Goal: Task Accomplishment & Management: Complete application form

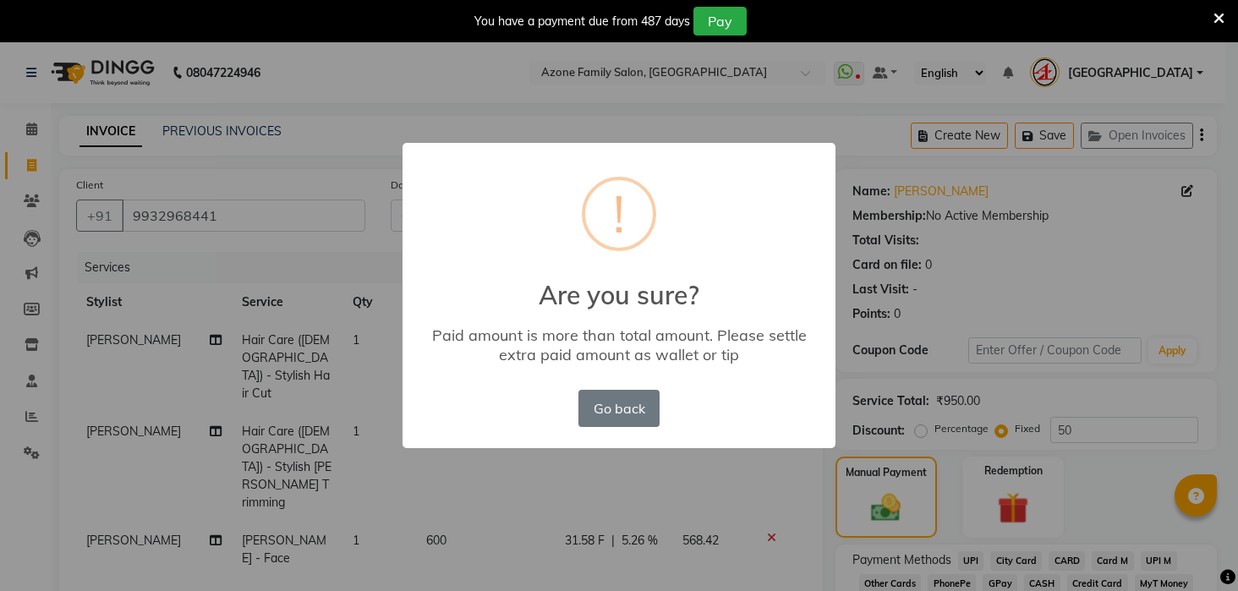
select select "4296"
select select "service"
select select "28698"
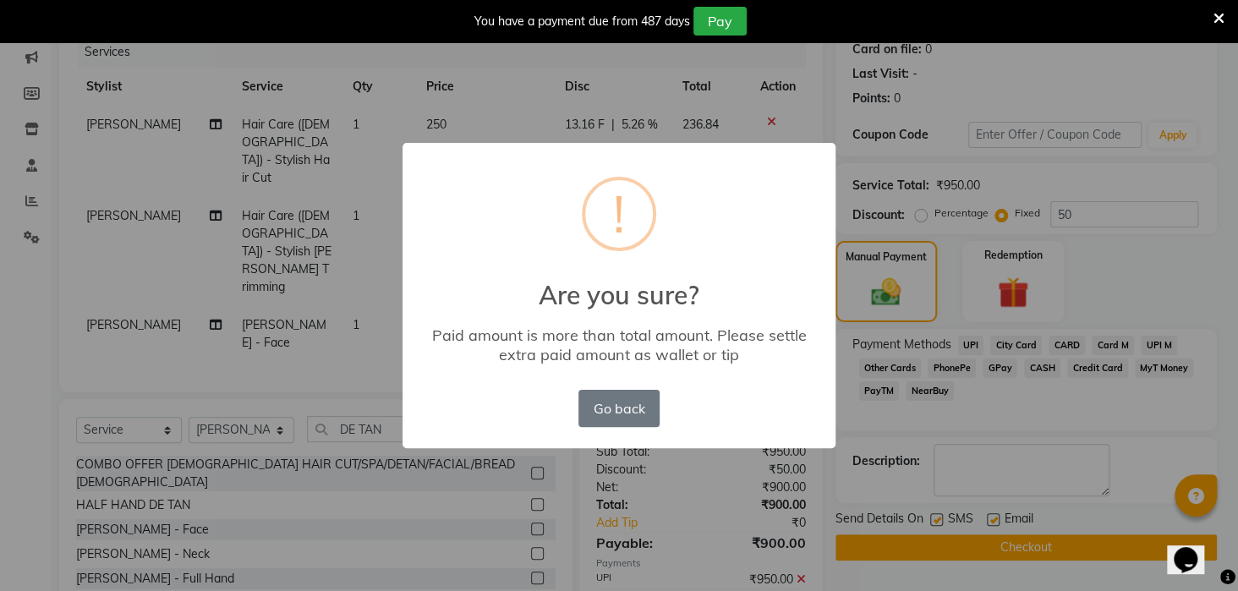
click at [968, 191] on div "× ! Are you sure? Paid amount is more than total amount. Please settle extra pa…" at bounding box center [619, 295] width 1238 height 591
click at [614, 406] on button "Go back" at bounding box center [618, 408] width 81 height 37
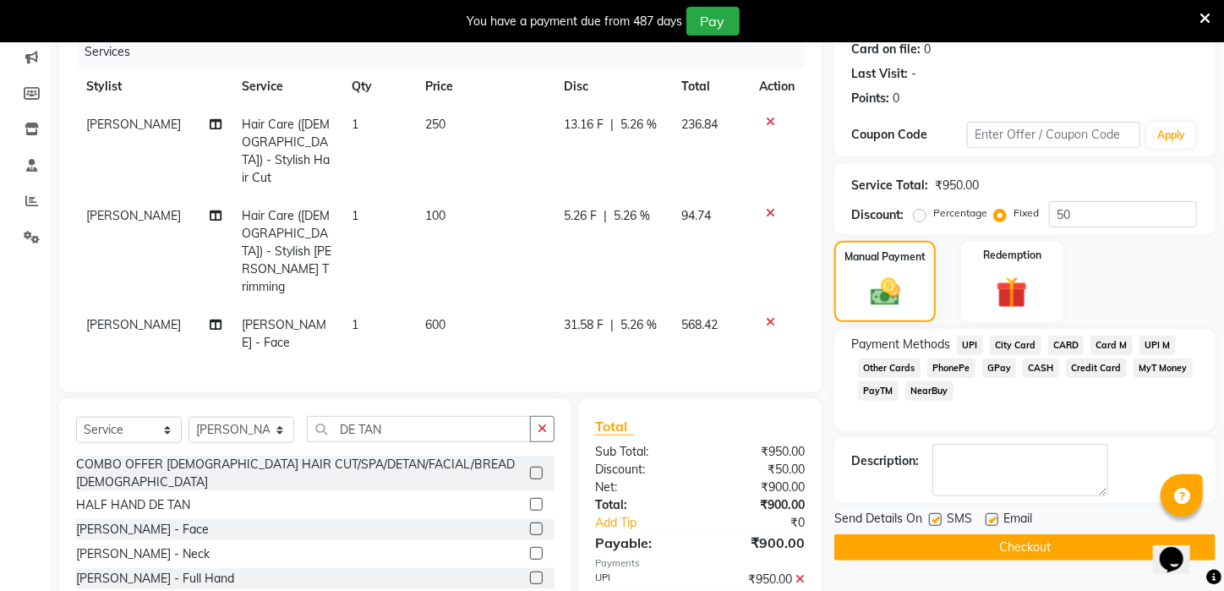
click at [800, 573] on icon at bounding box center [799, 579] width 9 height 12
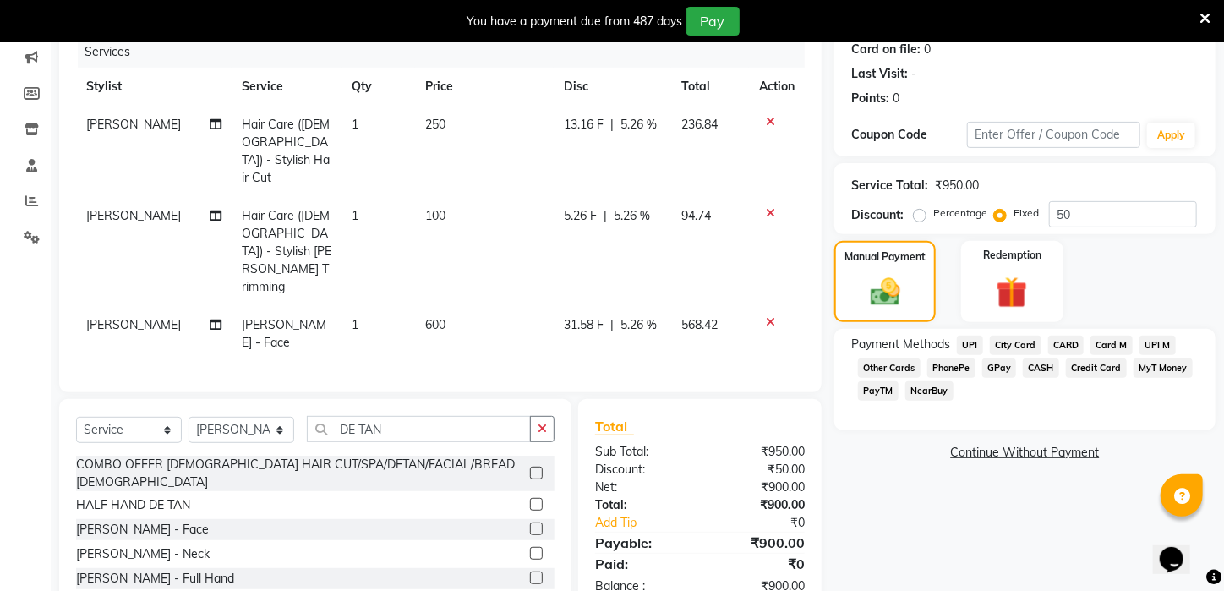
click at [964, 355] on span "UPI" at bounding box center [970, 345] width 26 height 19
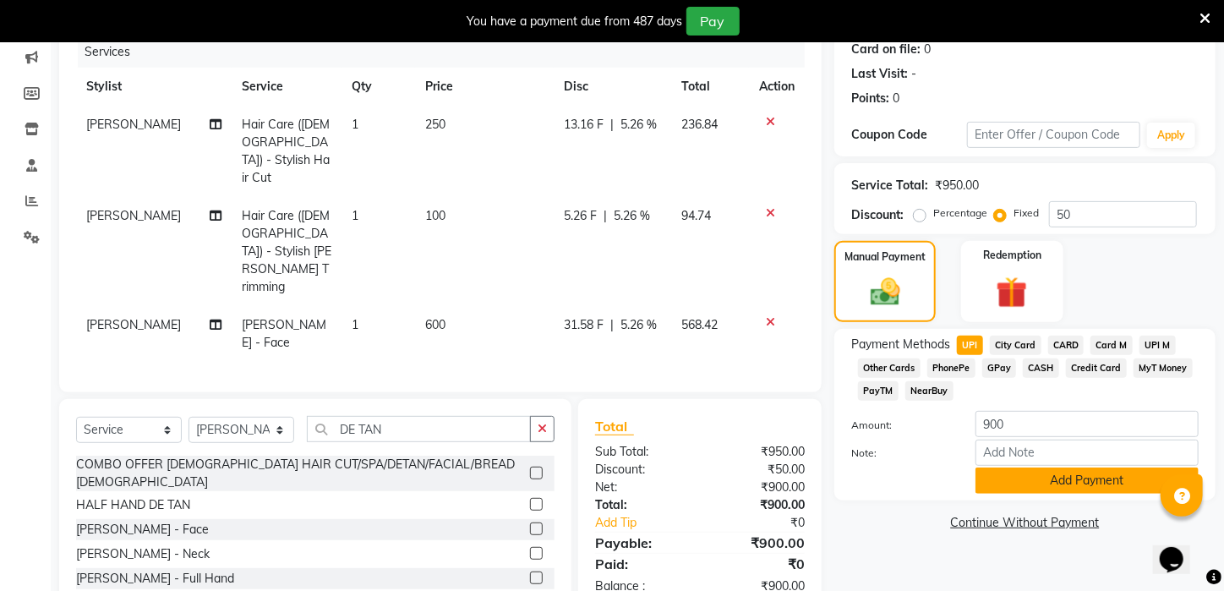
click at [1022, 492] on button "Add Payment" at bounding box center [1086, 480] width 223 height 26
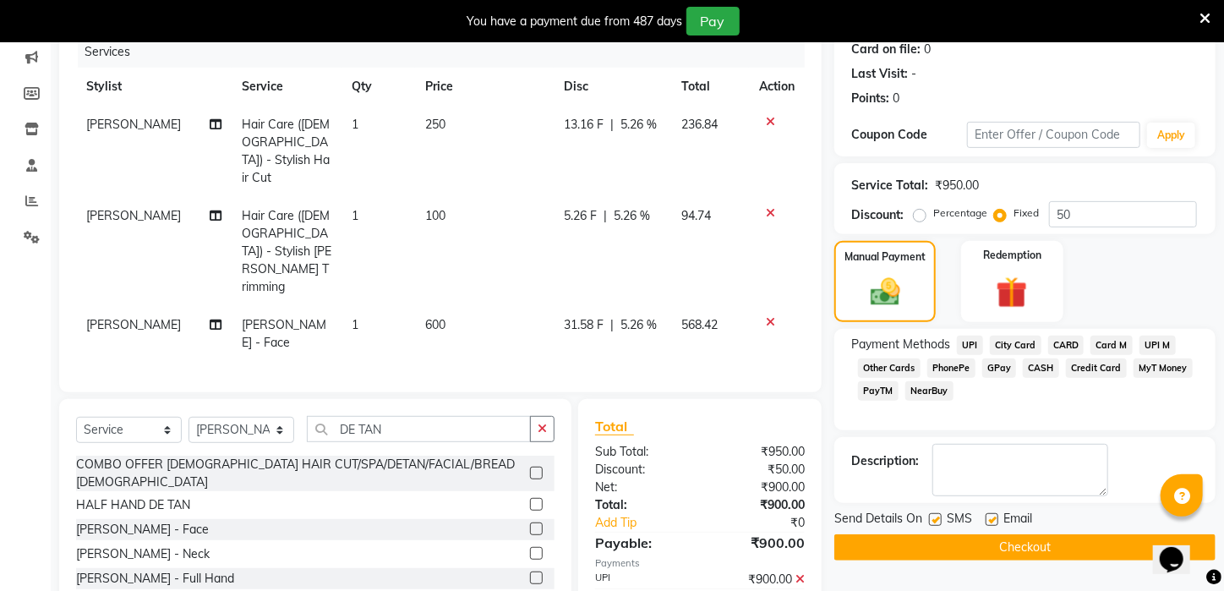
click at [1033, 559] on button "Checkout" at bounding box center [1024, 547] width 381 height 26
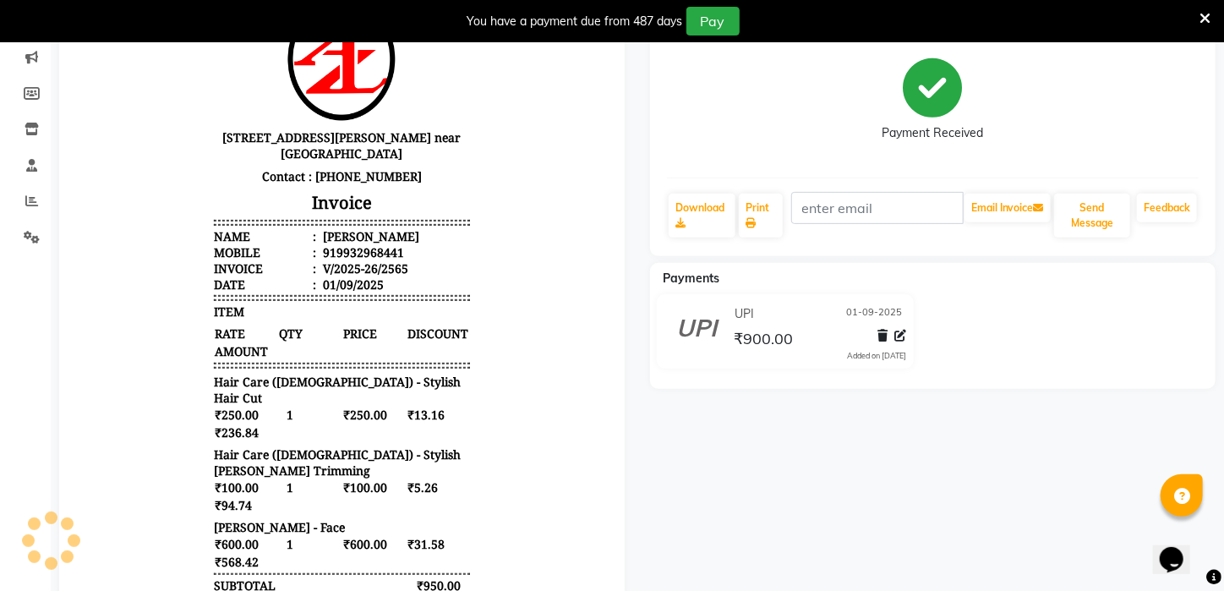
click at [1033, 559] on div "[PERSON_NAME] Prebook Payment Received Download Print Email Invoice Send Messag…" at bounding box center [932, 333] width 591 height 737
click at [269, 158] on p "[STREET_ADDRESS][PERSON_NAME] near [GEOGRAPHIC_DATA]" at bounding box center [340, 145] width 255 height 39
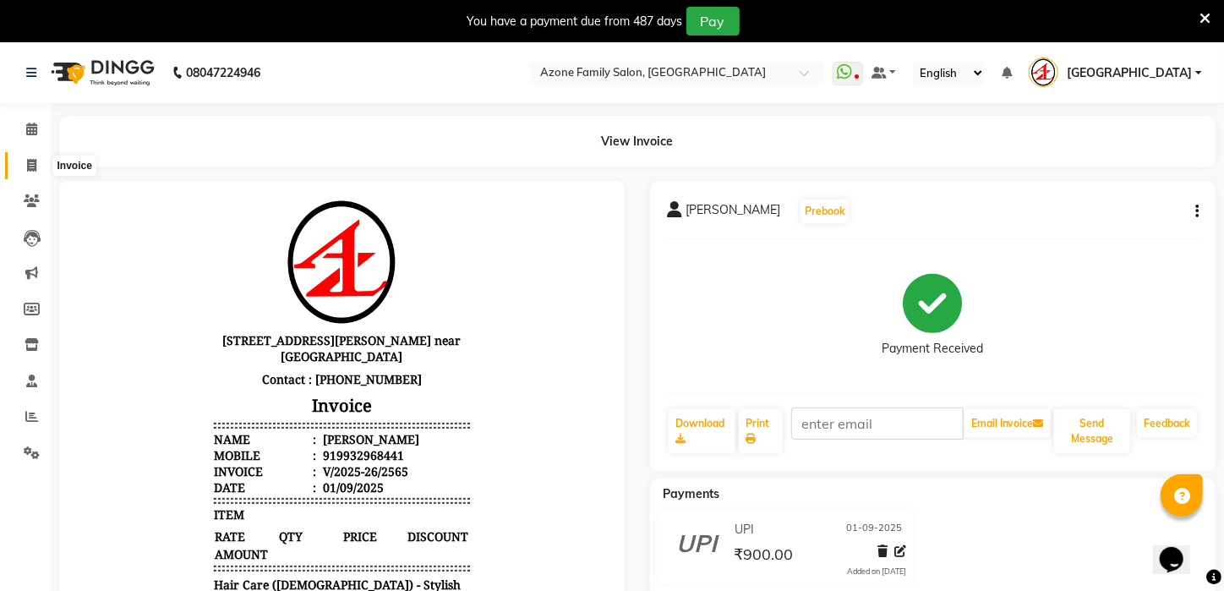
click at [27, 170] on icon at bounding box center [31, 165] width 9 height 13
select select "service"
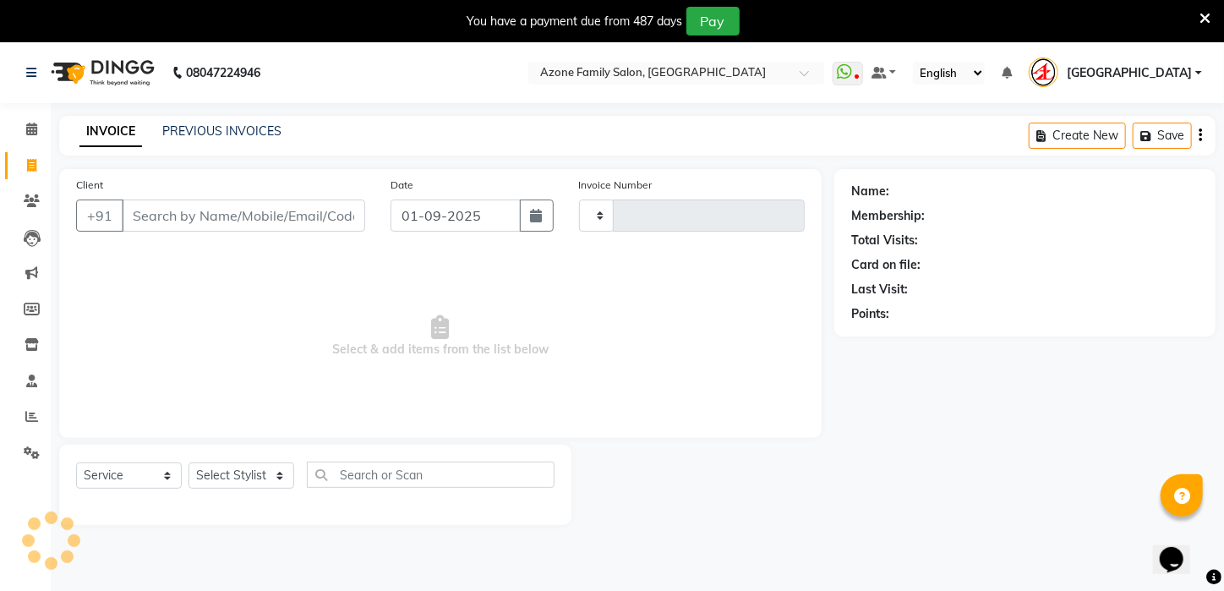
scroll to position [42, 0]
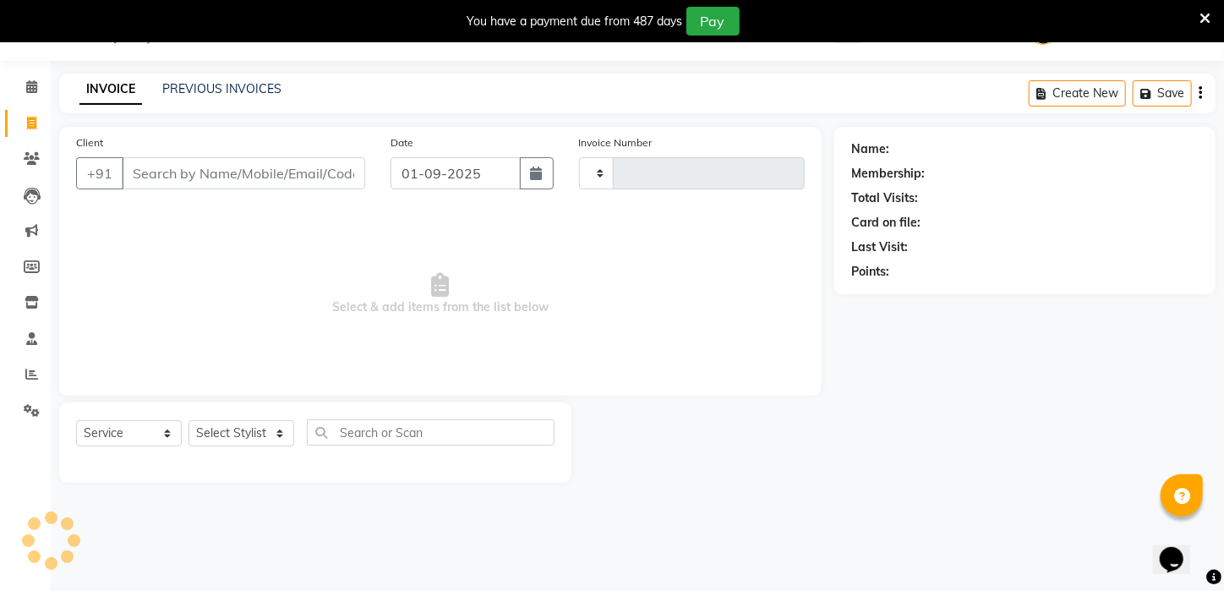
type input "2566"
select select "4296"
click at [161, 167] on input "Client" at bounding box center [243, 173] width 243 height 32
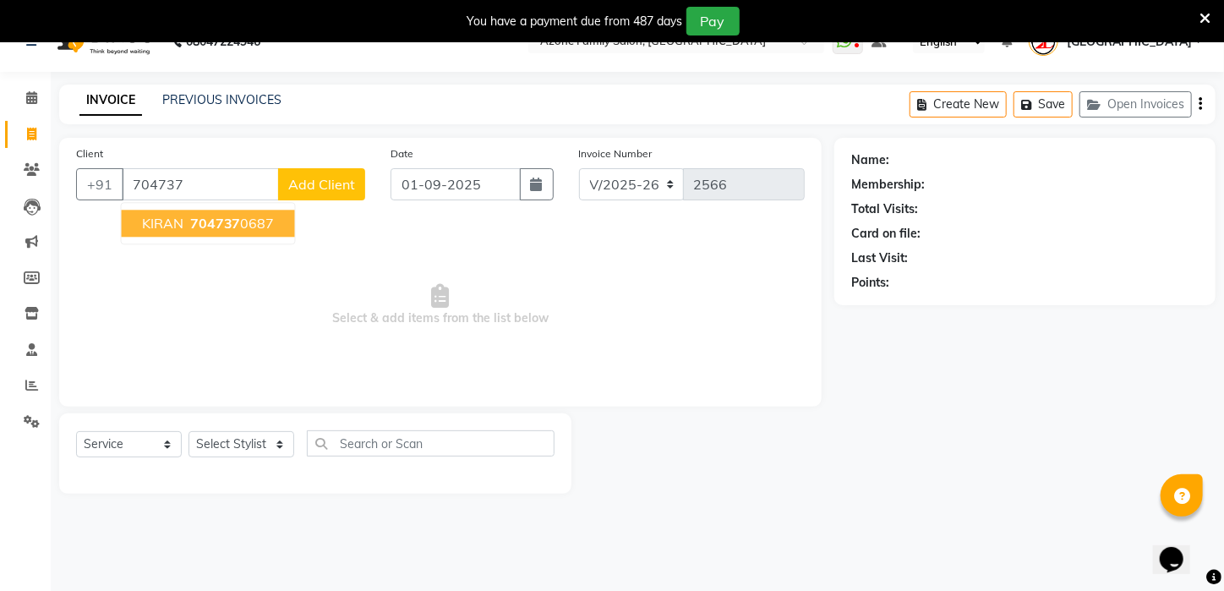
scroll to position [0, 0]
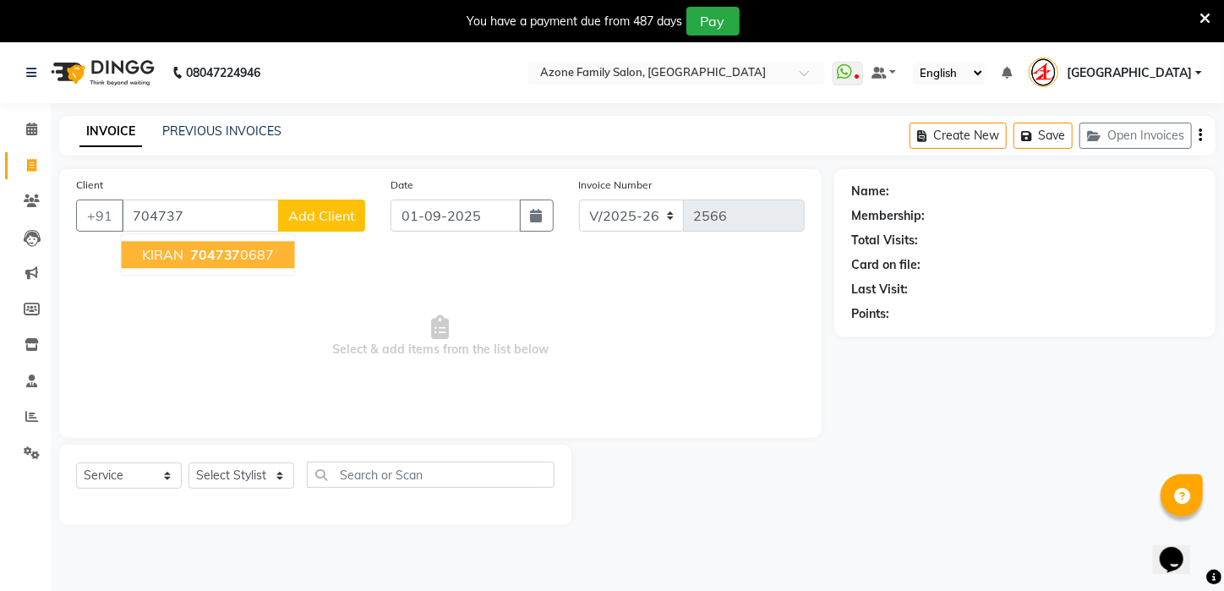
click at [167, 221] on input "704737" at bounding box center [200, 215] width 157 height 32
click at [178, 254] on span "KIRAN" at bounding box center [162, 254] width 41 height 17
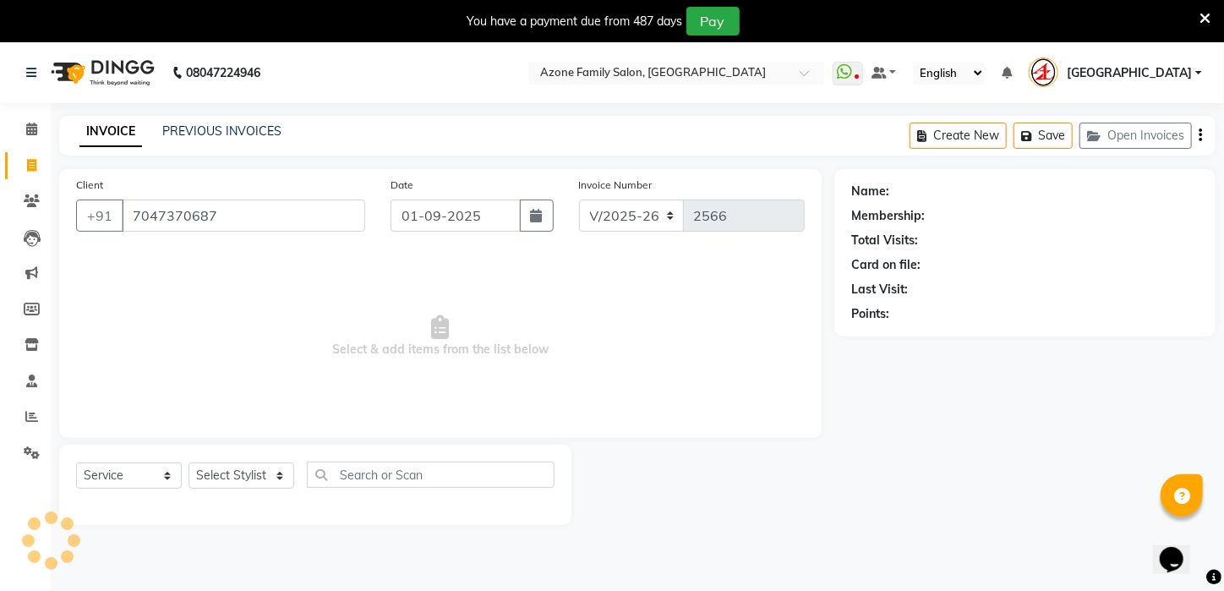
type input "7047370687"
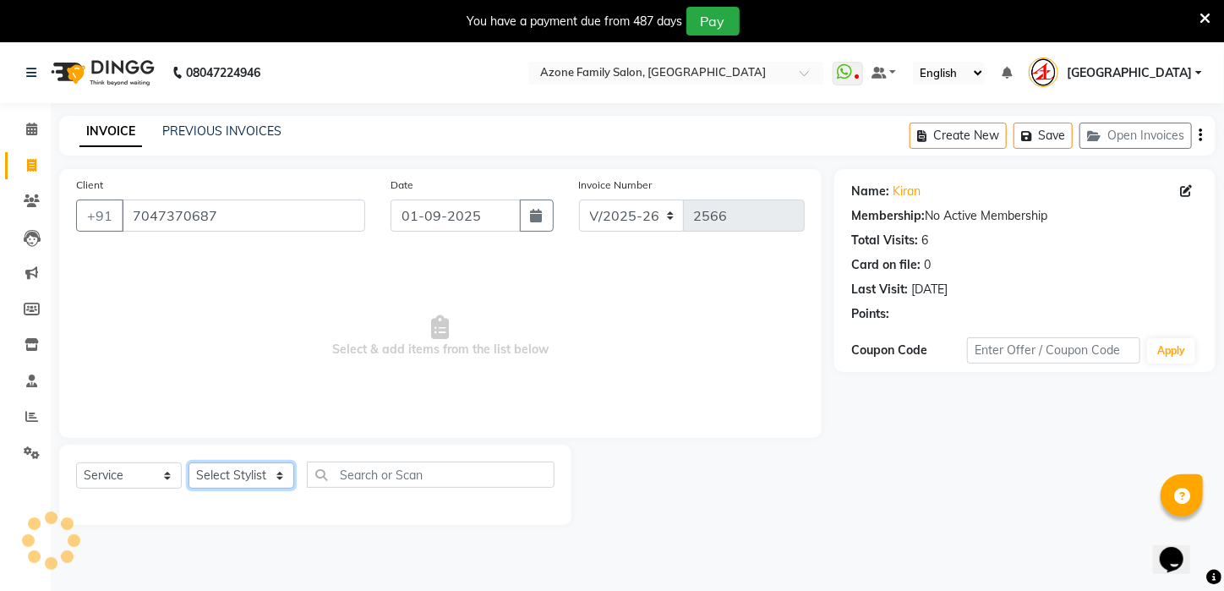
click at [276, 482] on select "Select Stylist [PERSON_NAME] [PERSON_NAME] DEEPIKA [PERSON_NAME] [PERSON_NAME] …" at bounding box center [242, 475] width 106 height 26
select select "28698"
click at [189, 462] on select "Select Stylist [PERSON_NAME] [PERSON_NAME] DEEPIKA [PERSON_NAME] [PERSON_NAME] …" at bounding box center [242, 475] width 106 height 26
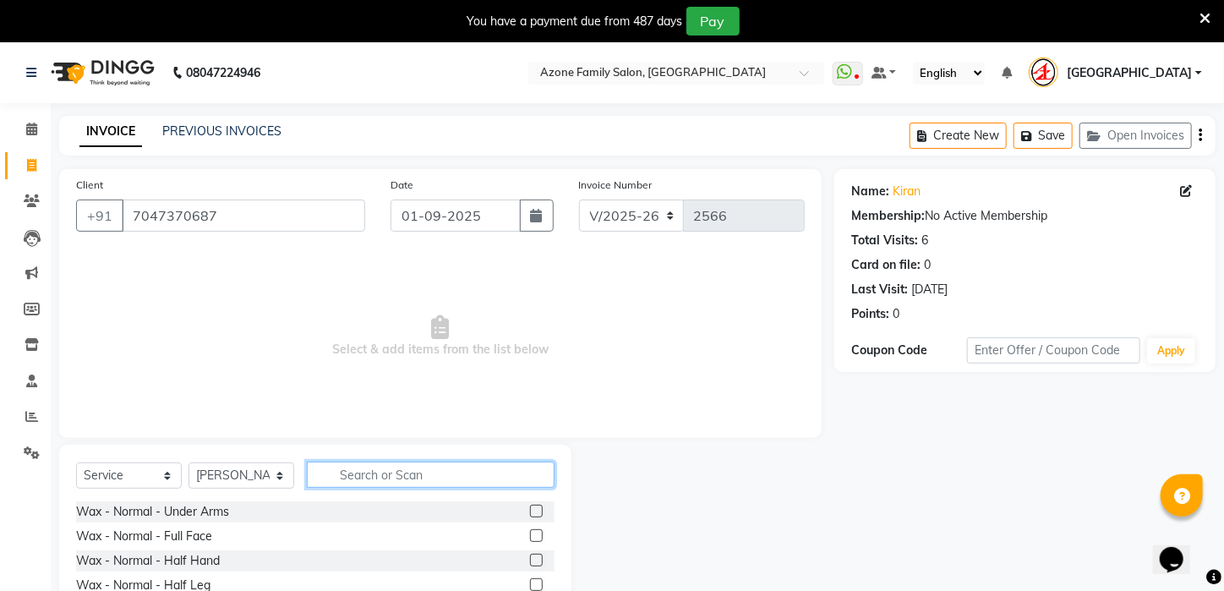
click at [450, 467] on input "text" at bounding box center [431, 475] width 248 height 26
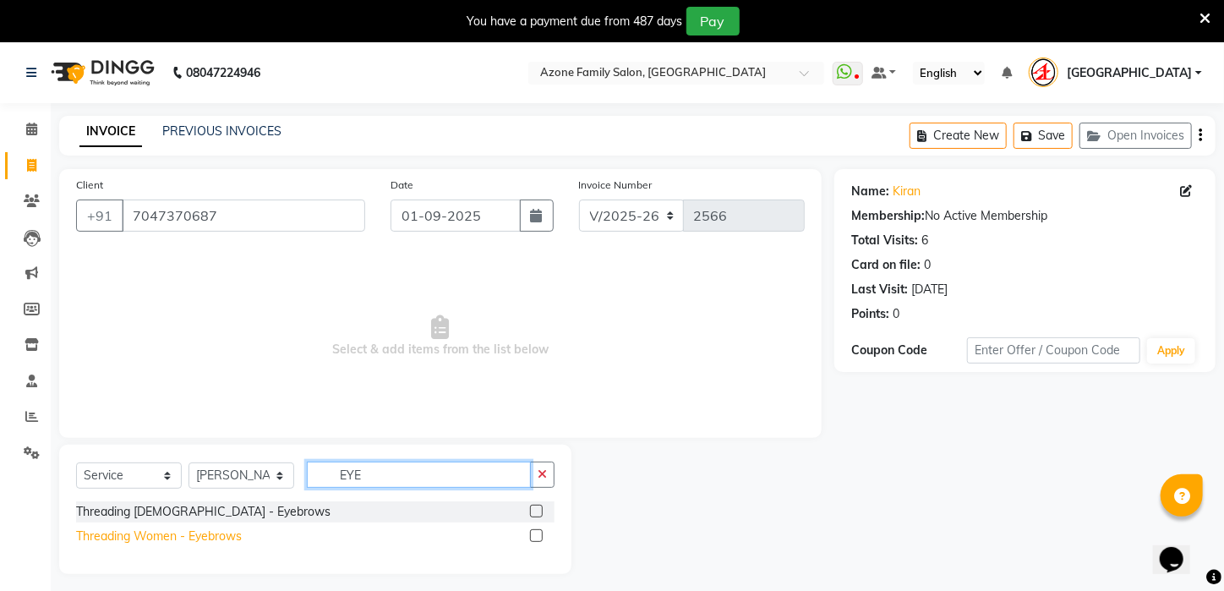
type input "EYE"
click at [127, 544] on div "Threading Women - Eyebrows" at bounding box center [159, 536] width 166 height 18
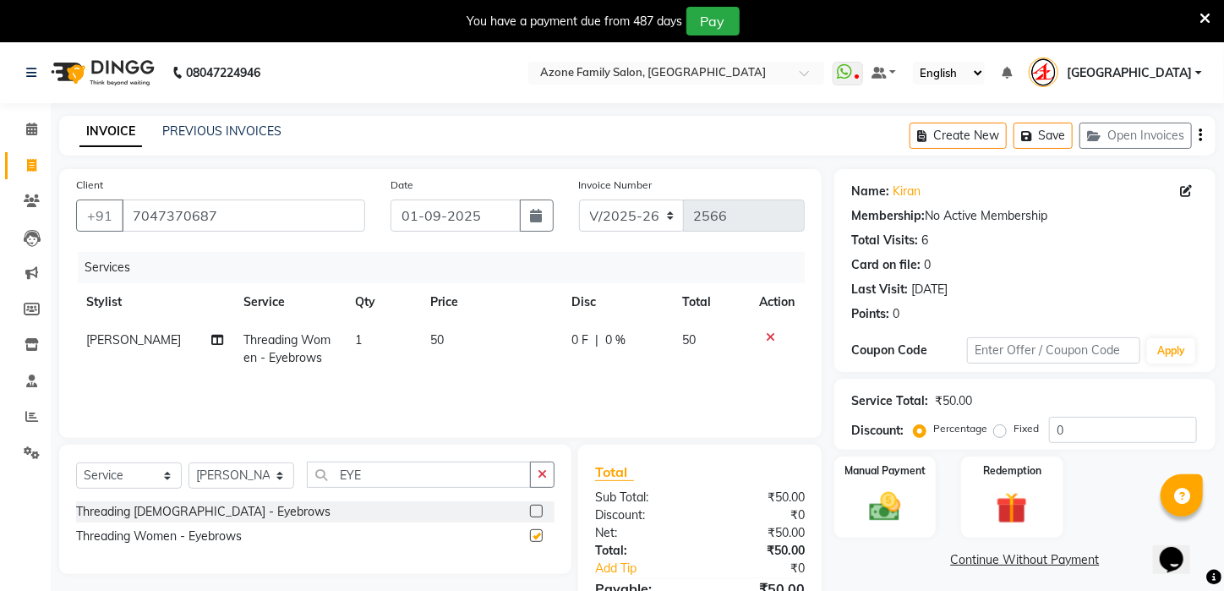
checkbox input "false"
drag, startPoint x: 386, startPoint y: 483, endPoint x: 232, endPoint y: 484, distance: 153.9
click at [232, 484] on div "Select Service Product Membership Package Voucher Prepaid Gift Card Select Styl…" at bounding box center [315, 482] width 478 height 40
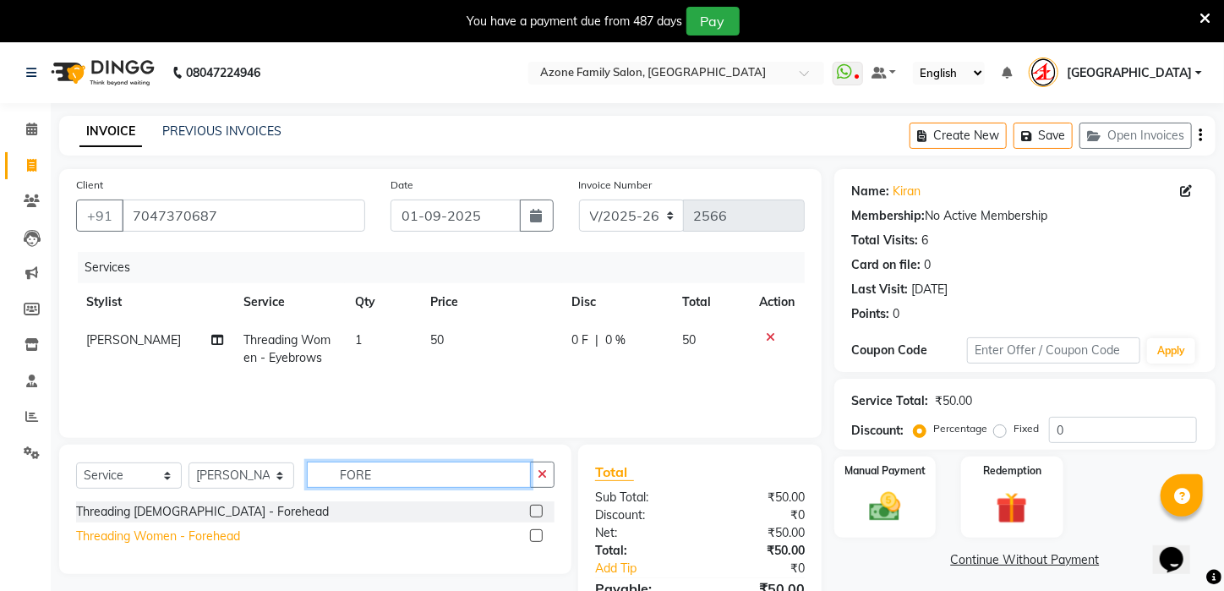
type input "FORE"
click at [224, 538] on div "Threading Women - Forehead" at bounding box center [158, 536] width 164 height 18
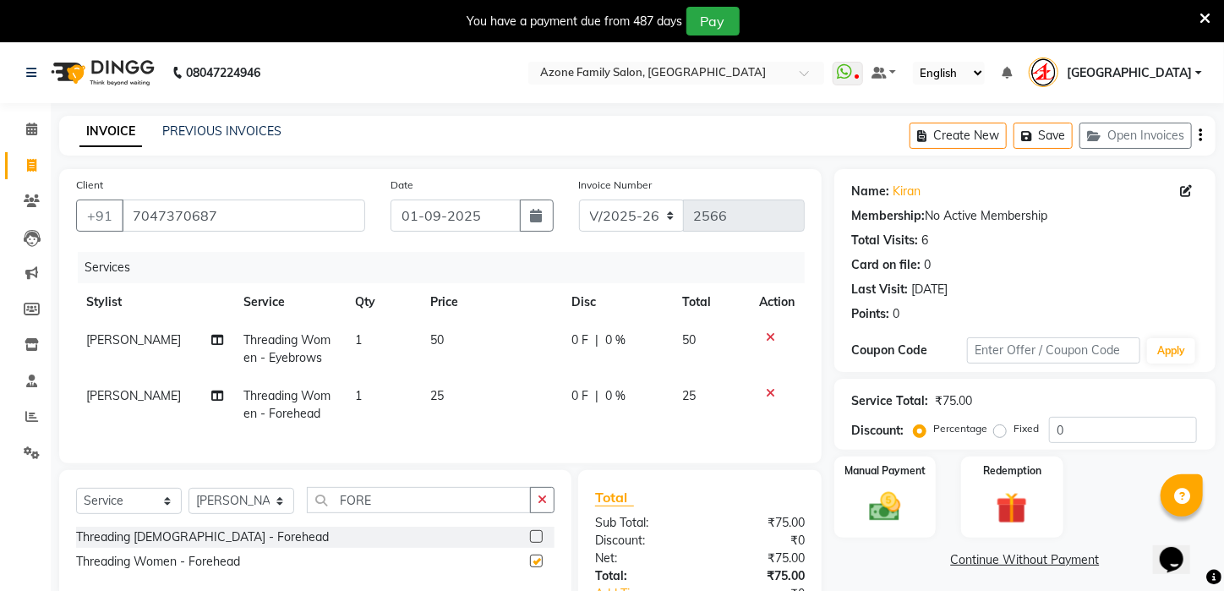
checkbox input "false"
click at [904, 516] on img at bounding box center [885, 507] width 53 height 37
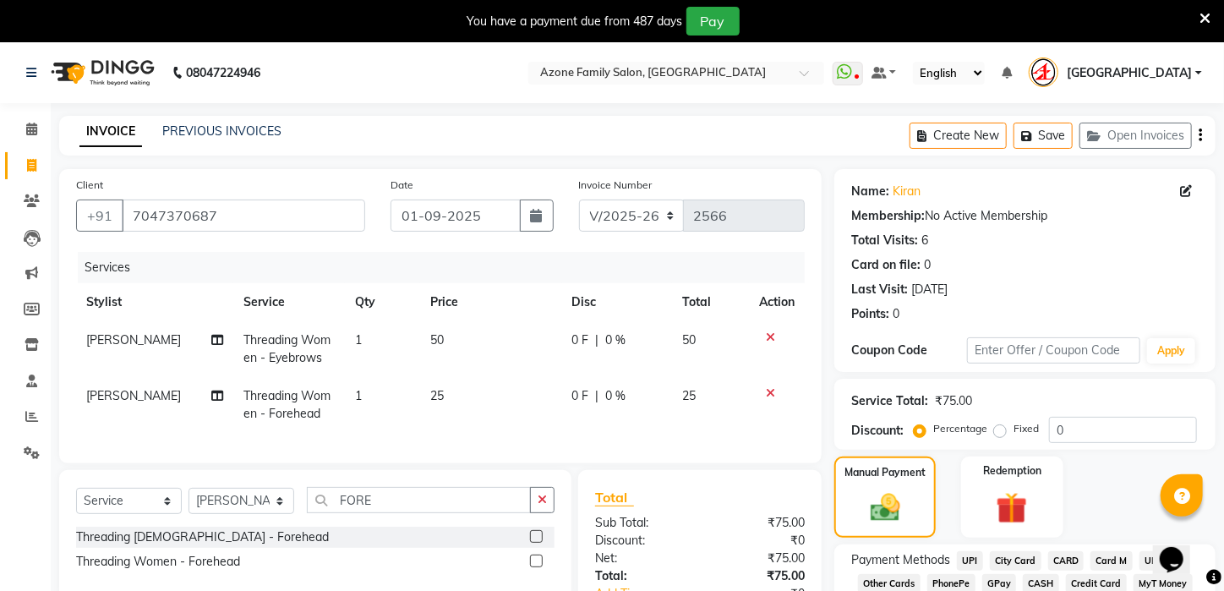
scroll to position [134, 0]
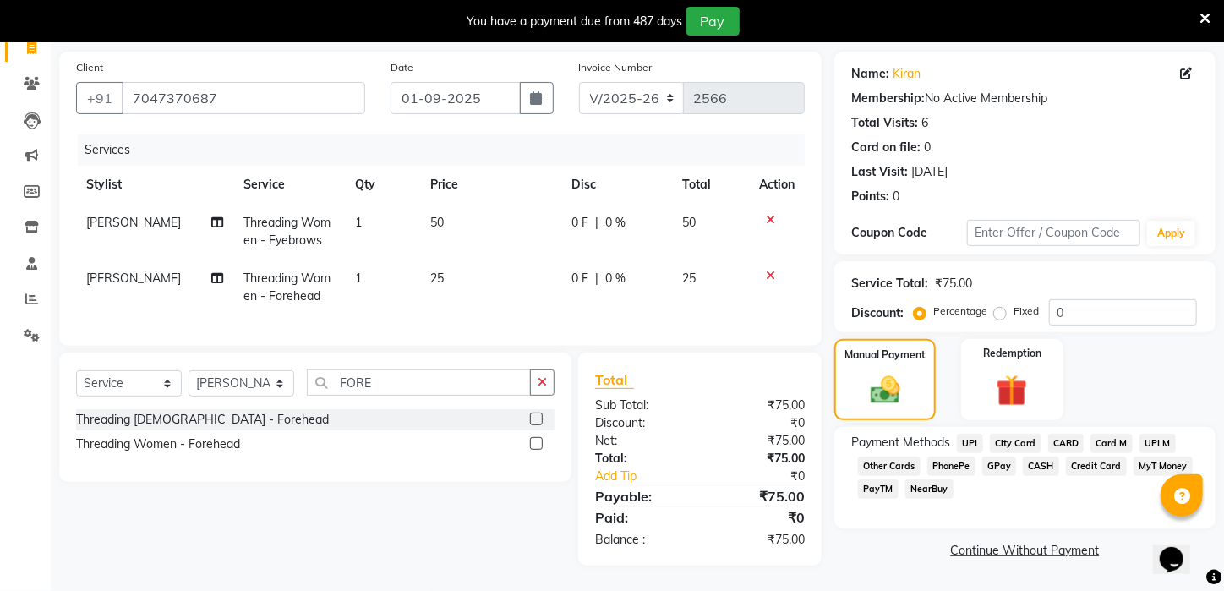
click at [968, 443] on span "UPI" at bounding box center [970, 443] width 26 height 19
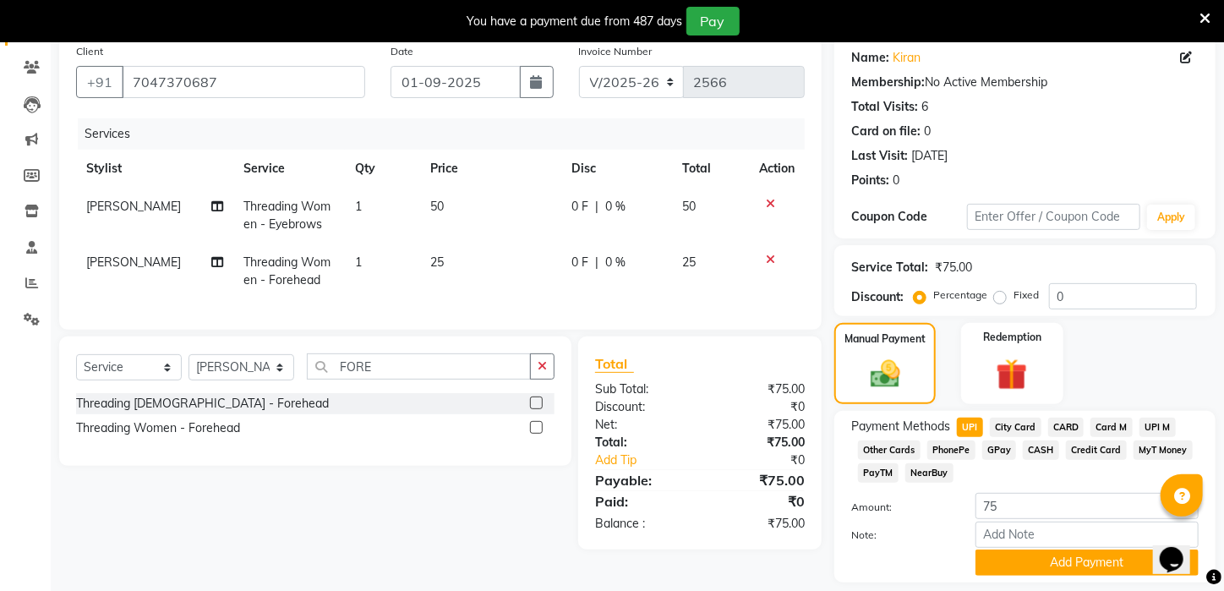
drag, startPoint x: 1004, startPoint y: 574, endPoint x: 1127, endPoint y: 524, distance: 132.3
click at [1005, 574] on button "Add Payment" at bounding box center [1086, 562] width 223 height 26
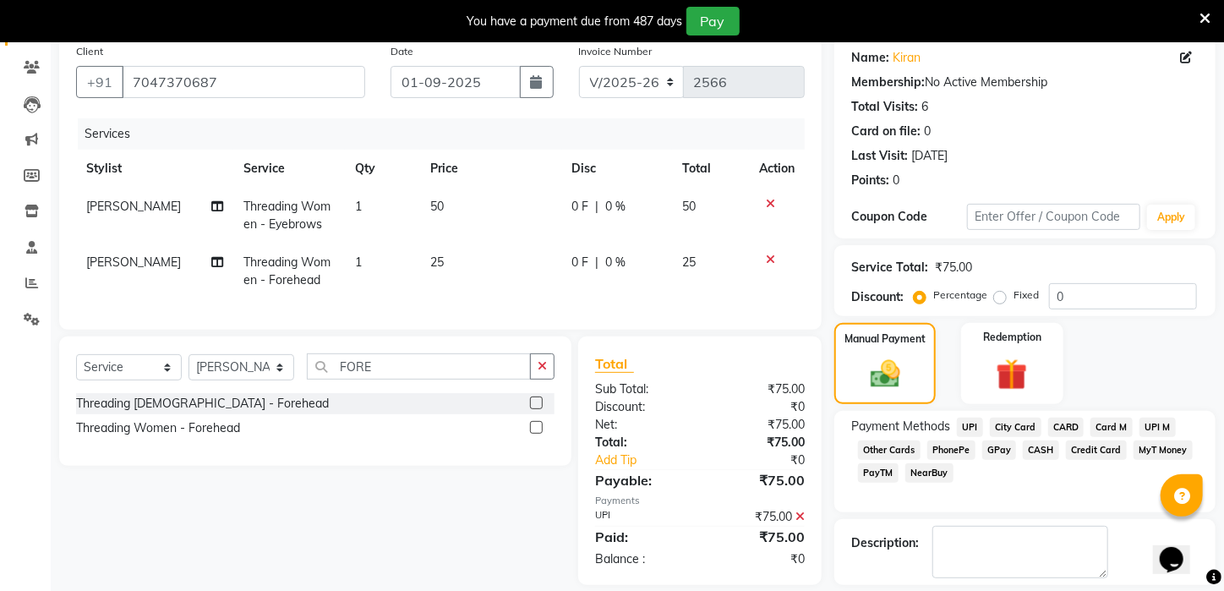
scroll to position [228, 0]
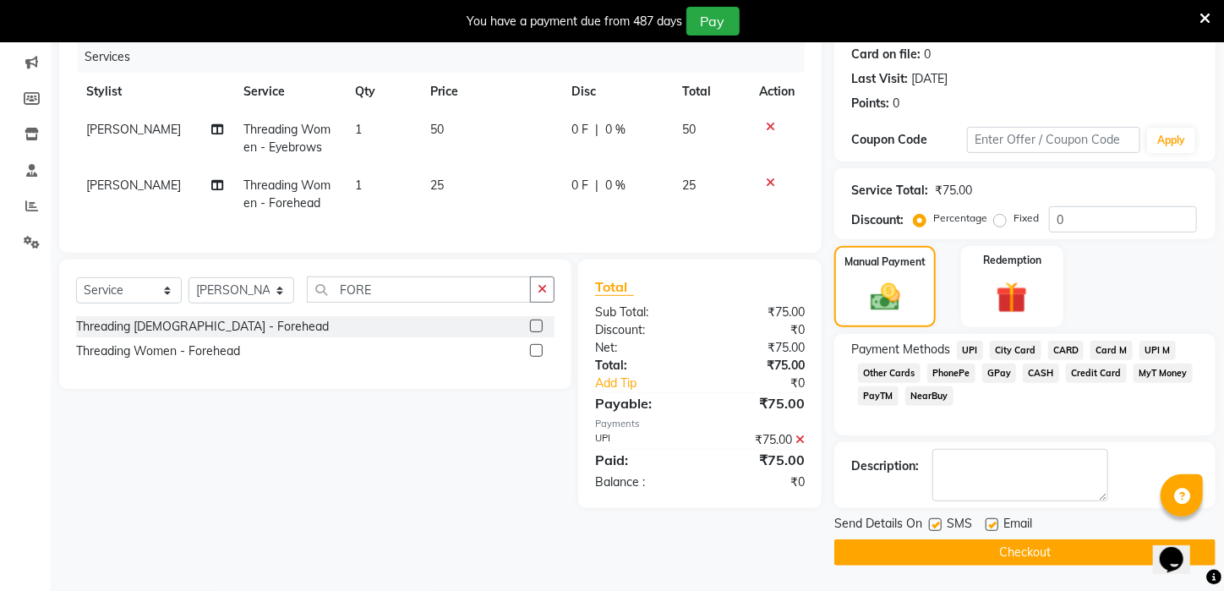
click at [1008, 555] on button "Checkout" at bounding box center [1024, 552] width 381 height 26
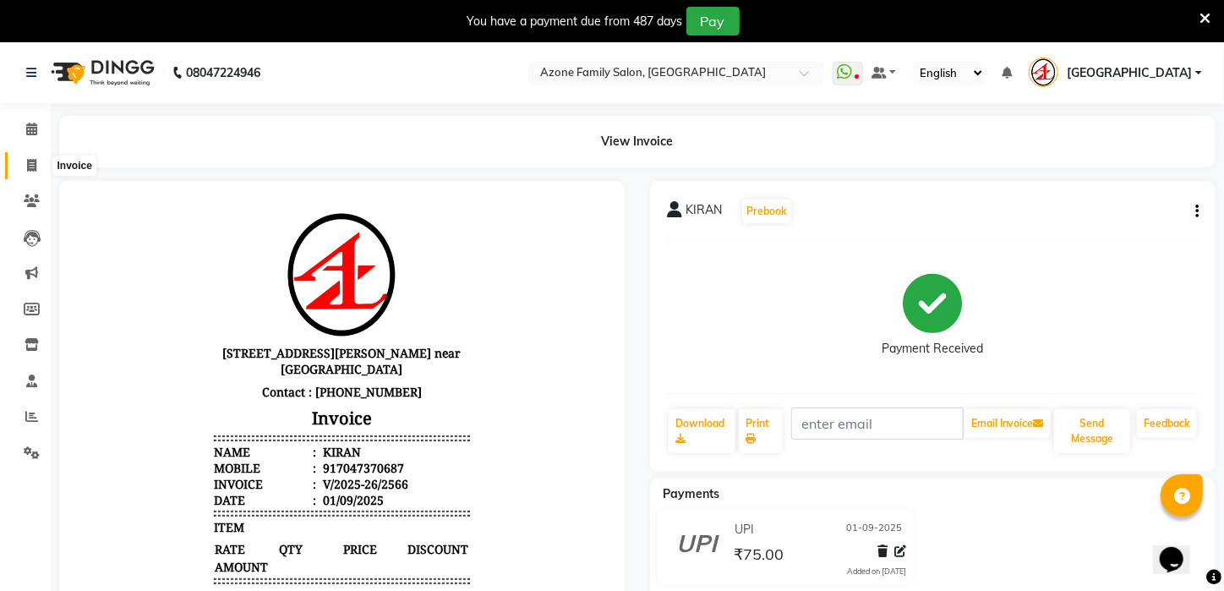
click at [30, 166] on icon at bounding box center [31, 165] width 9 height 13
select select "service"
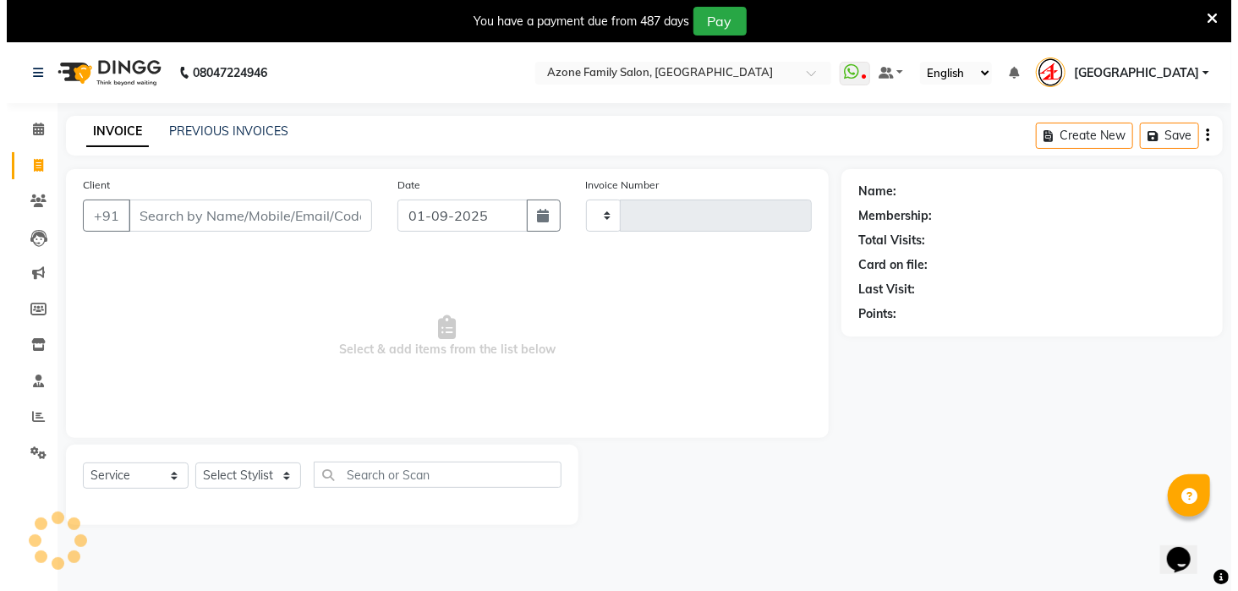
scroll to position [42, 0]
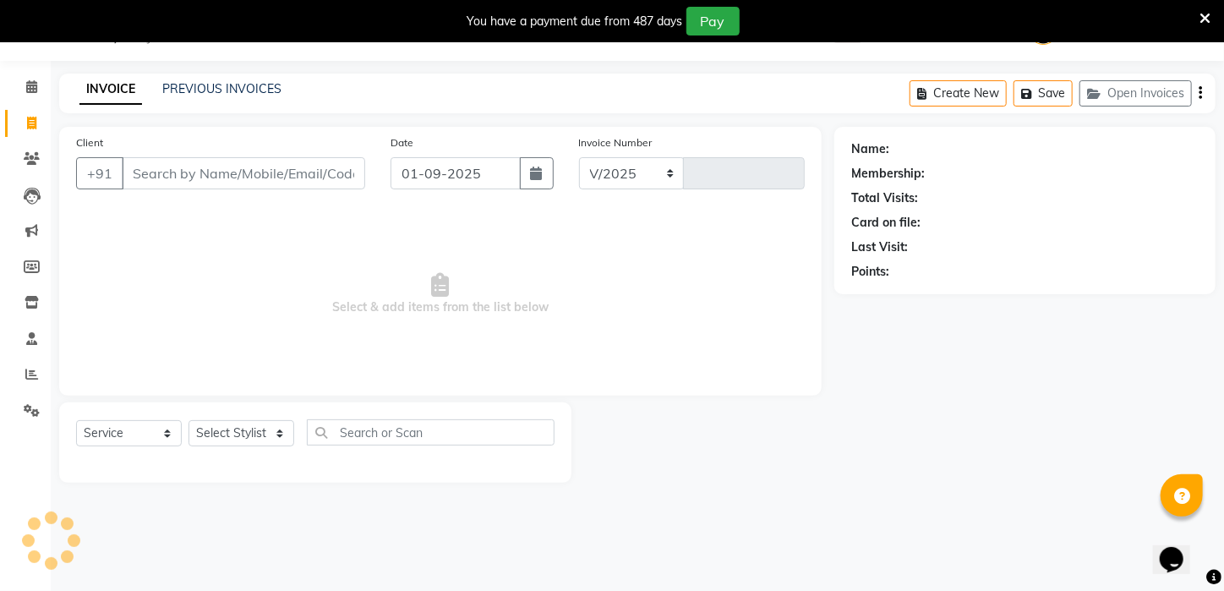
select select "4296"
type input "2567"
click at [249, 175] on input "Client" at bounding box center [243, 173] width 243 height 32
type input "9064634906"
click at [359, 176] on button "Add Client" at bounding box center [321, 173] width 87 height 32
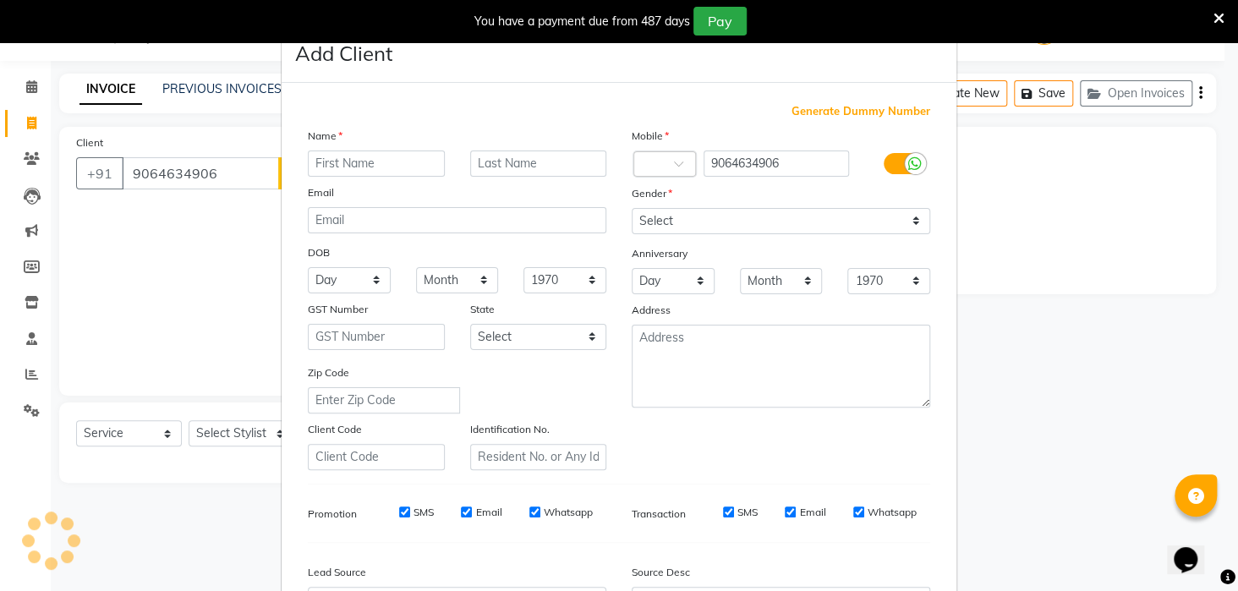
click at [379, 170] on input "text" at bounding box center [376, 163] width 137 height 26
type input "SAINA"
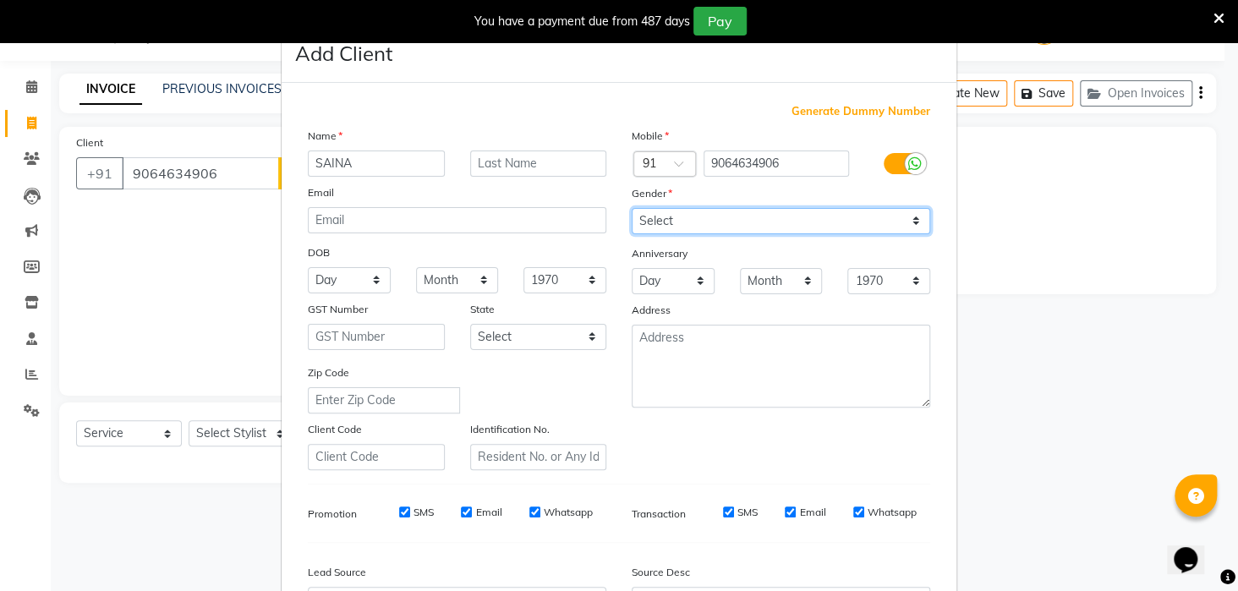
click at [673, 221] on select "Select [DEMOGRAPHIC_DATA] [DEMOGRAPHIC_DATA] Other Prefer Not To Say" at bounding box center [780, 221] width 298 height 26
select select "[DEMOGRAPHIC_DATA]"
click at [631, 208] on select "Select [DEMOGRAPHIC_DATA] [DEMOGRAPHIC_DATA] Other Prefer Not To Say" at bounding box center [780, 221] width 298 height 26
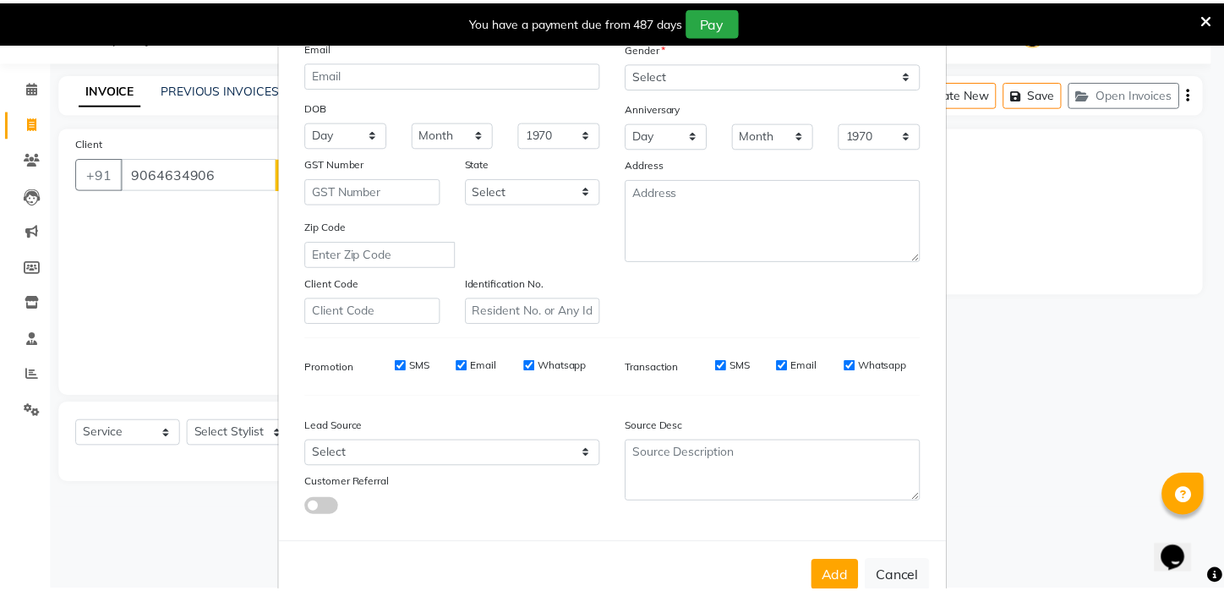
scroll to position [189, 0]
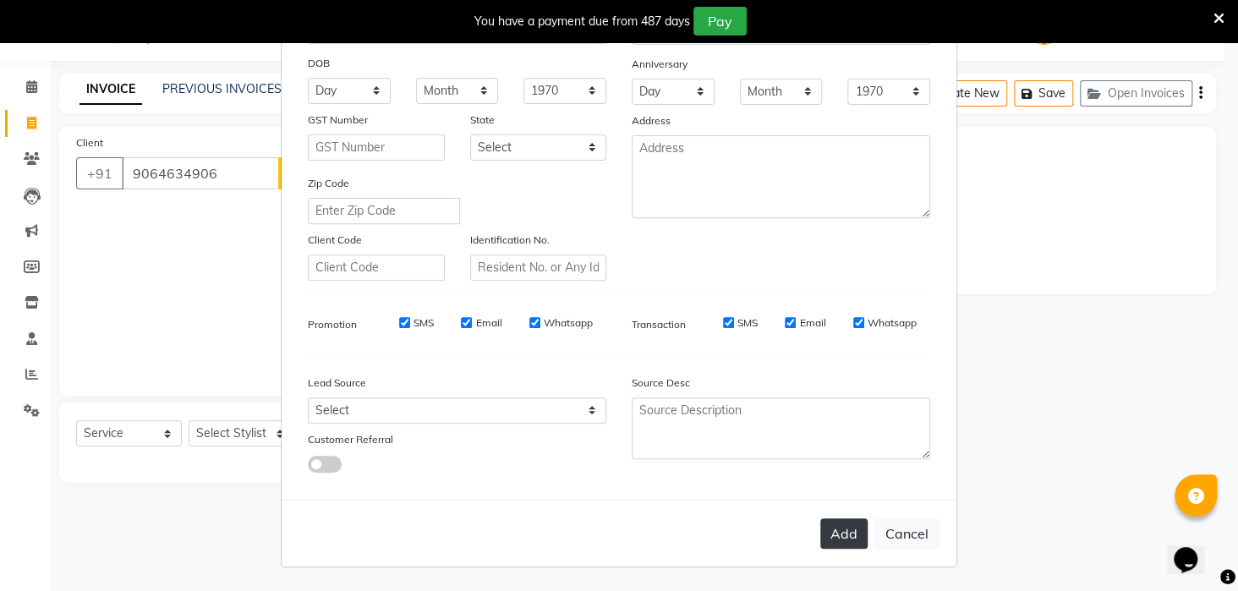
click at [839, 529] on button "Add" at bounding box center [843, 533] width 47 height 30
select select
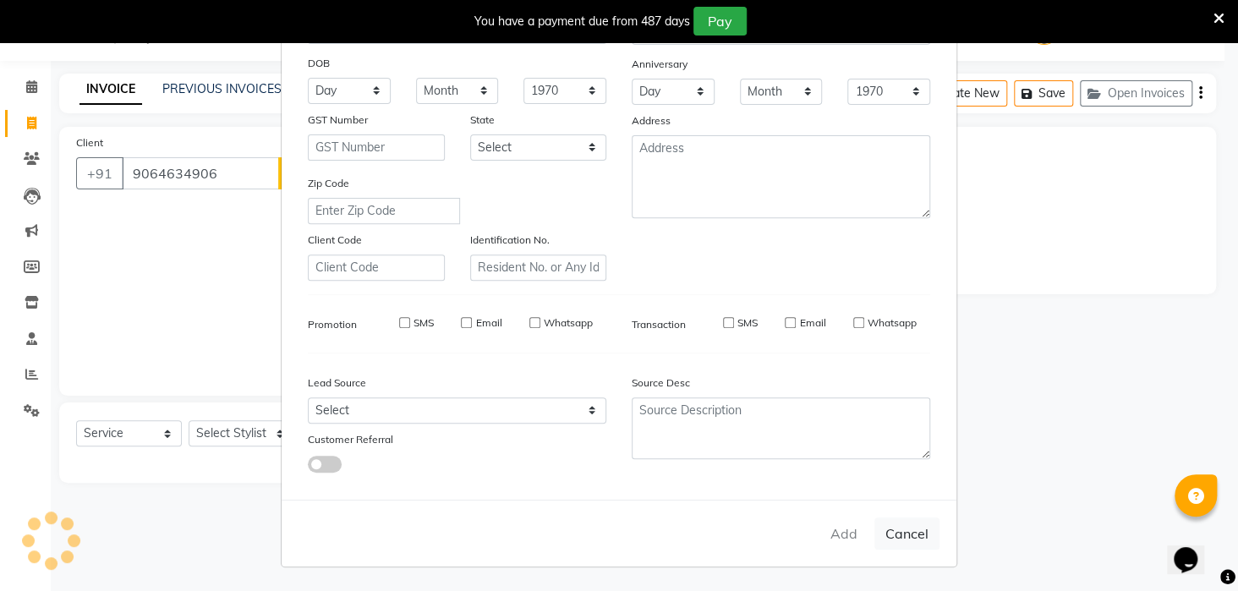
select select
checkbox input "false"
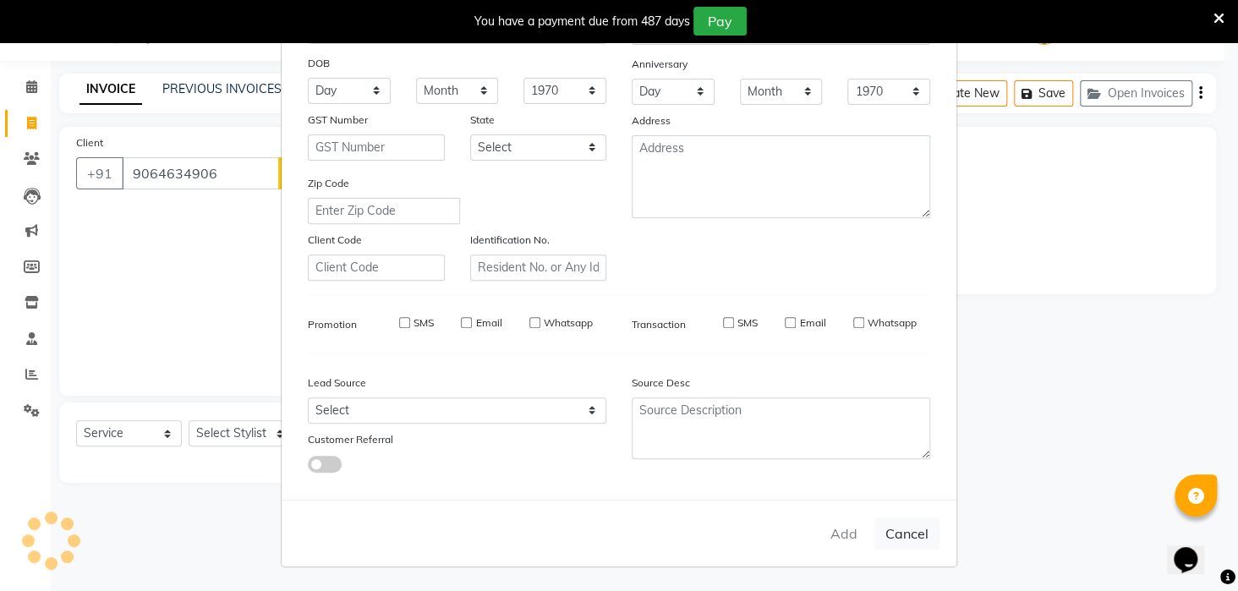
checkbox input "false"
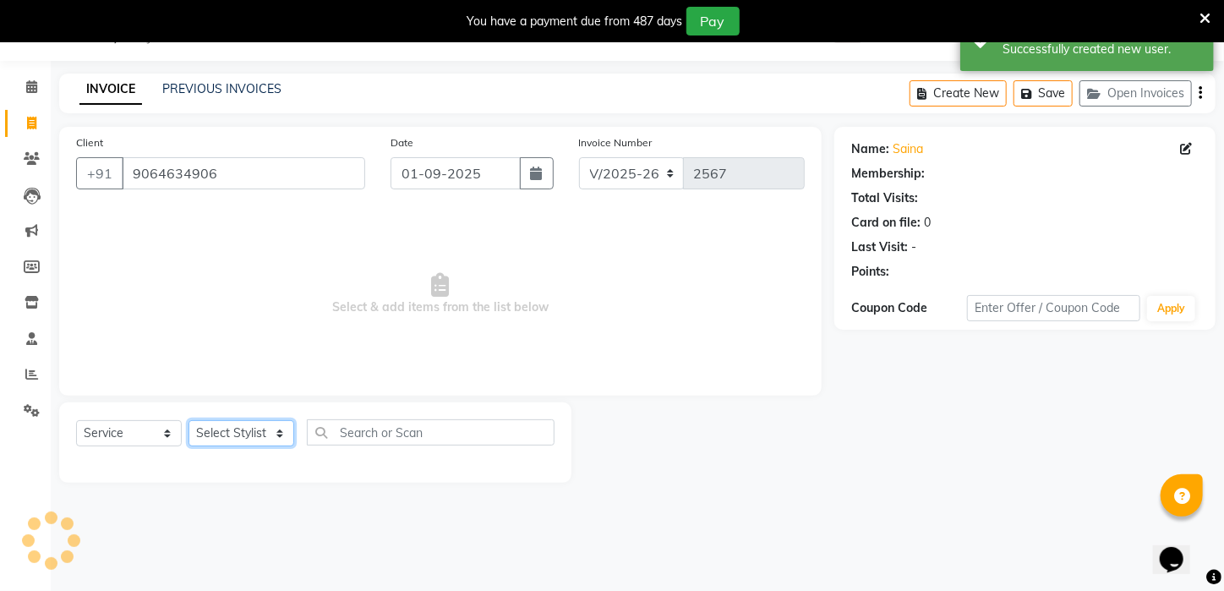
click at [270, 423] on select "Select Stylist [PERSON_NAME] [PERSON_NAME] DEEPIKA [PERSON_NAME] [PERSON_NAME] …" at bounding box center [242, 433] width 106 height 26
select select "25302"
click at [189, 420] on select "Select Stylist [PERSON_NAME] [PERSON_NAME] DEEPIKA [PERSON_NAME] [PERSON_NAME] …" at bounding box center [242, 433] width 106 height 26
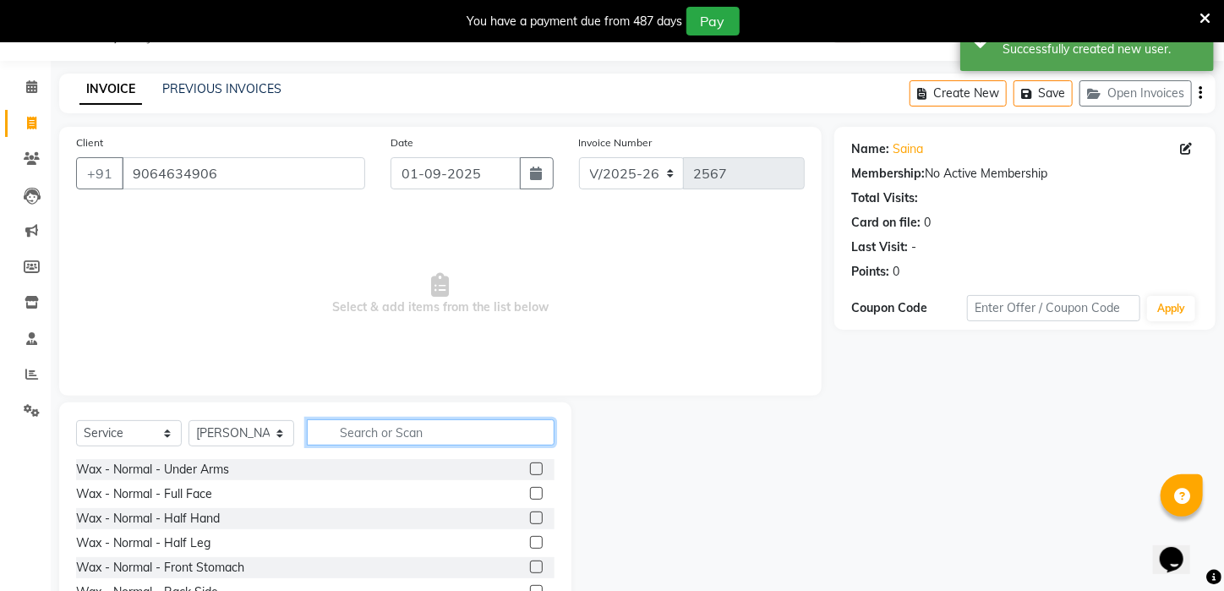
click at [353, 432] on input "text" at bounding box center [431, 432] width 248 height 26
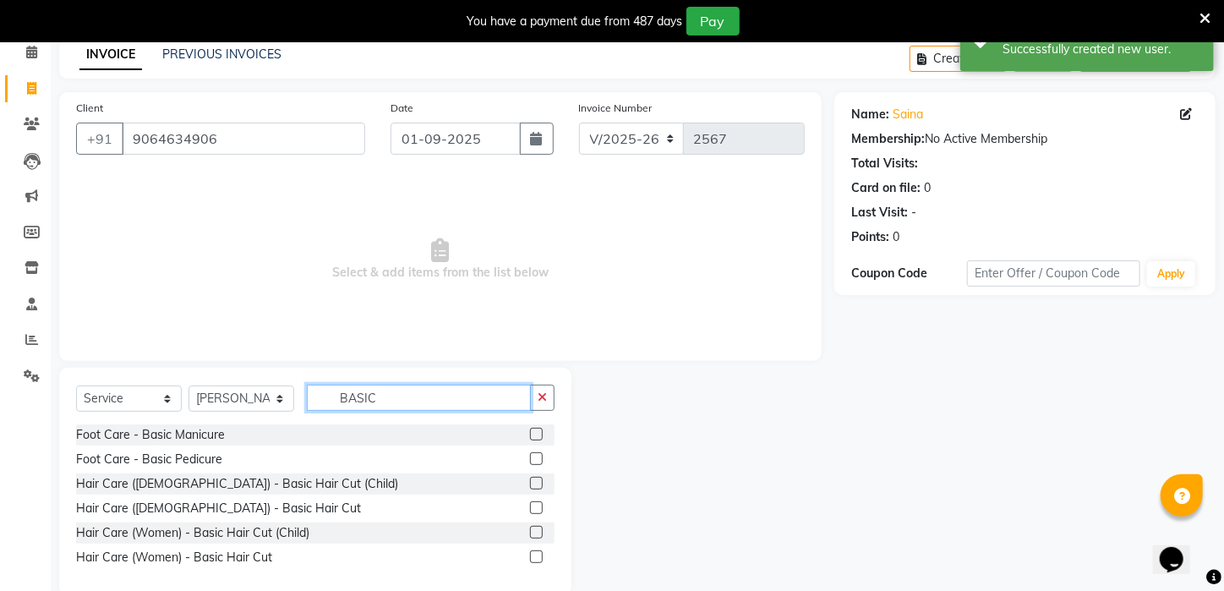
scroll to position [107, 0]
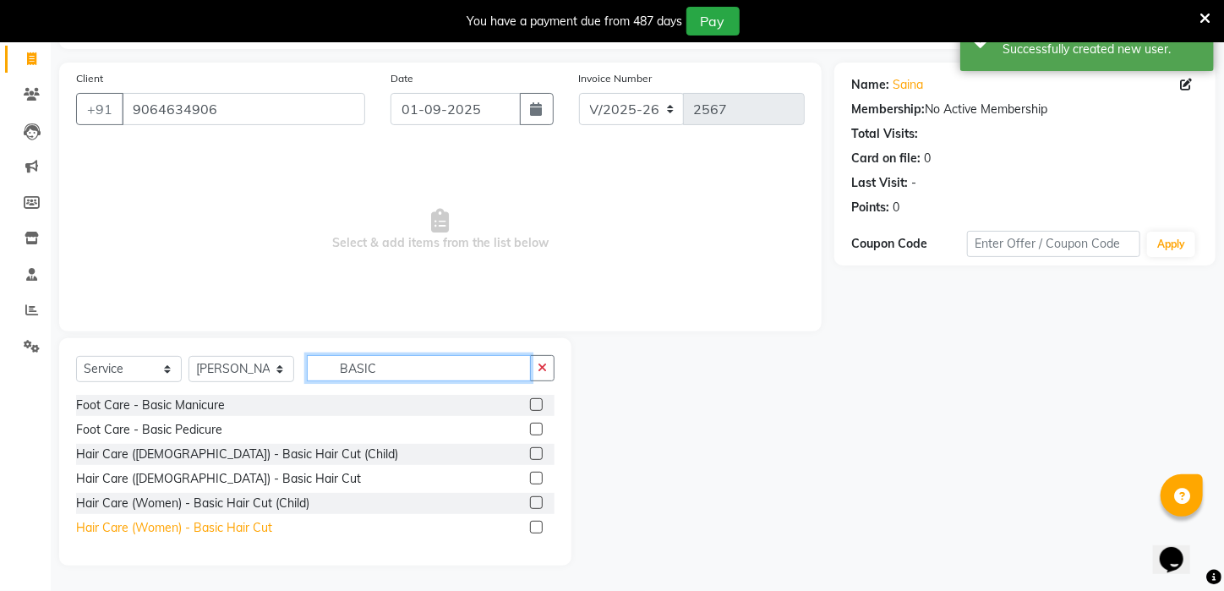
type input "BASIC"
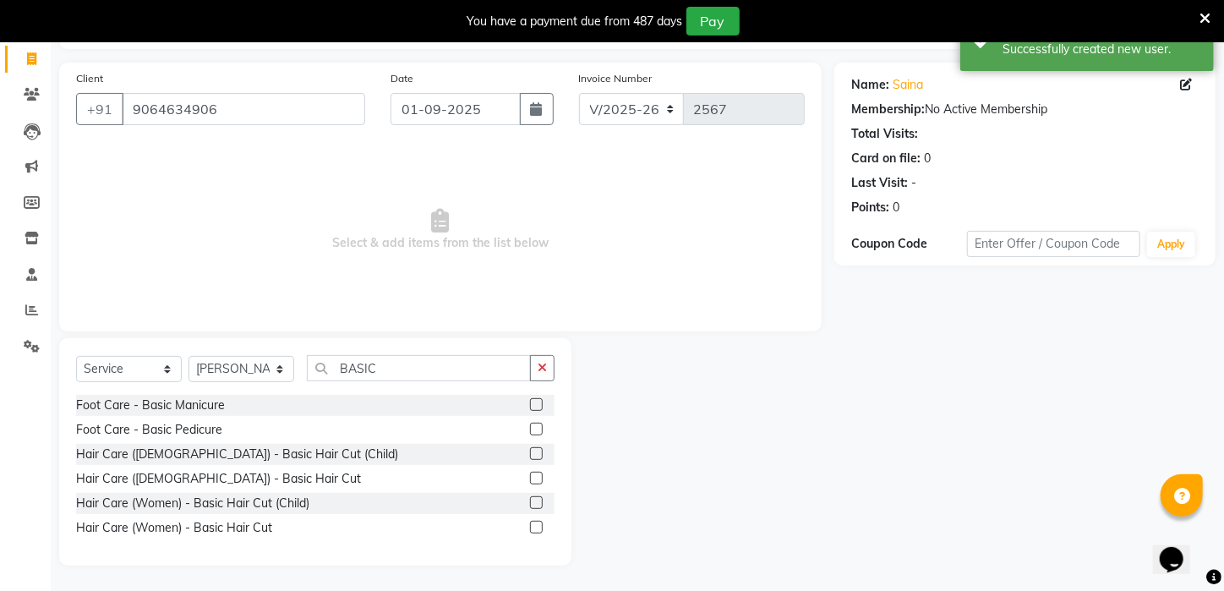
drag, startPoint x: 254, startPoint y: 530, endPoint x: 571, endPoint y: 429, distance: 333.4
click at [254, 530] on div "Hair Care (Women) - Basic Hair Cut" at bounding box center [174, 528] width 196 height 18
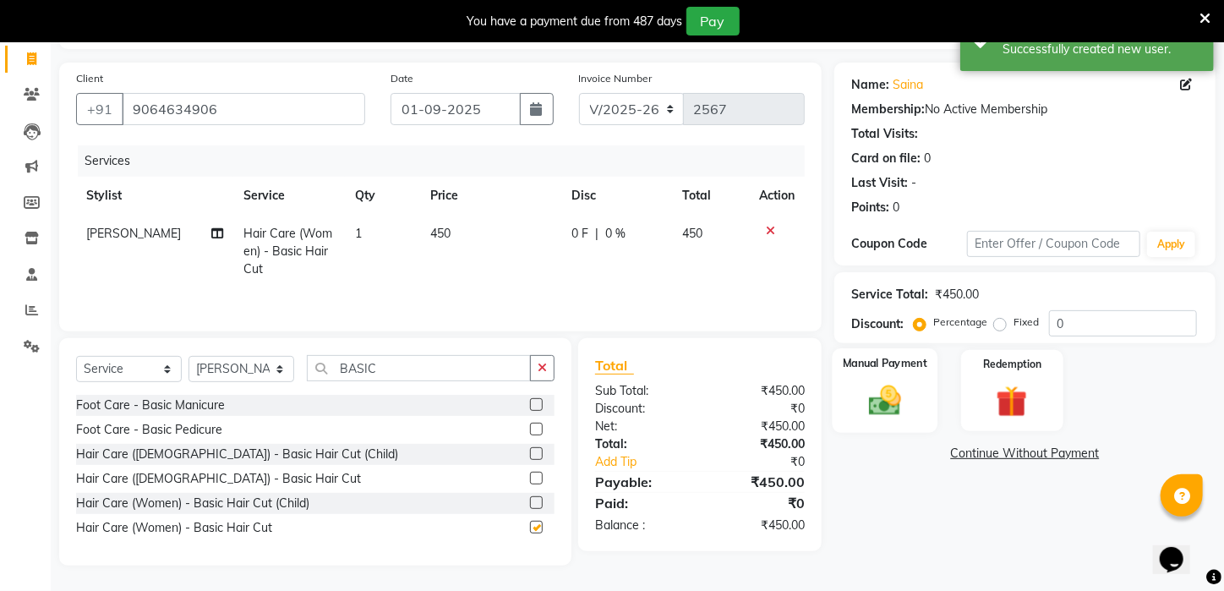
checkbox input "false"
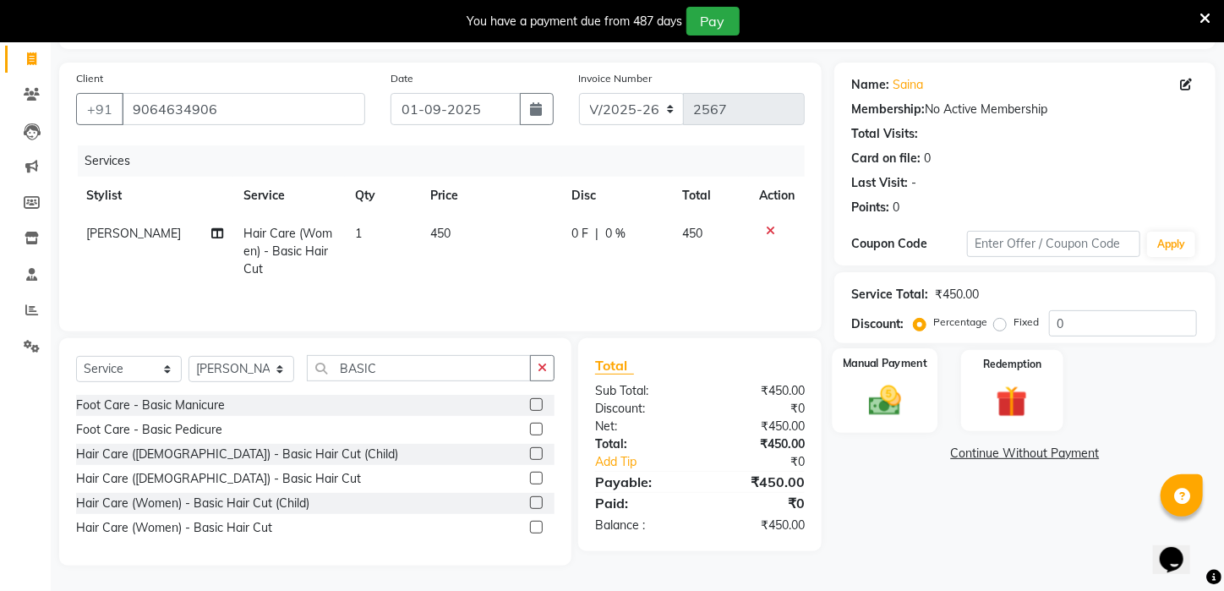
click at [890, 371] on label "Manual Payment" at bounding box center [885, 363] width 85 height 16
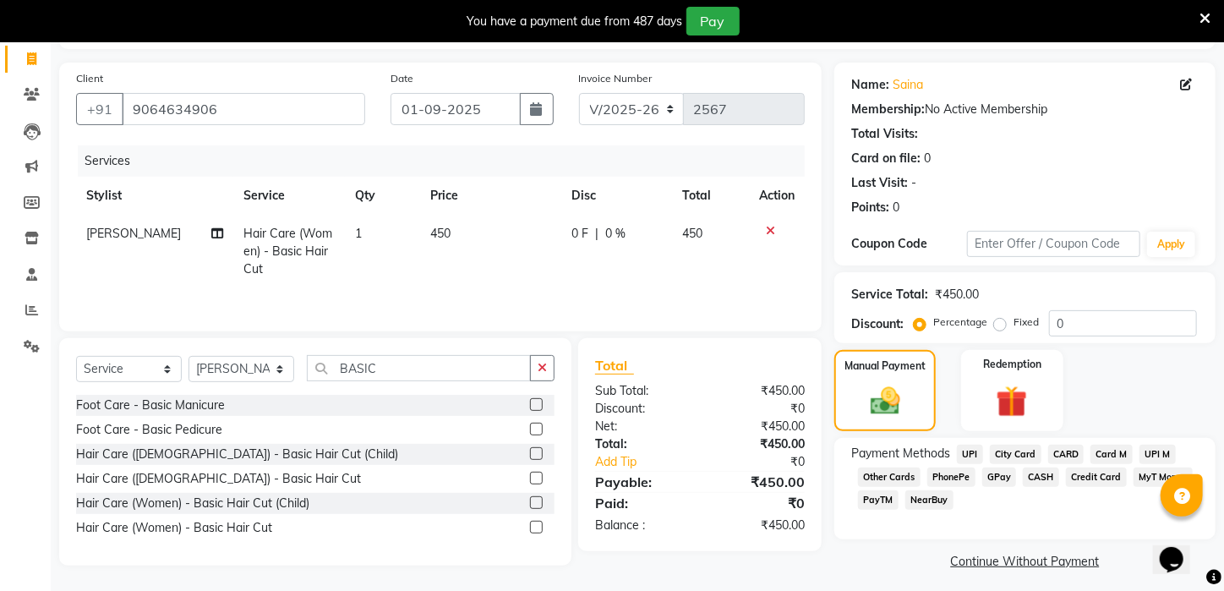
click at [889, 510] on span "PayTM" at bounding box center [878, 499] width 41 height 19
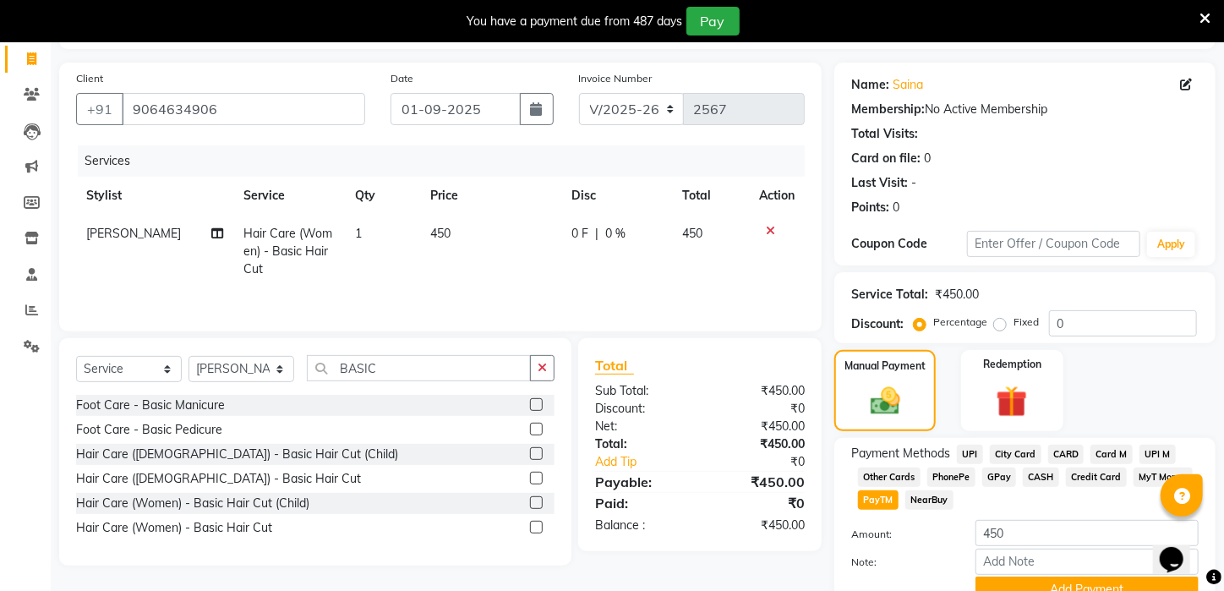
scroll to position [203, 0]
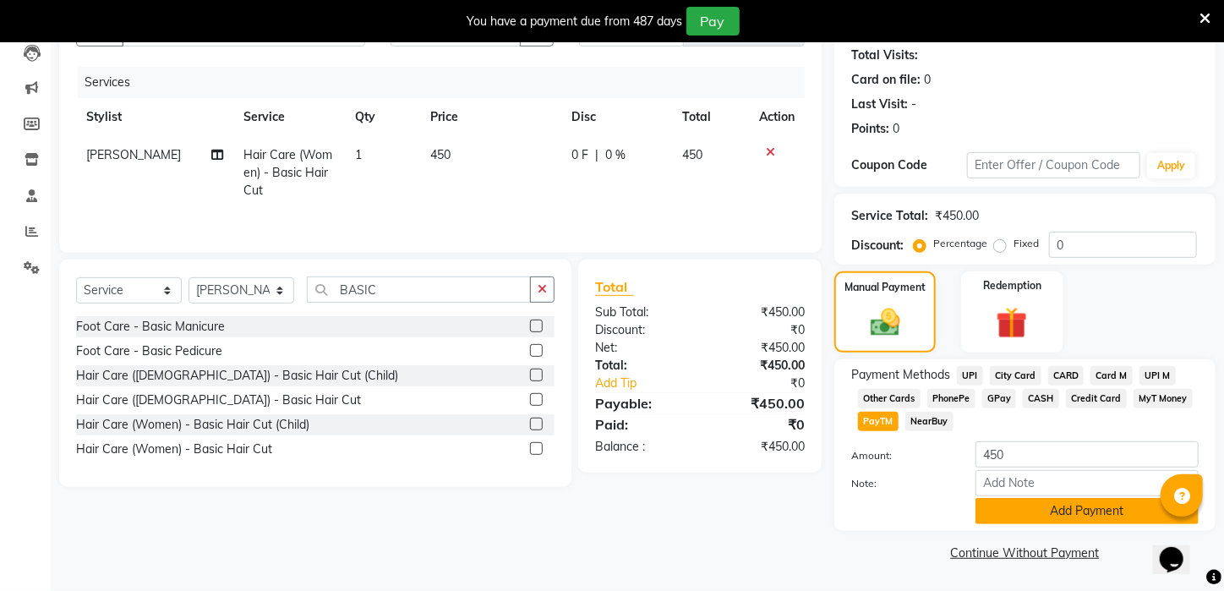
click at [985, 517] on button "Add Payment" at bounding box center [1086, 511] width 223 height 26
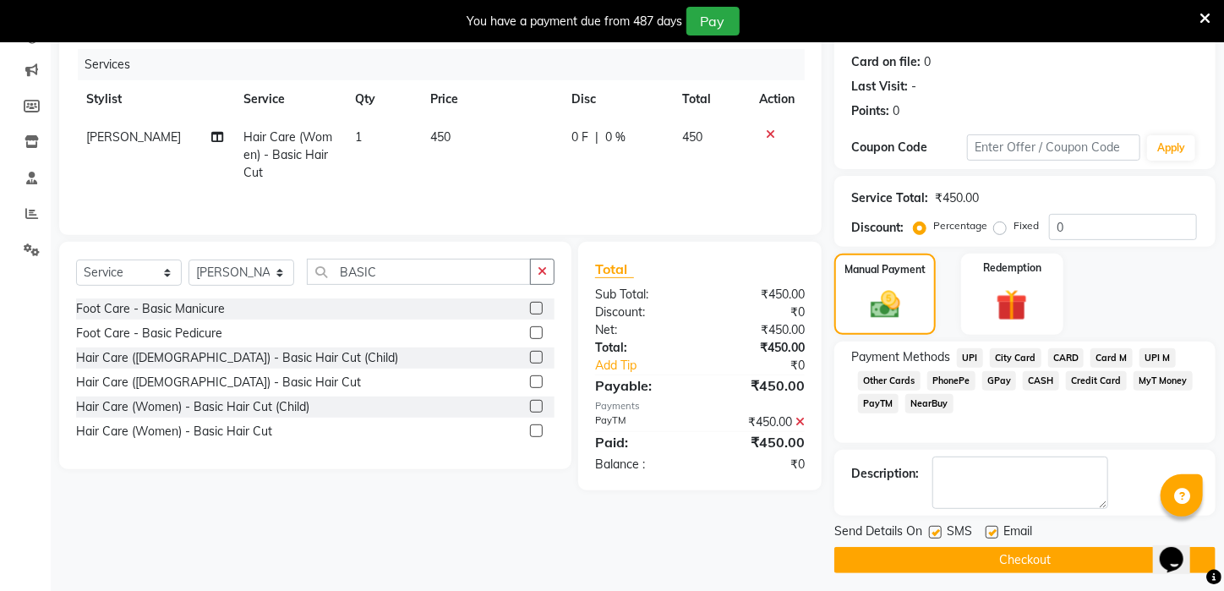
click at [1003, 573] on button "Checkout" at bounding box center [1024, 560] width 381 height 26
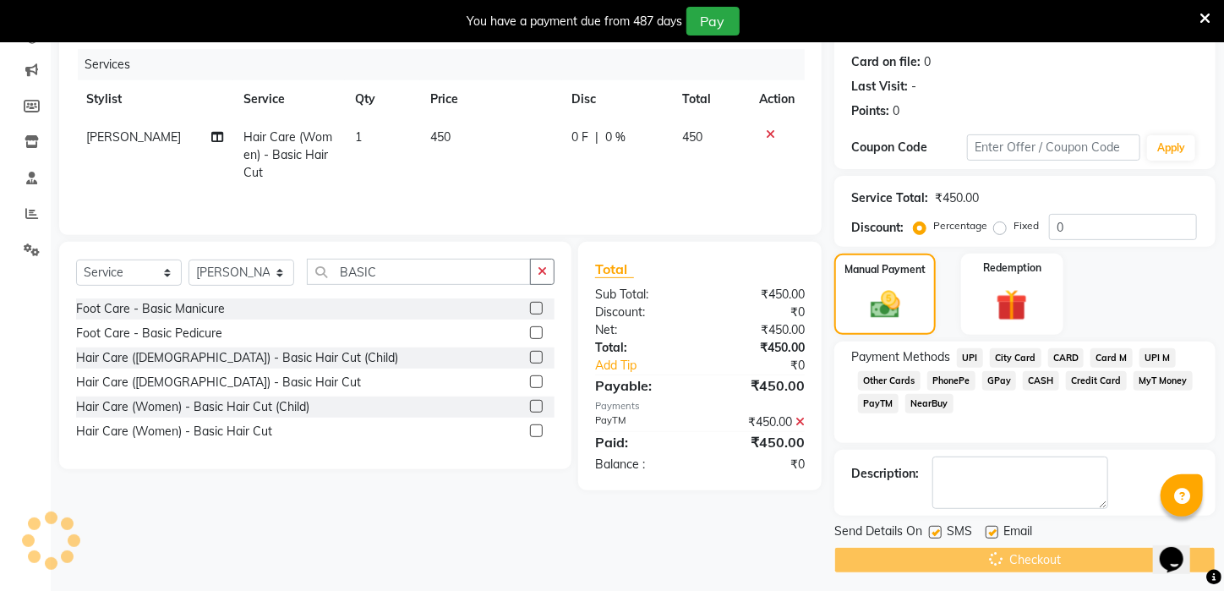
click at [798, 531] on div "Client [PHONE_NUMBER] Date [DATE] Invoice Number V/2025 V/[PHONE_NUMBER] Servic…" at bounding box center [440, 269] width 788 height 607
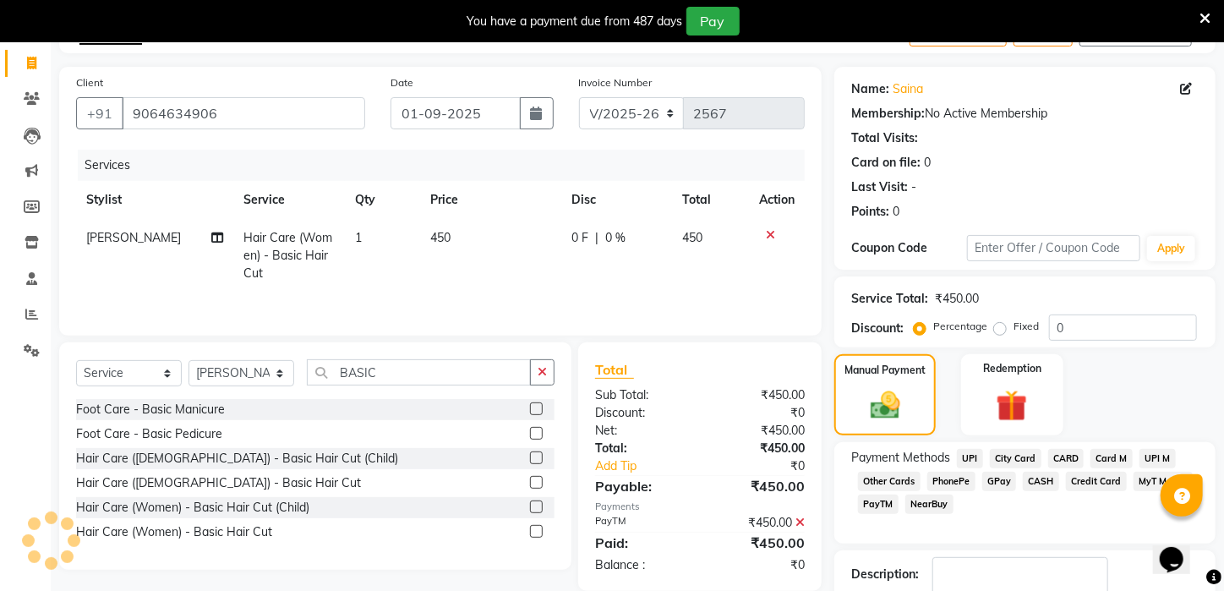
scroll to position [35, 0]
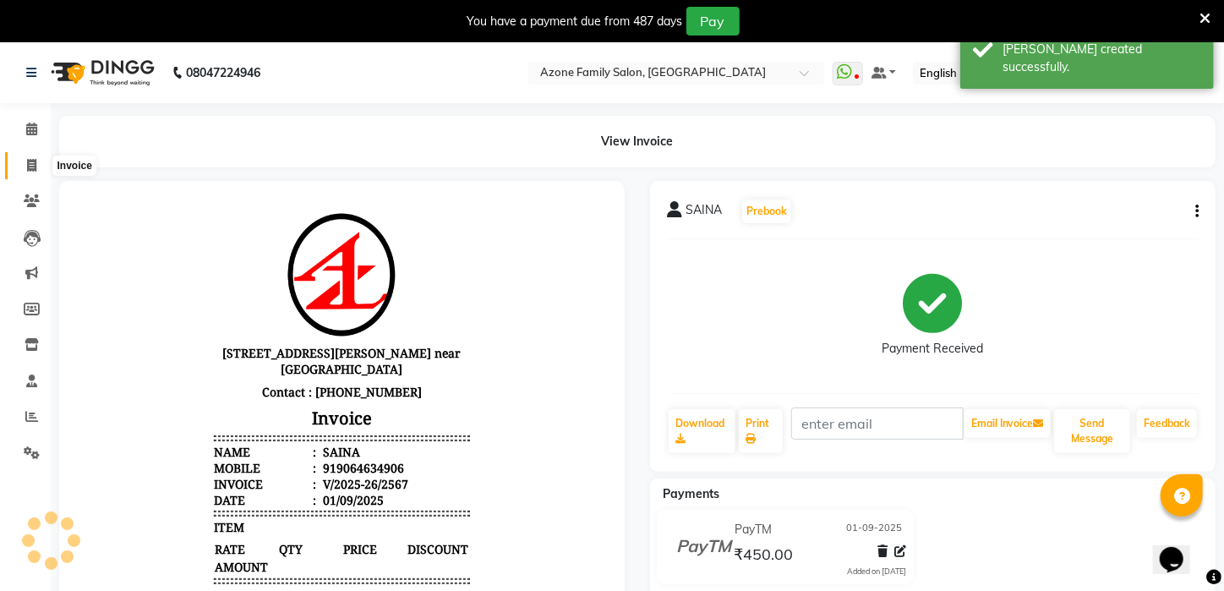
click at [37, 170] on span at bounding box center [32, 165] width 30 height 19
select select "service"
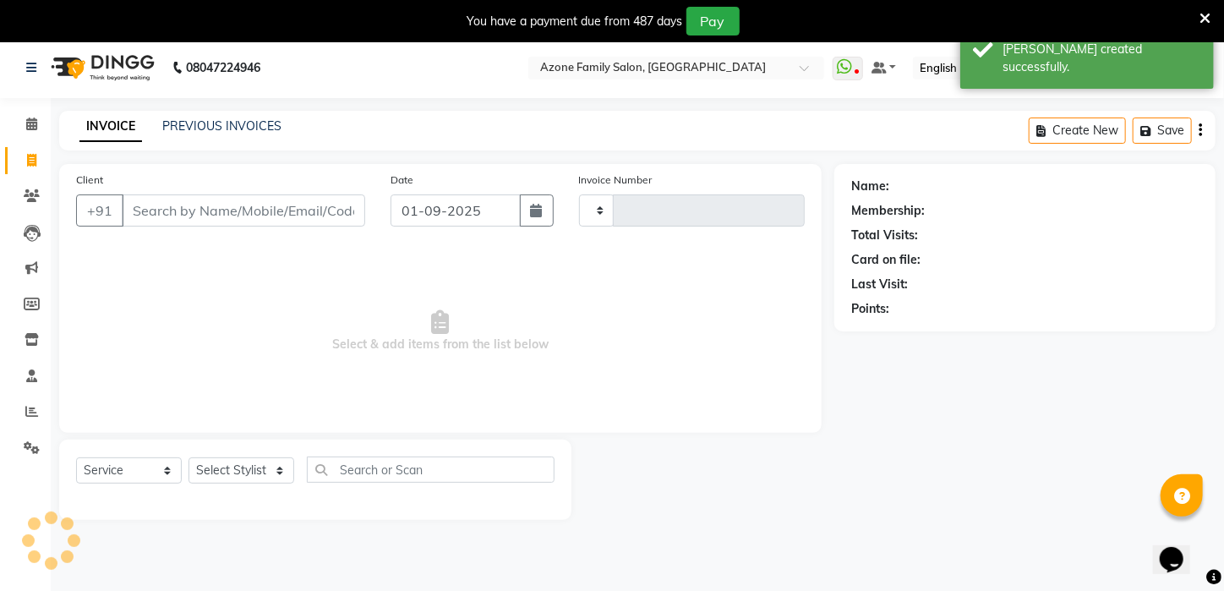
scroll to position [42, 0]
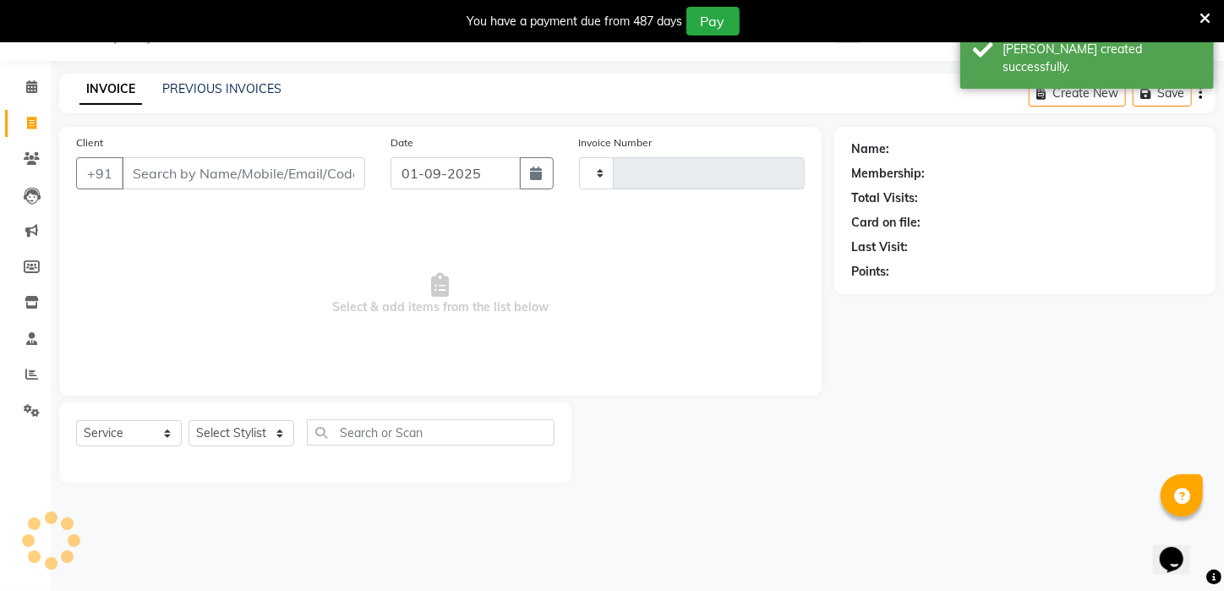
type input "2568"
select select "4296"
click at [270, 172] on input "Client" at bounding box center [243, 173] width 243 height 32
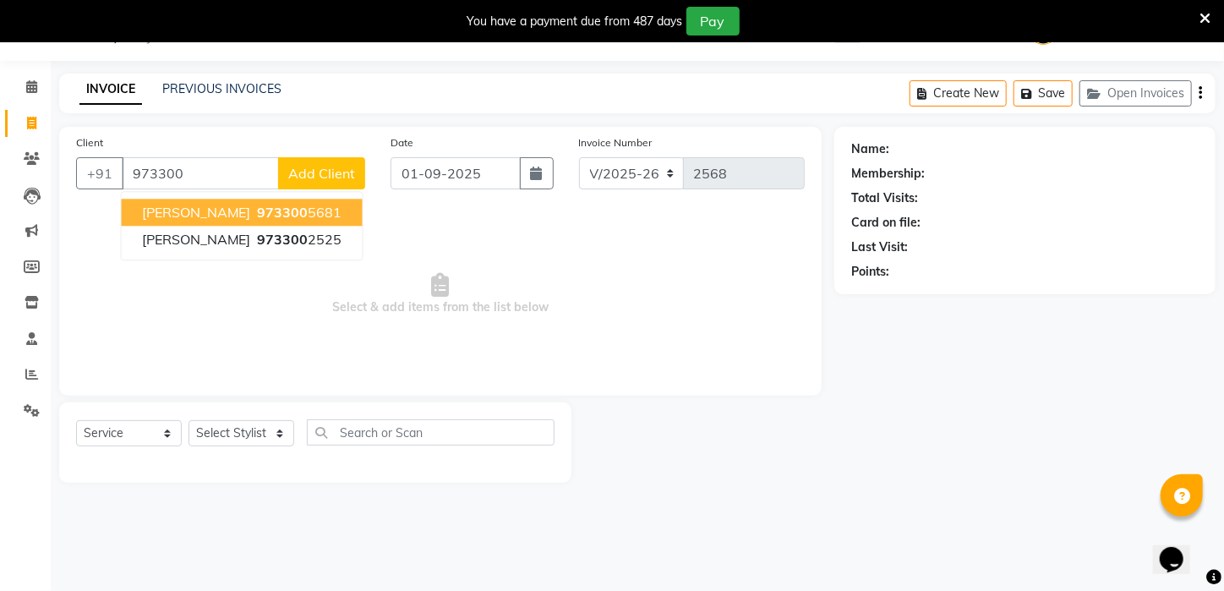
click at [258, 208] on span "973300" at bounding box center [283, 212] width 51 height 17
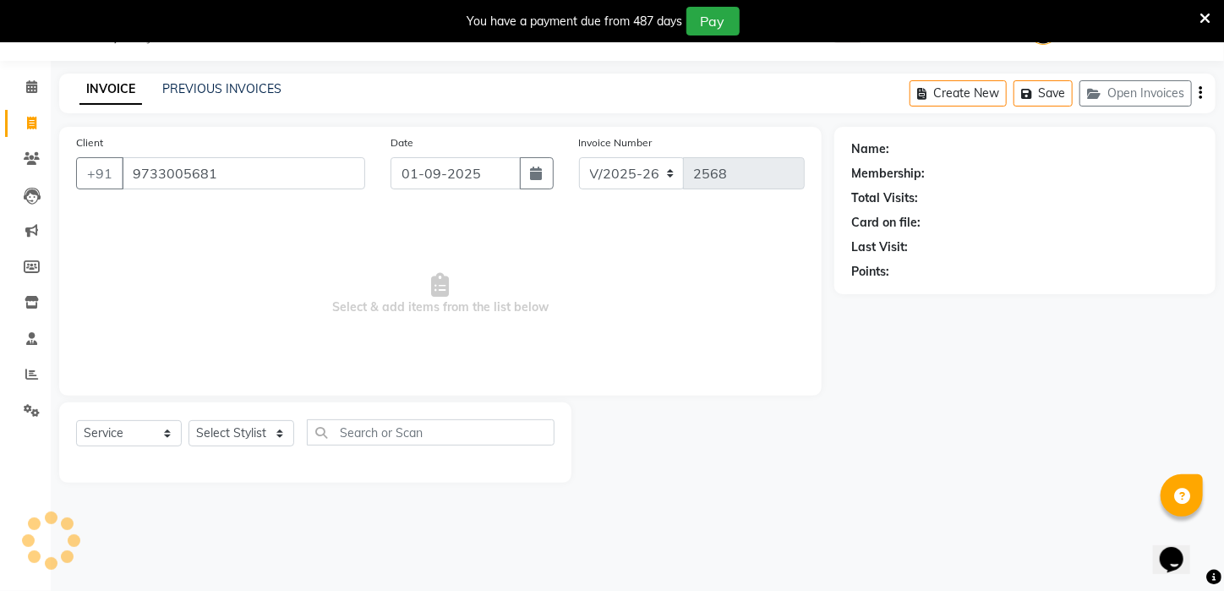
type input "9733005681"
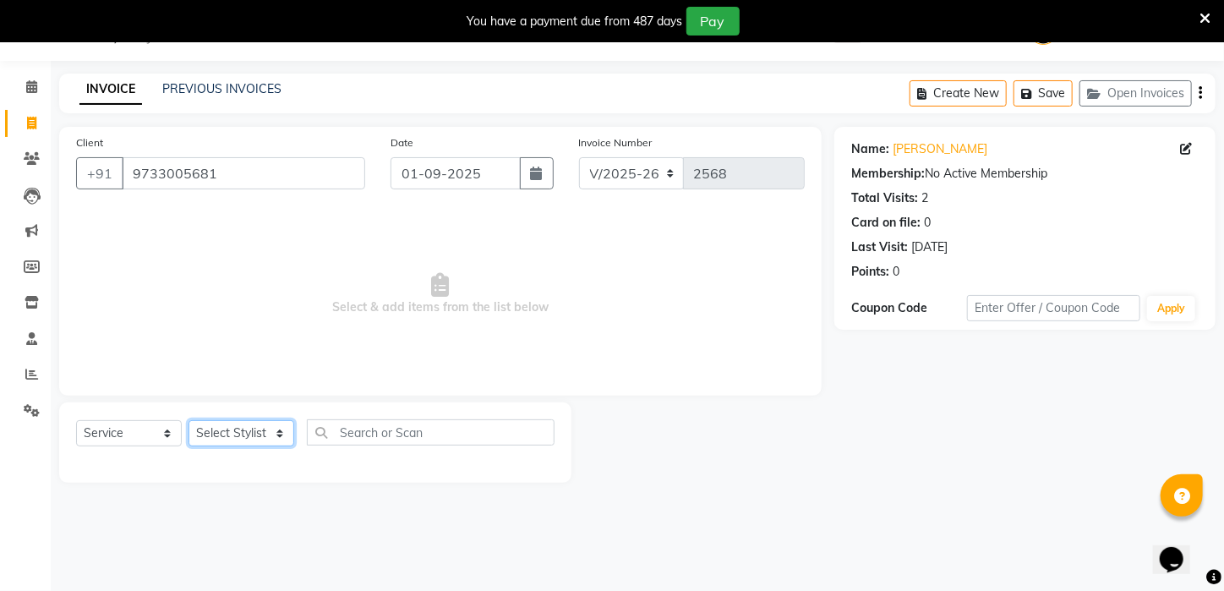
click at [265, 436] on select "Select Stylist [PERSON_NAME] [PERSON_NAME] DEEPIKA [PERSON_NAME] [PERSON_NAME] …" at bounding box center [242, 433] width 106 height 26
select select "25302"
click at [189, 420] on select "Select Stylist [PERSON_NAME] [PERSON_NAME] DEEPIKA [PERSON_NAME] [PERSON_NAME] …" at bounding box center [242, 433] width 106 height 26
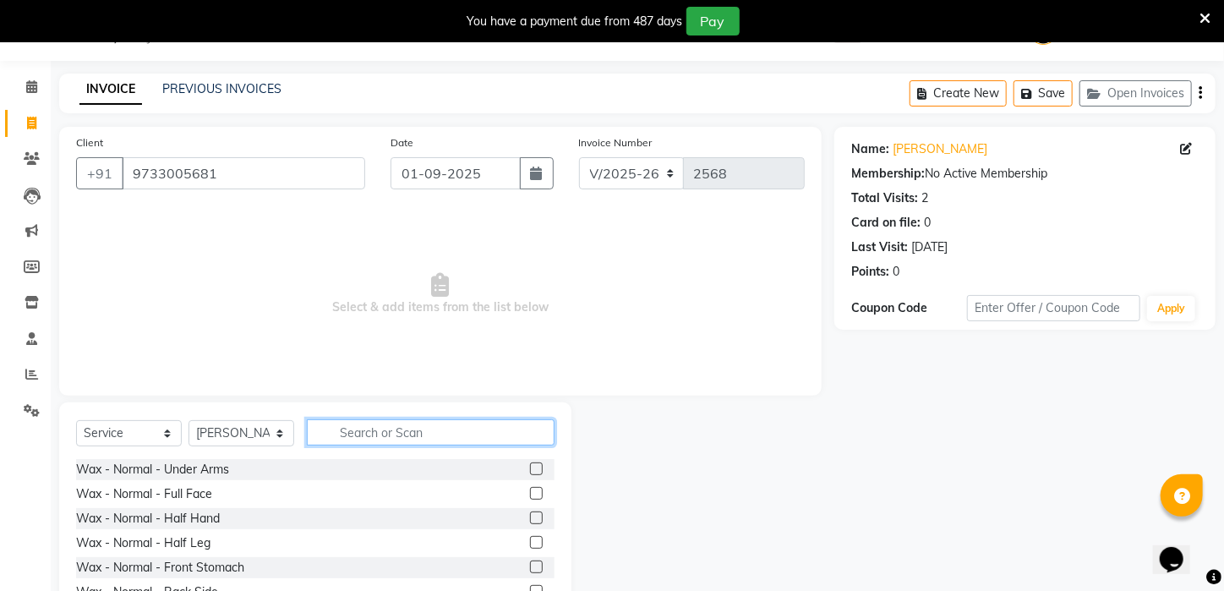
click at [461, 432] on input "text" at bounding box center [431, 432] width 248 height 26
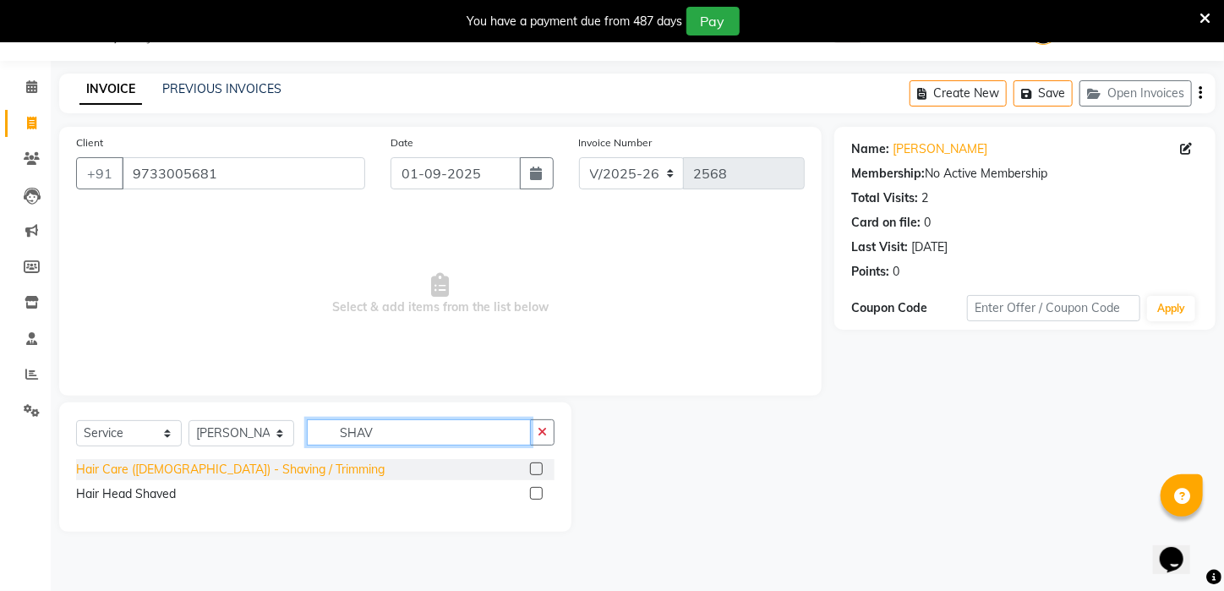
type input "SHAV"
click at [241, 470] on div "Hair Care ([DEMOGRAPHIC_DATA]) - Shaving / Trimming" at bounding box center [230, 470] width 309 height 18
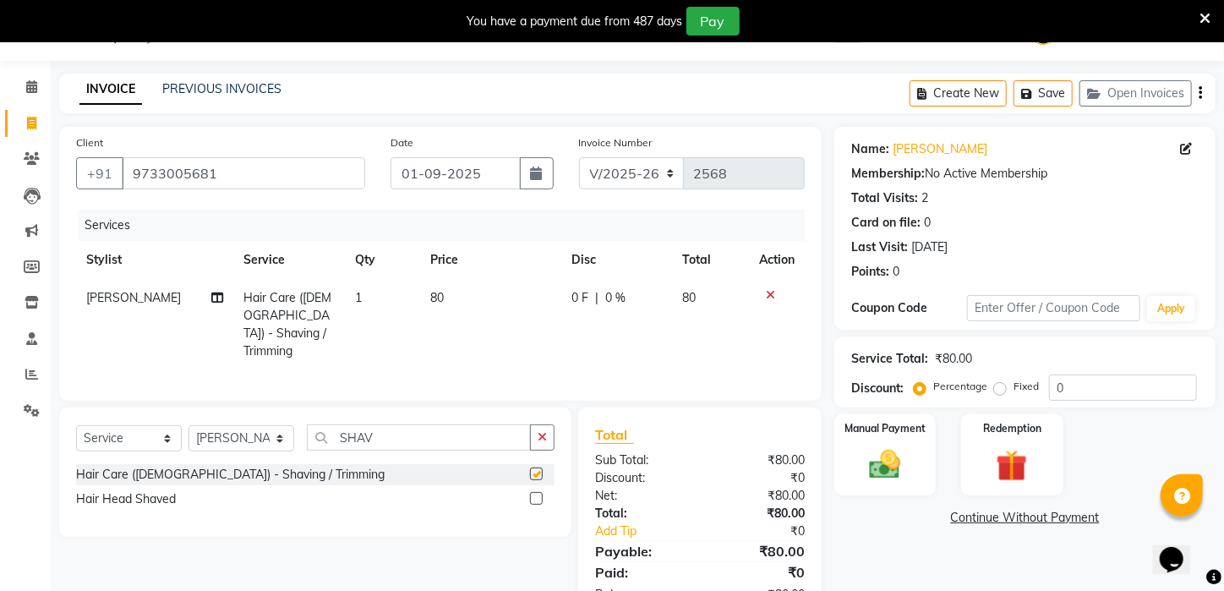
checkbox input "false"
drag, startPoint x: 372, startPoint y: 429, endPoint x: 277, endPoint y: 439, distance: 95.1
click at [277, 439] on div "Select Service Product Membership Package Voucher Prepaid Gift Card Select Styl…" at bounding box center [315, 444] width 478 height 40
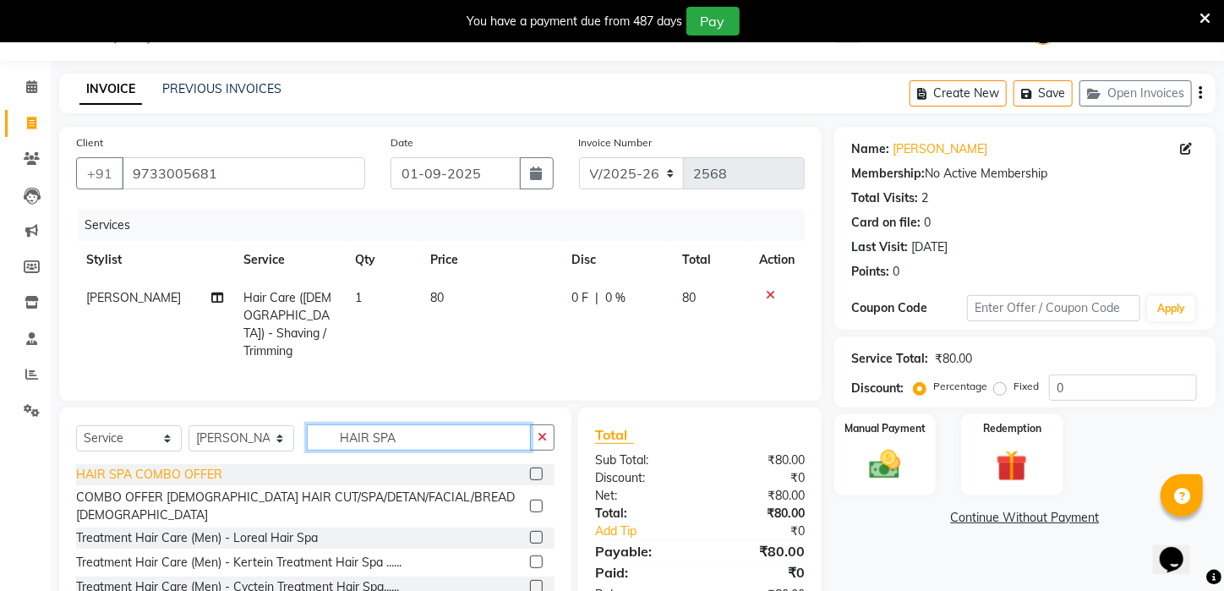
type input "HAIR SPA"
click at [126, 467] on div "HAIR SPA COMBO OFFER" at bounding box center [149, 475] width 146 height 18
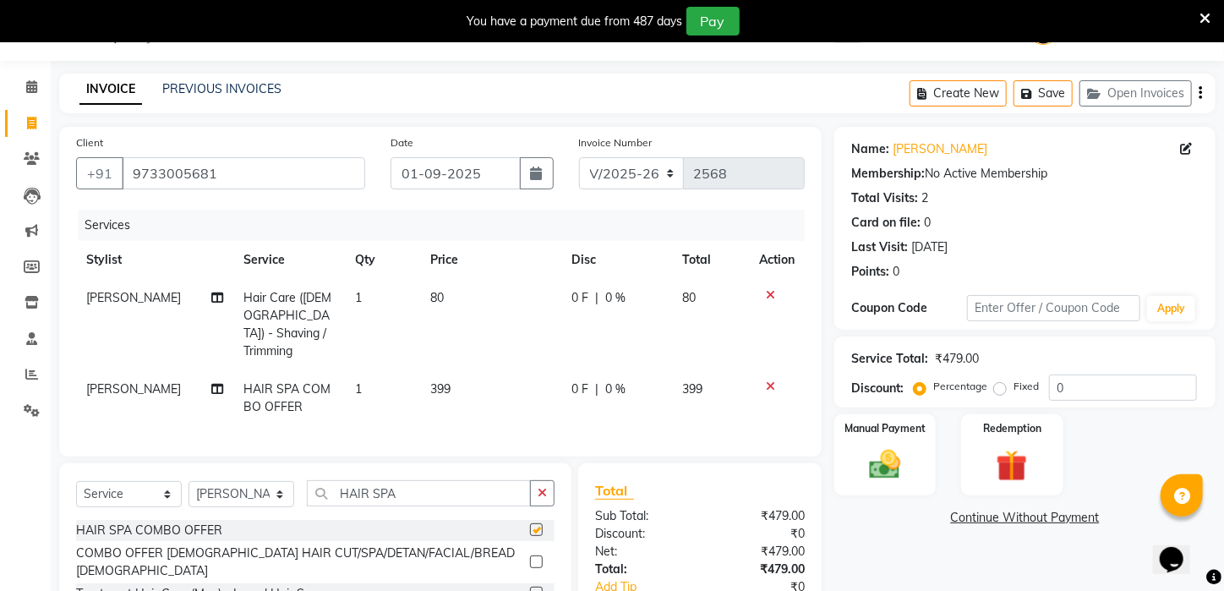
checkbox input "false"
click at [476, 370] on td "399" at bounding box center [491, 398] width 142 height 56
select select "25302"
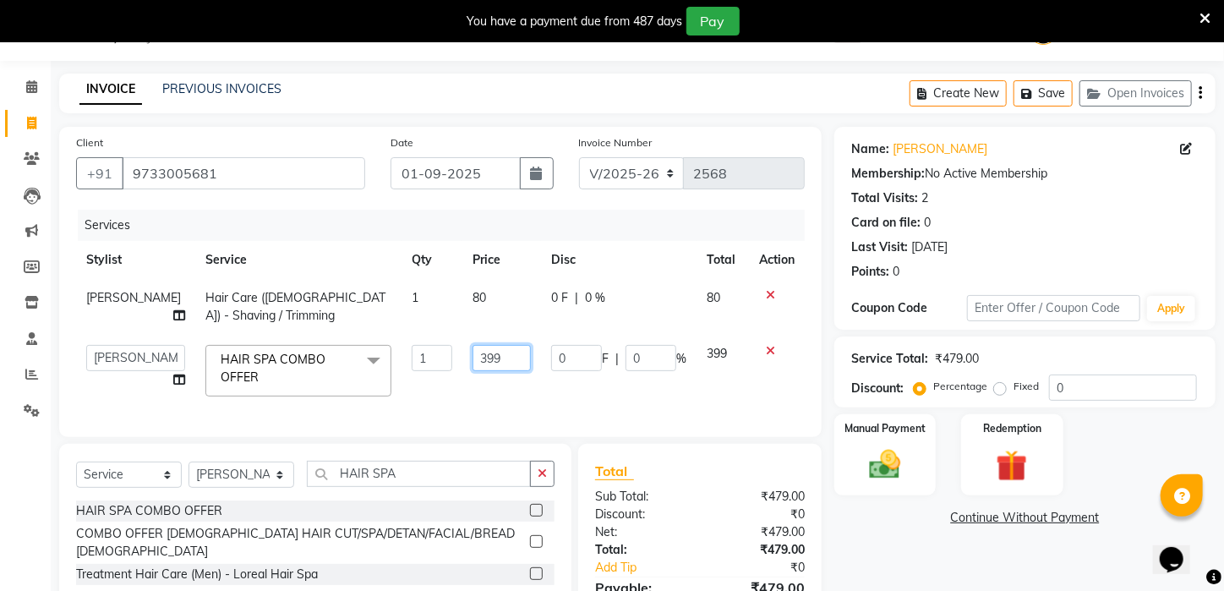
drag, startPoint x: 492, startPoint y: 358, endPoint x: 298, endPoint y: 374, distance: 194.2
click at [298, 374] on tr "[PERSON_NAME] [PERSON_NAME] DEEPIKA [PERSON_NAME] [PERSON_NAME] kharagpur Mahad…" at bounding box center [440, 371] width 729 height 72
type input "1100"
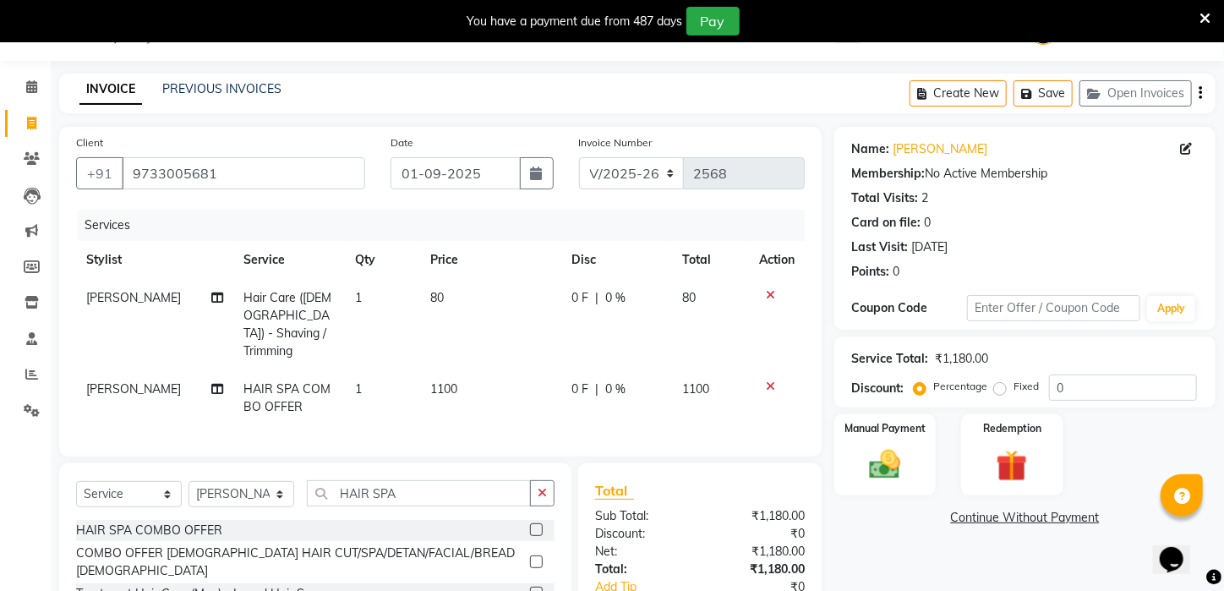
click at [390, 398] on td "1" at bounding box center [382, 398] width 74 height 56
select select "25302"
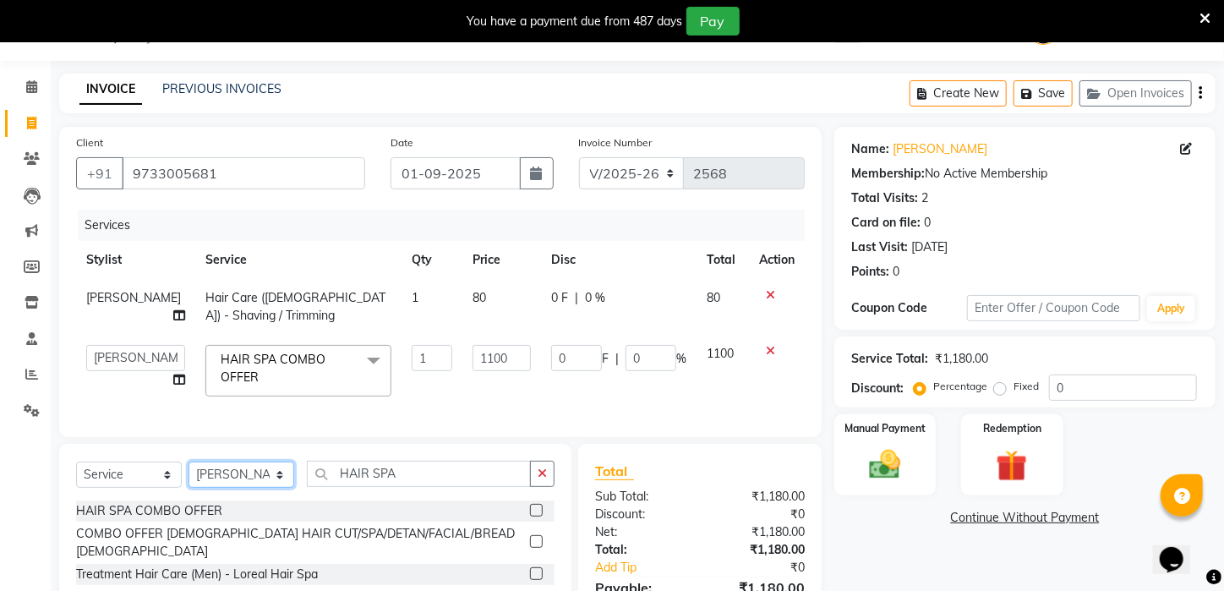
click at [278, 488] on select "Select Stylist [PERSON_NAME] [PERSON_NAME] DEEPIKA [PERSON_NAME] [PERSON_NAME] …" at bounding box center [242, 475] width 106 height 26
select select "28698"
click at [189, 473] on select "Select Stylist [PERSON_NAME] [PERSON_NAME] DEEPIKA [PERSON_NAME] [PERSON_NAME] …" at bounding box center [242, 475] width 106 height 26
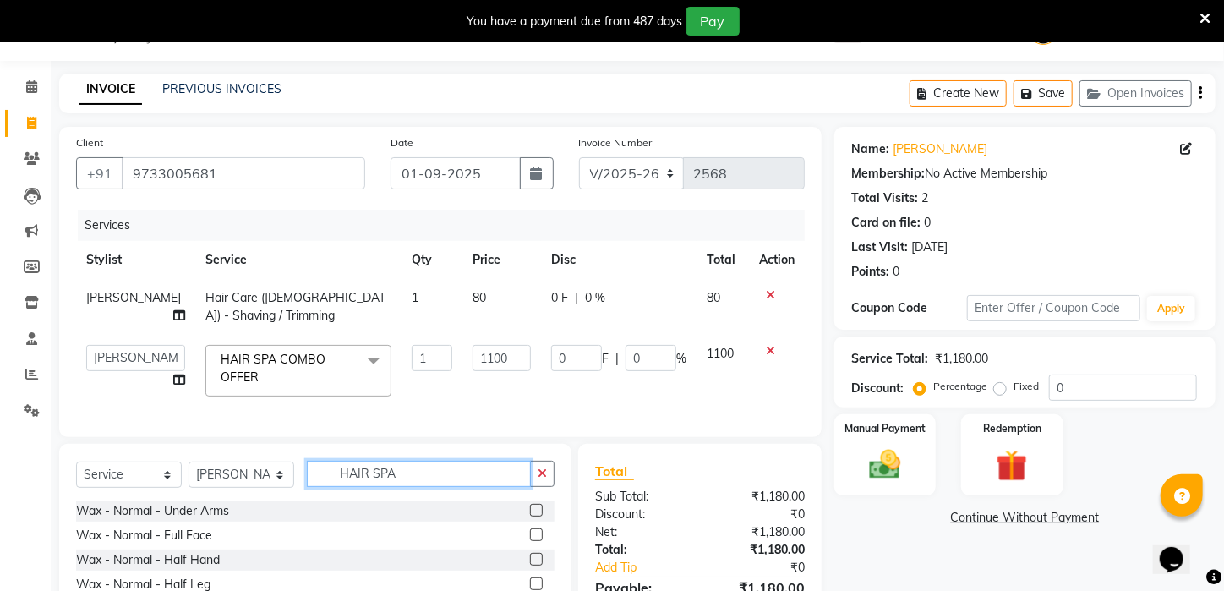
drag, startPoint x: 432, startPoint y: 492, endPoint x: 151, endPoint y: 497, distance: 280.7
click at [151, 497] on div "Select Service Product Membership Package Voucher Prepaid Gift Card Select Styl…" at bounding box center [315, 481] width 478 height 40
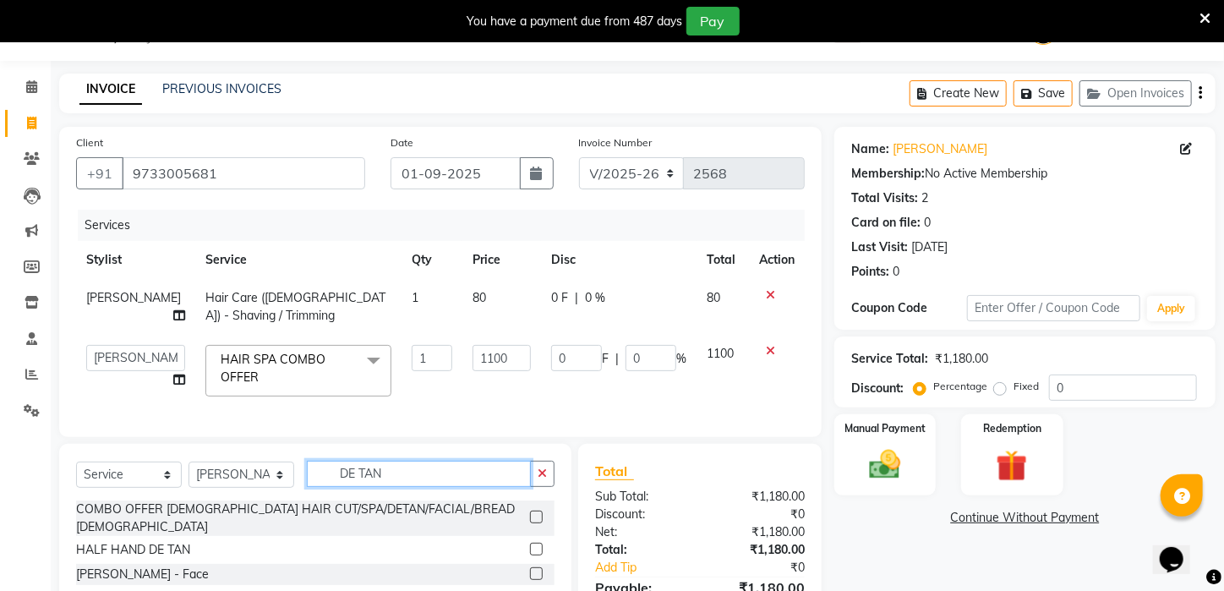
scroll to position [182, 0]
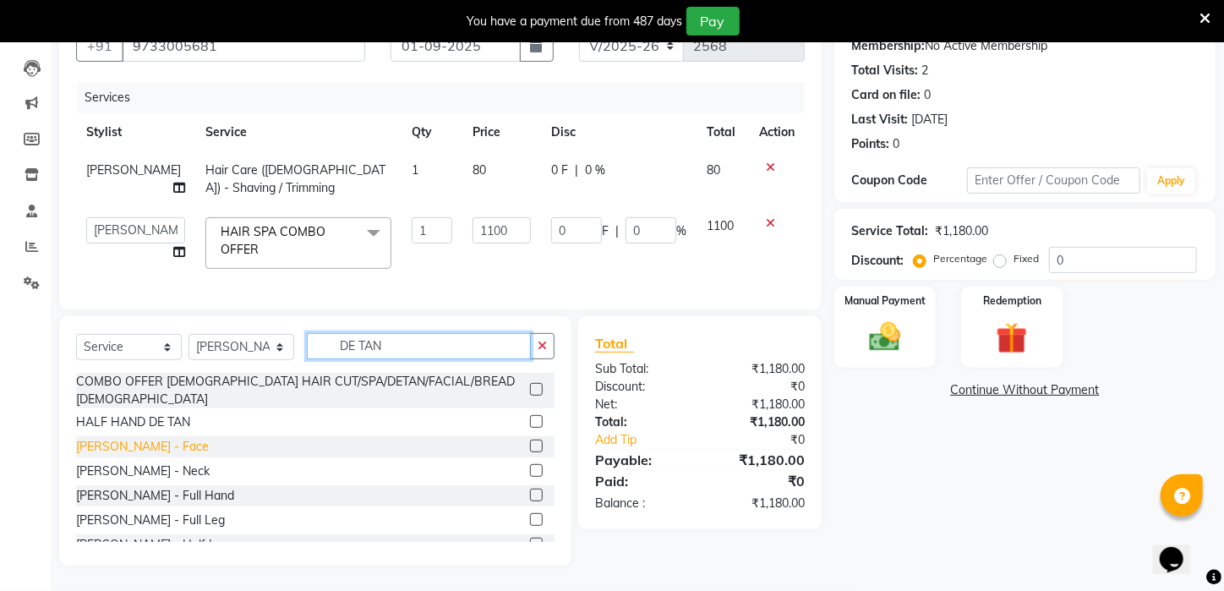
type input "DE TAN"
click at [111, 438] on div "[PERSON_NAME] - Face" at bounding box center [142, 447] width 133 height 18
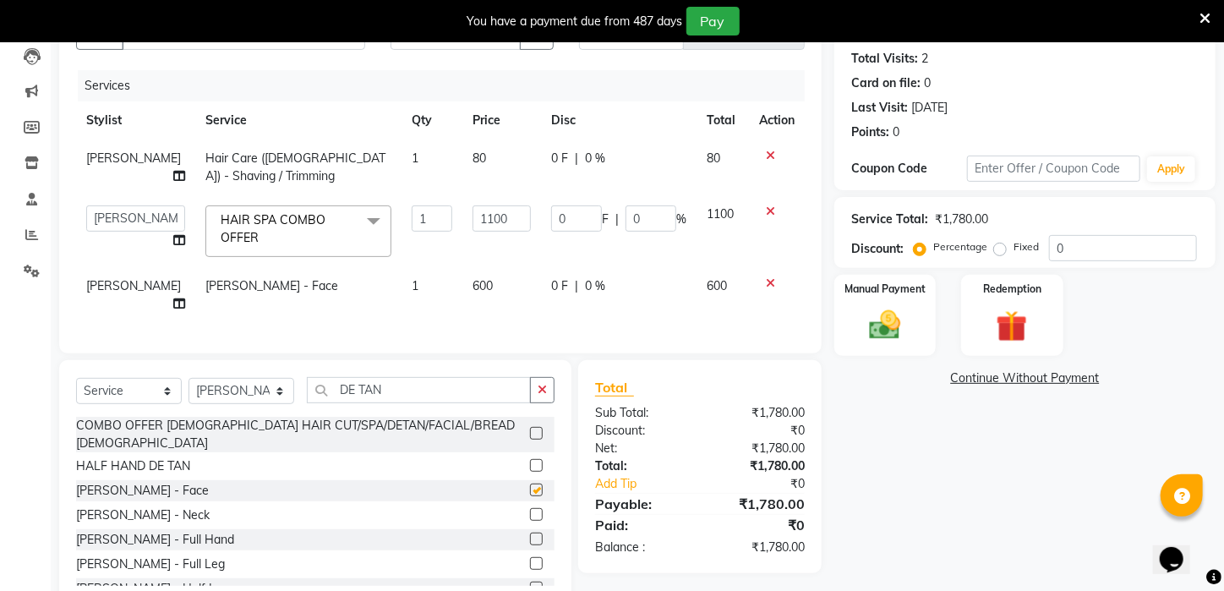
checkbox input "false"
click at [120, 506] on div "[PERSON_NAME] - Neck" at bounding box center [143, 515] width 134 height 18
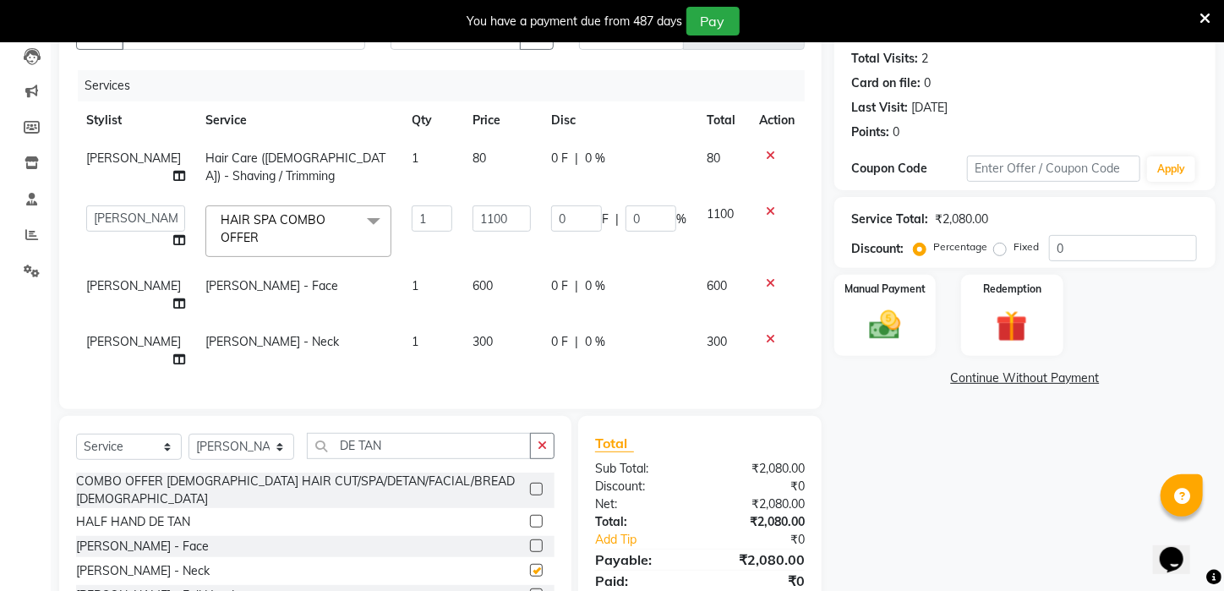
checkbox input "false"
drag, startPoint x: 415, startPoint y: 426, endPoint x: 191, endPoint y: 429, distance: 224.0
click at [192, 433] on div "Select Service Product Membership Package Voucher Prepaid Gift Card Select Styl…" at bounding box center [315, 453] width 478 height 40
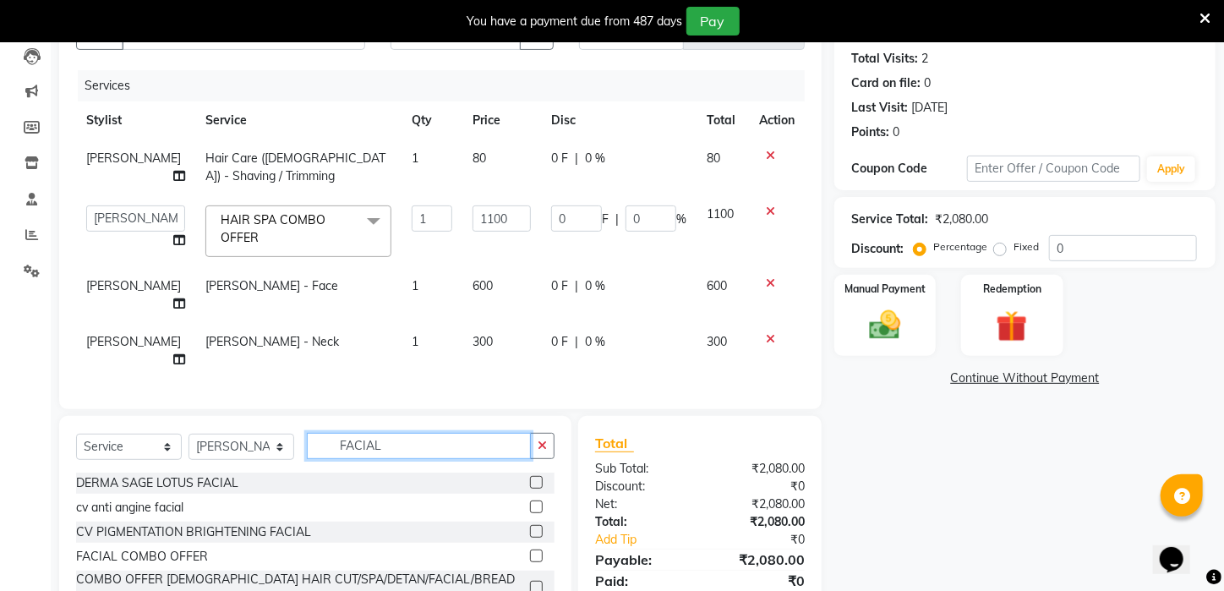
scroll to position [258, 0]
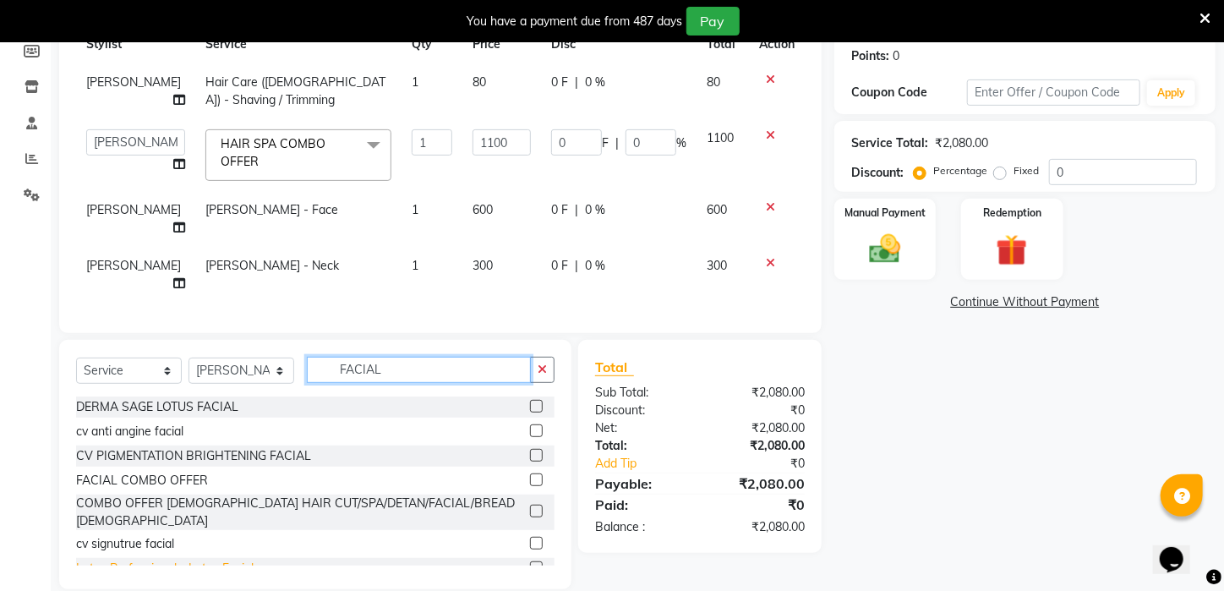
type input "FACIAL"
click at [114, 560] on div "Lotus Professional - Lotus Facial" at bounding box center [165, 569] width 178 height 18
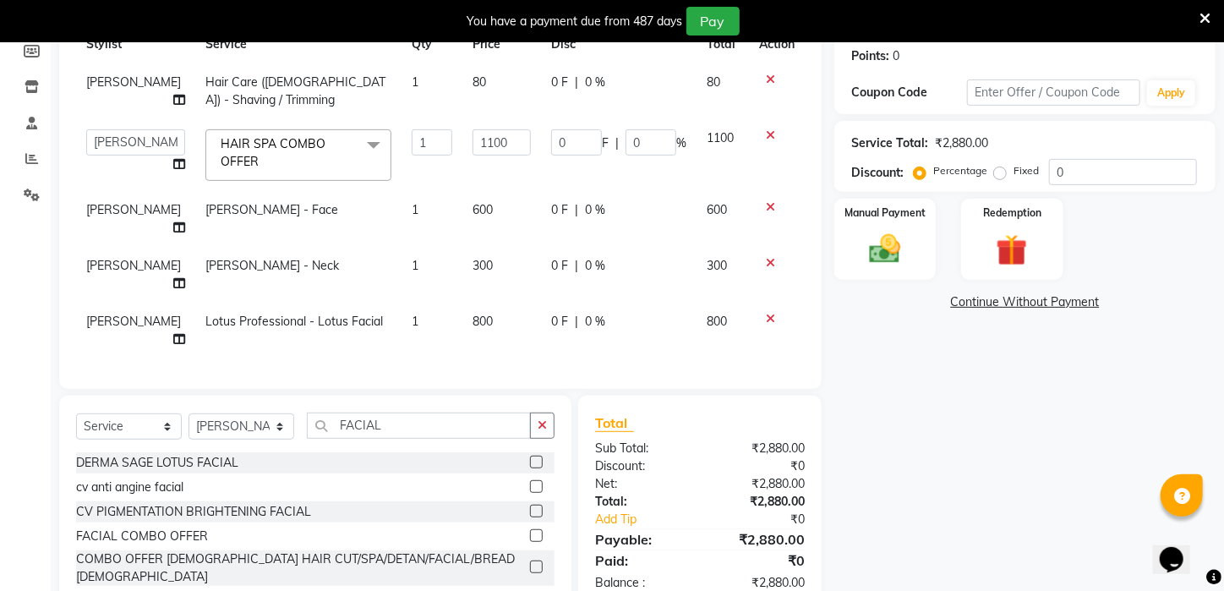
checkbox input "false"
click at [495, 303] on td "800" at bounding box center [501, 331] width 79 height 56
select select "28698"
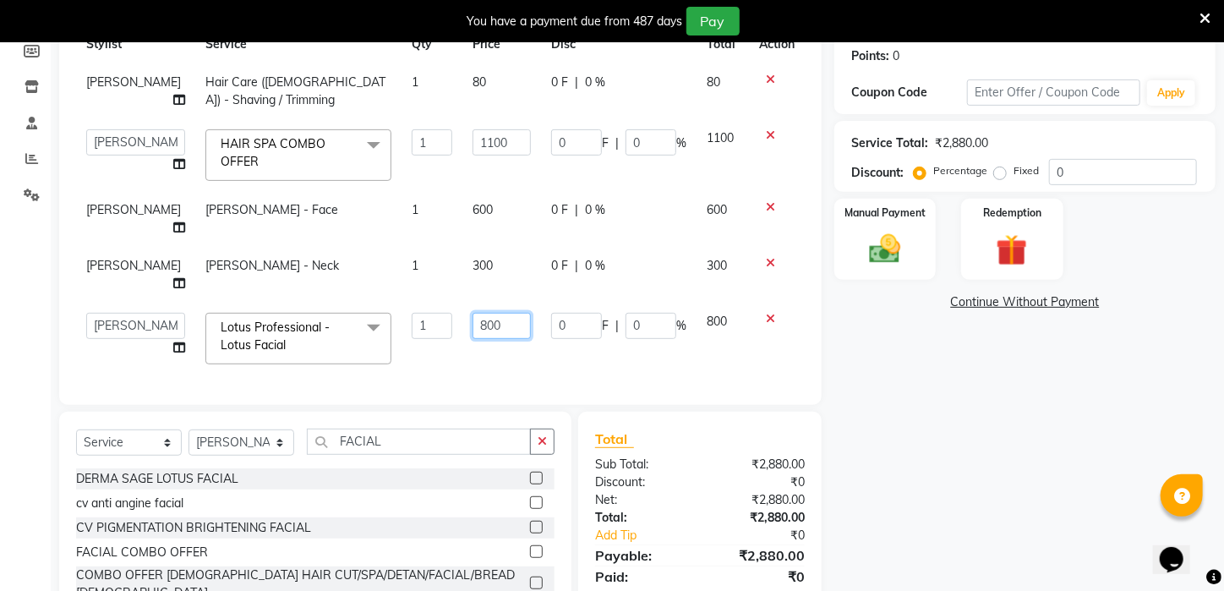
drag, startPoint x: 498, startPoint y: 289, endPoint x: 210, endPoint y: 299, distance: 287.6
click at [210, 303] on tr "[PERSON_NAME] [PERSON_NAME] DEEPIKA [PERSON_NAME] [PERSON_NAME] kharagpur Mahad…" at bounding box center [440, 339] width 729 height 72
type input "1000"
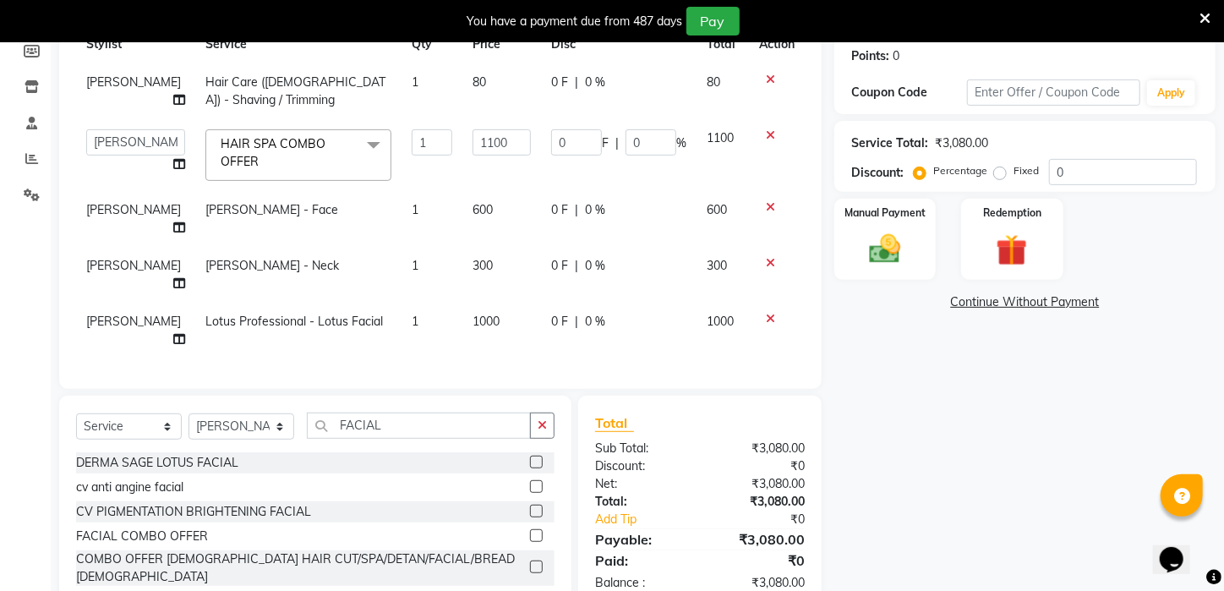
click at [384, 324] on div "Services Stylist Service Qty Price Disc Total Action [PERSON_NAME] Hair Care ([…" at bounding box center [440, 183] width 729 height 378
drag, startPoint x: 407, startPoint y: 385, endPoint x: 137, endPoint y: 410, distance: 270.8
click at [137, 410] on div "Select Service Product Membership Package Voucher Prepaid Gift Card Select Styl…" at bounding box center [315, 520] width 512 height 249
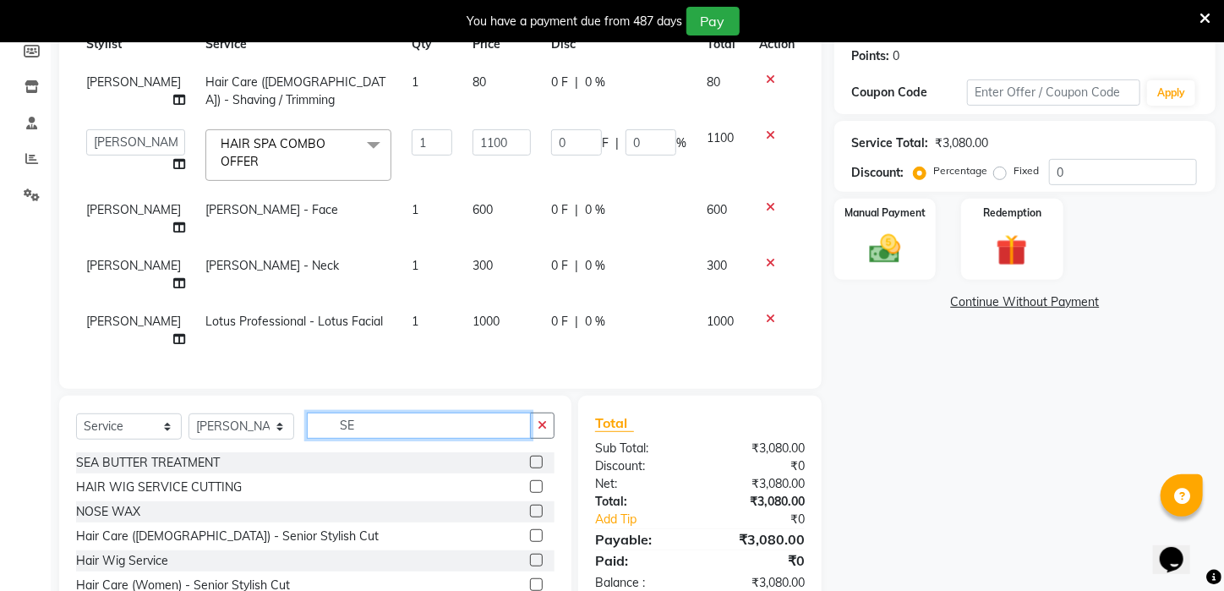
type input "S"
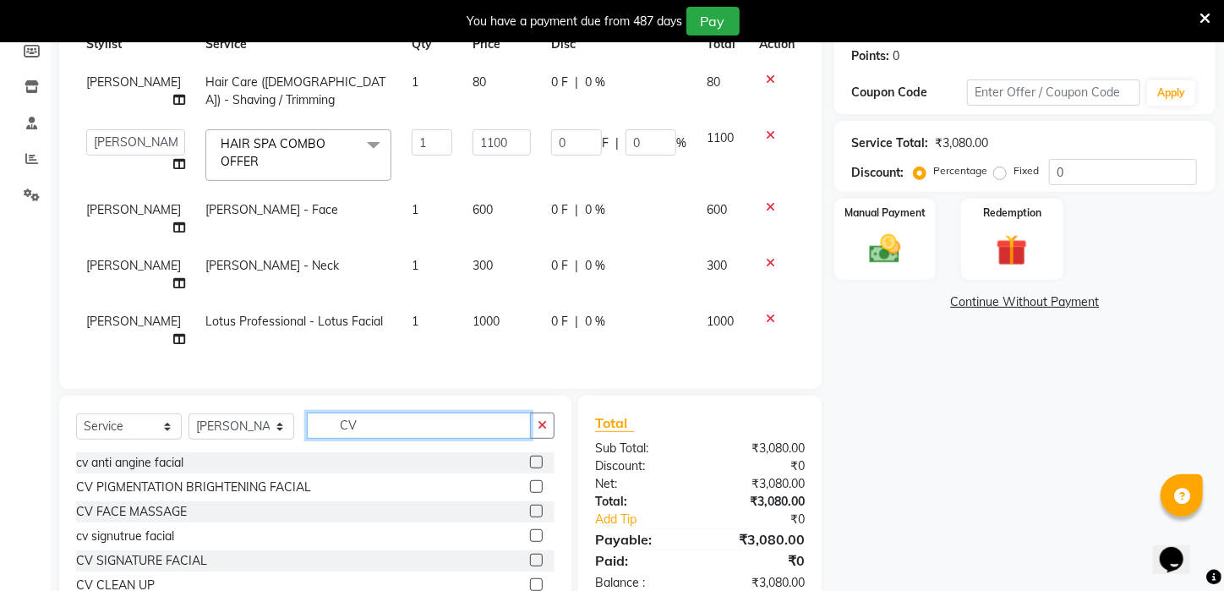
type input "C"
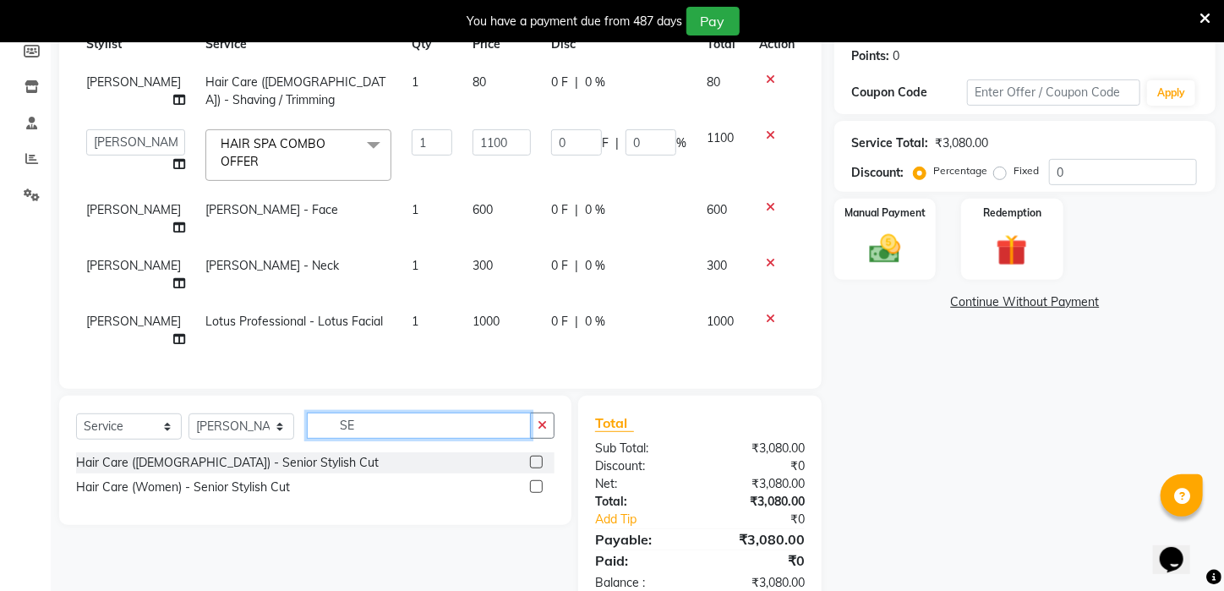
type input "S"
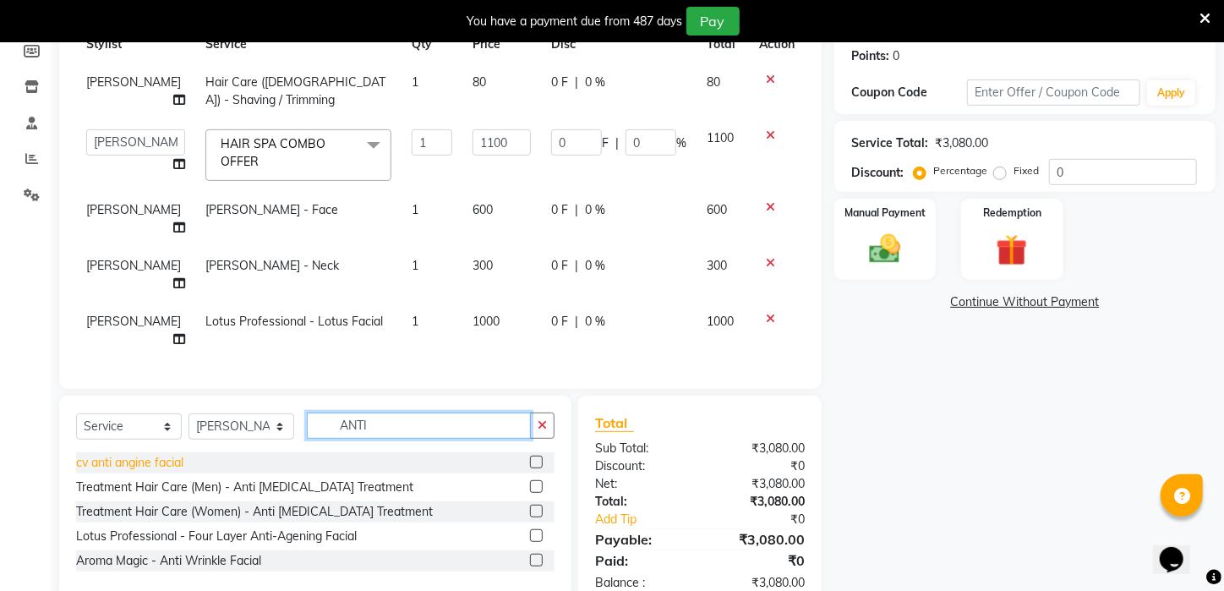
type input "ANTI"
click at [128, 454] on div "cv anti angine facial" at bounding box center [129, 463] width 107 height 18
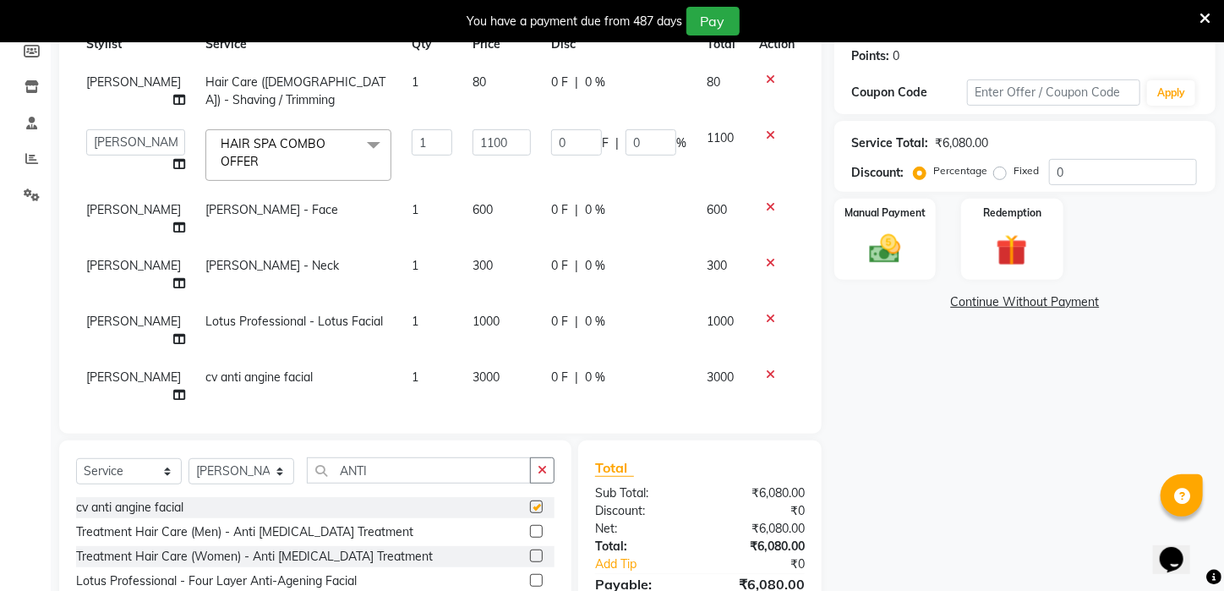
checkbox input "false"
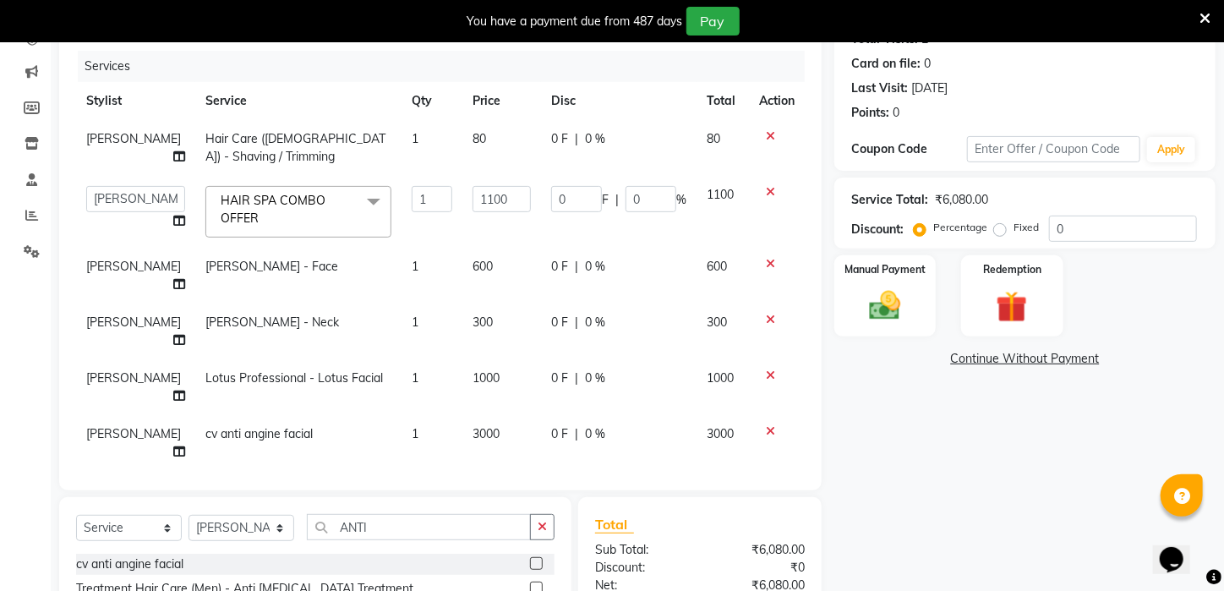
scroll to position [298, 0]
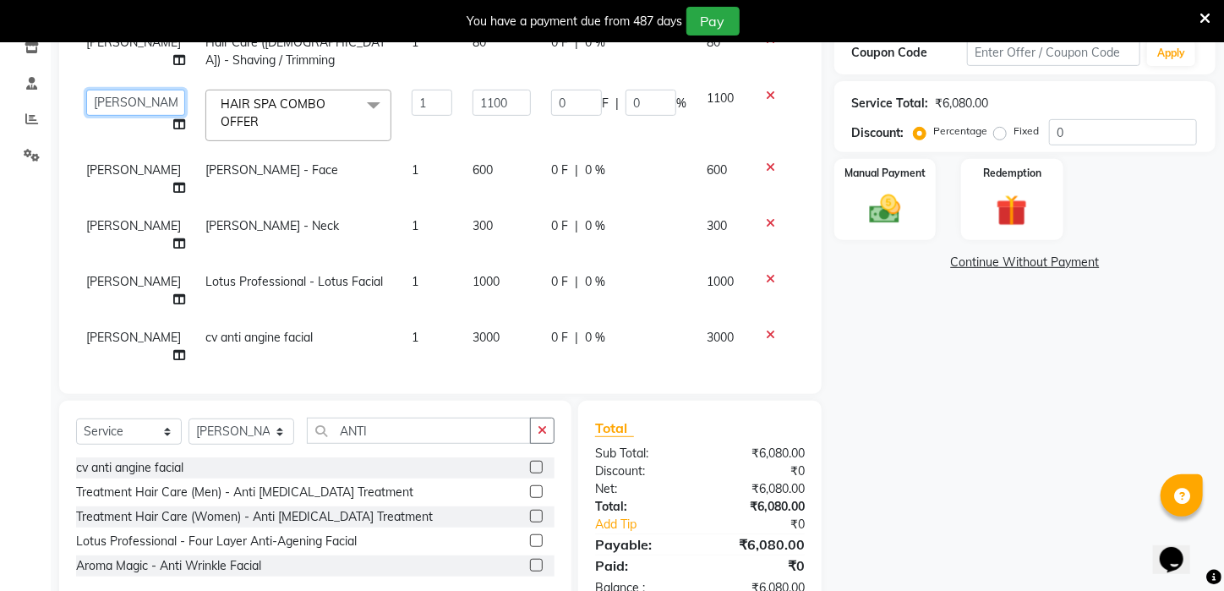
click at [128, 107] on select "[PERSON_NAME] [PERSON_NAME] DEEPIKA [PERSON_NAME] [PERSON_NAME] kharagpur Mahad…" at bounding box center [135, 103] width 99 height 26
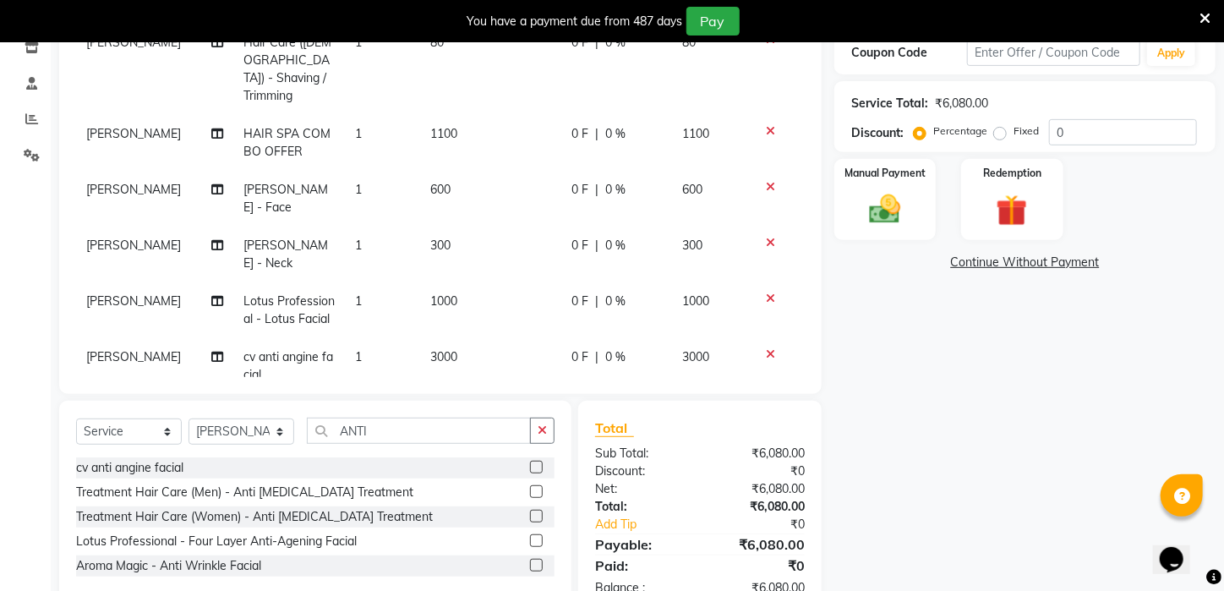
click at [850, 337] on div "Name: [PERSON_NAME] Membership: No Active Membership Total Visits: 2 Card on fi…" at bounding box center [1031, 243] width 394 height 742
click at [879, 216] on img at bounding box center [885, 209] width 53 height 37
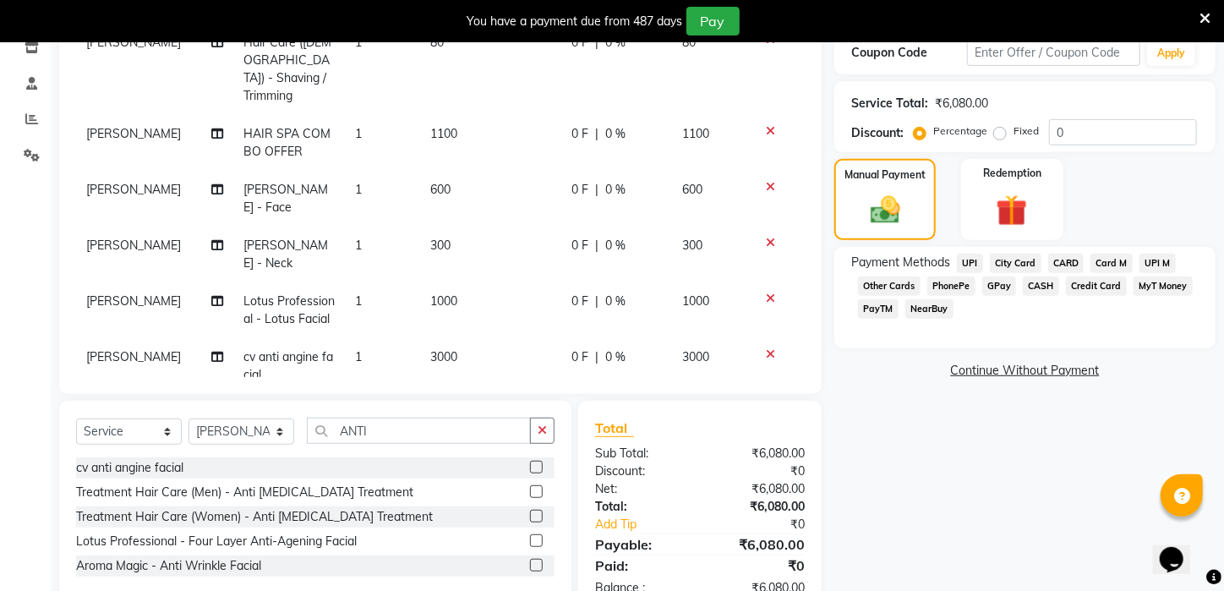
click at [129, 126] on span "[PERSON_NAME]" at bounding box center [133, 133] width 95 height 15
select select "25302"
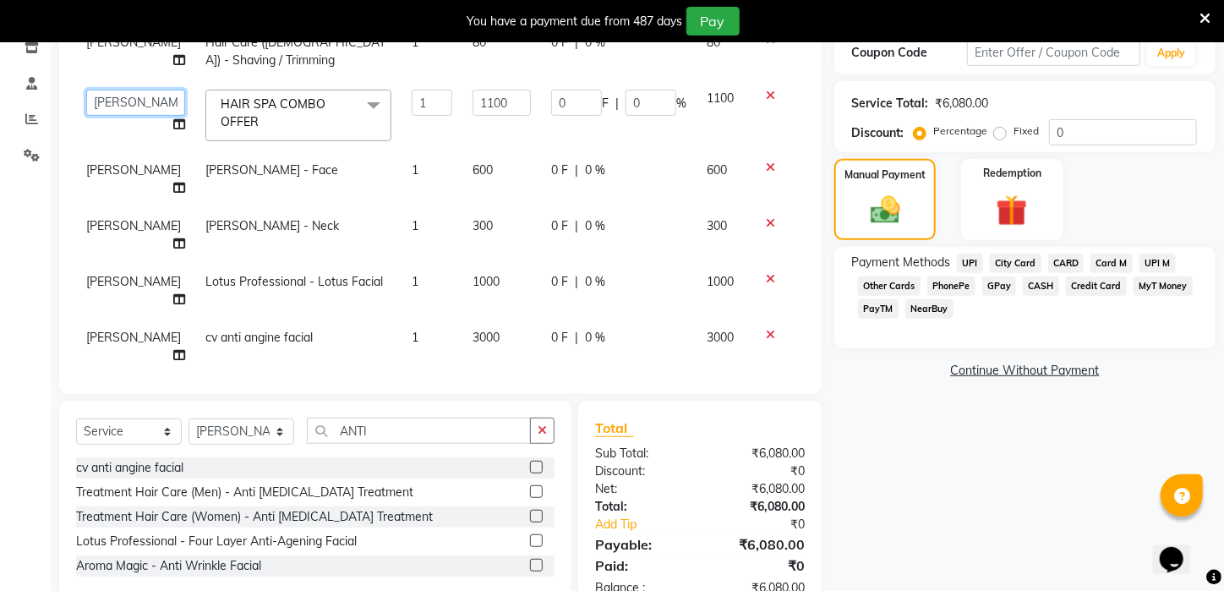
click at [97, 99] on select "[PERSON_NAME] [PERSON_NAME] DEEPIKA [PERSON_NAME] [PERSON_NAME] kharagpur Mahad…" at bounding box center [135, 103] width 99 height 26
select select "23846"
click at [971, 273] on span "UPI" at bounding box center [970, 263] width 26 height 19
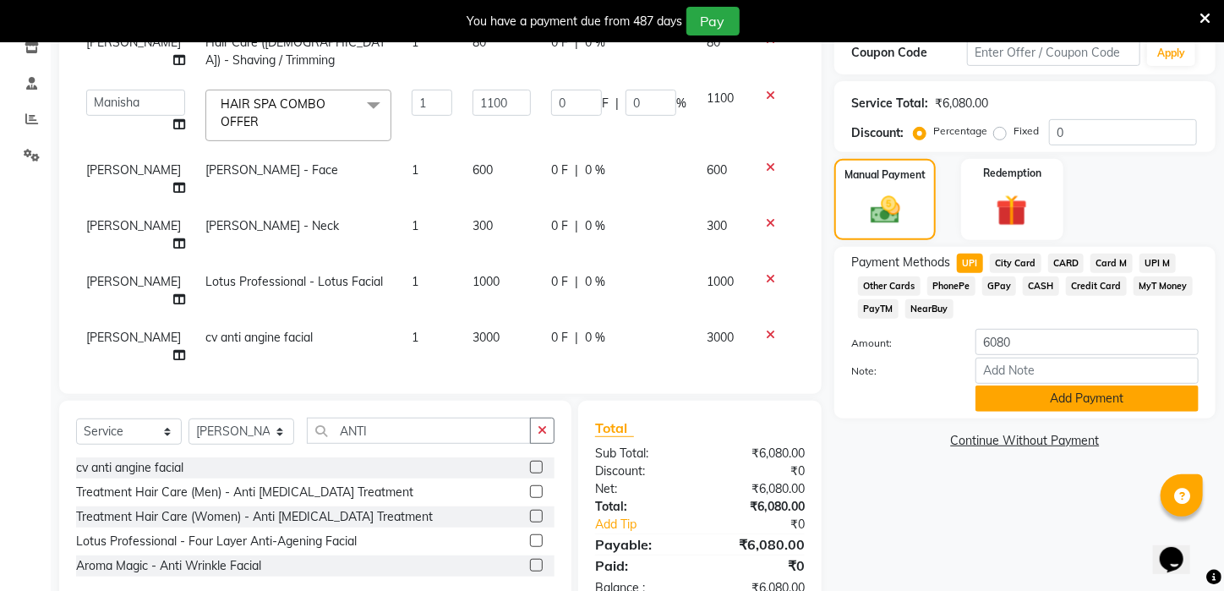
click at [1002, 412] on button "Add Payment" at bounding box center [1086, 398] width 223 height 26
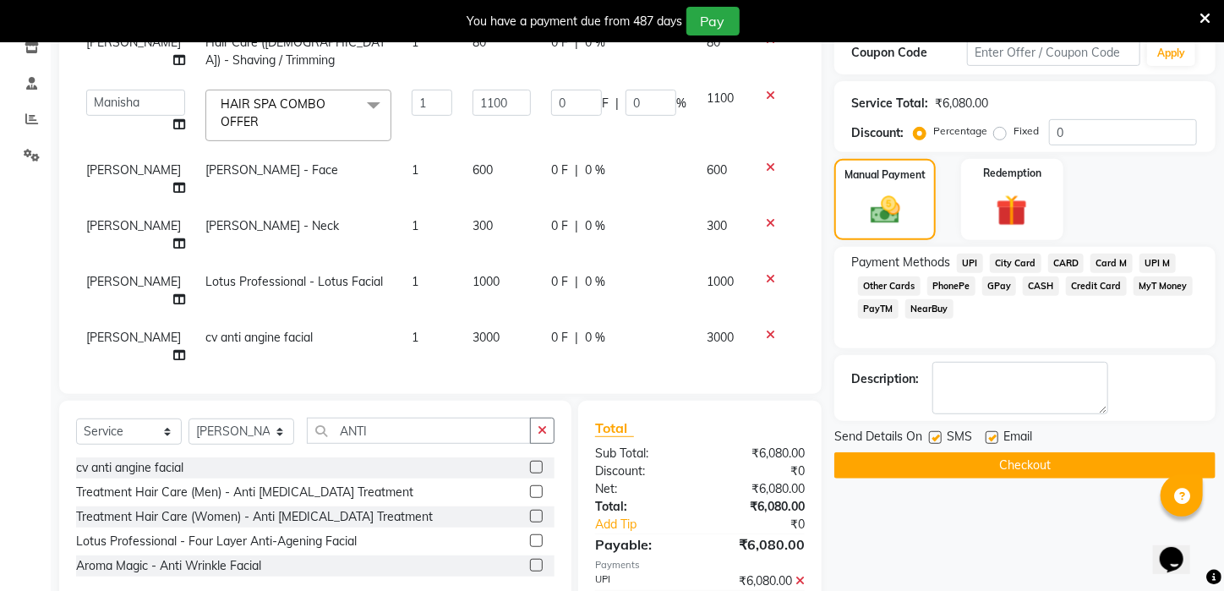
click at [997, 478] on button "Checkout" at bounding box center [1024, 465] width 381 height 26
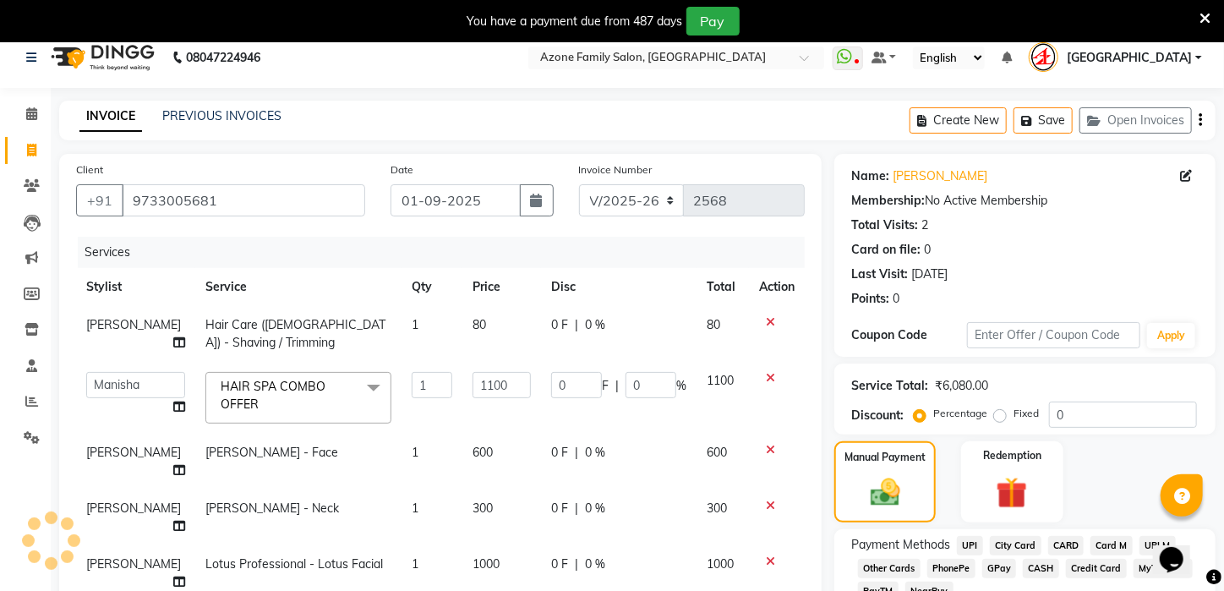
scroll to position [0, 0]
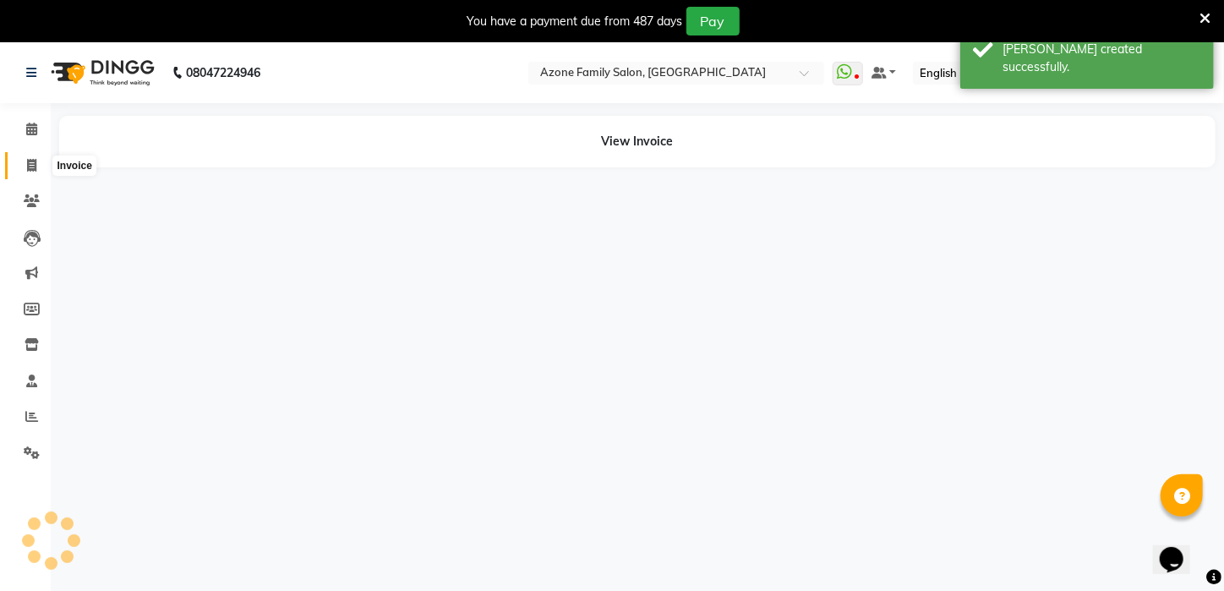
click at [31, 167] on icon at bounding box center [31, 165] width 9 height 13
select select "service"
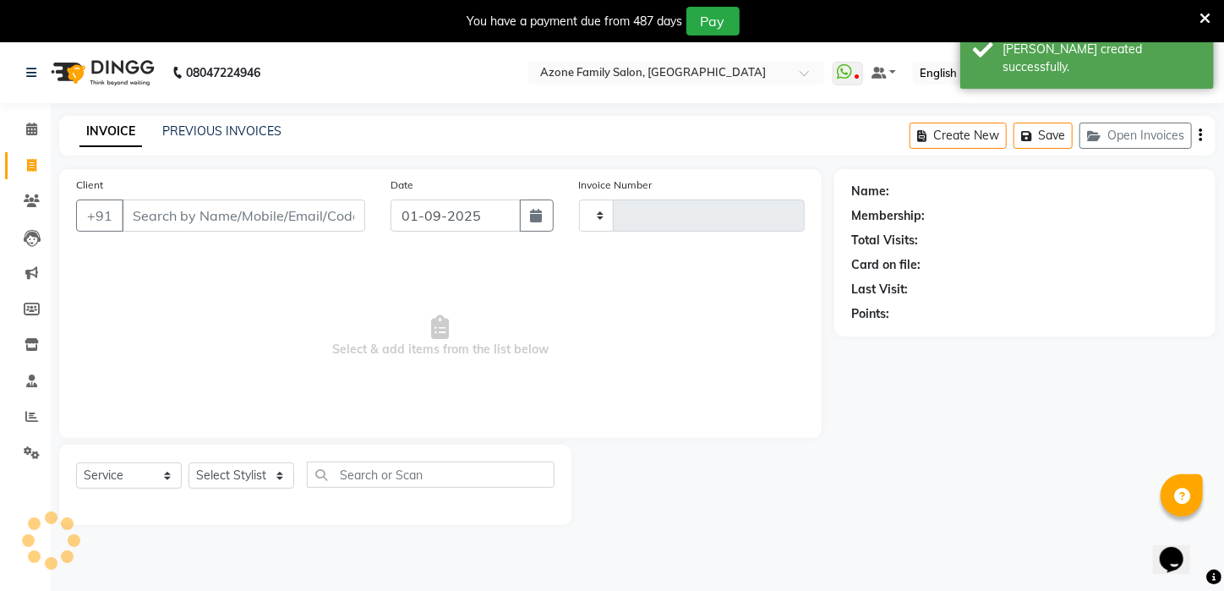
type input "2569"
select select "4296"
click at [292, 213] on input "Client" at bounding box center [243, 215] width 243 height 32
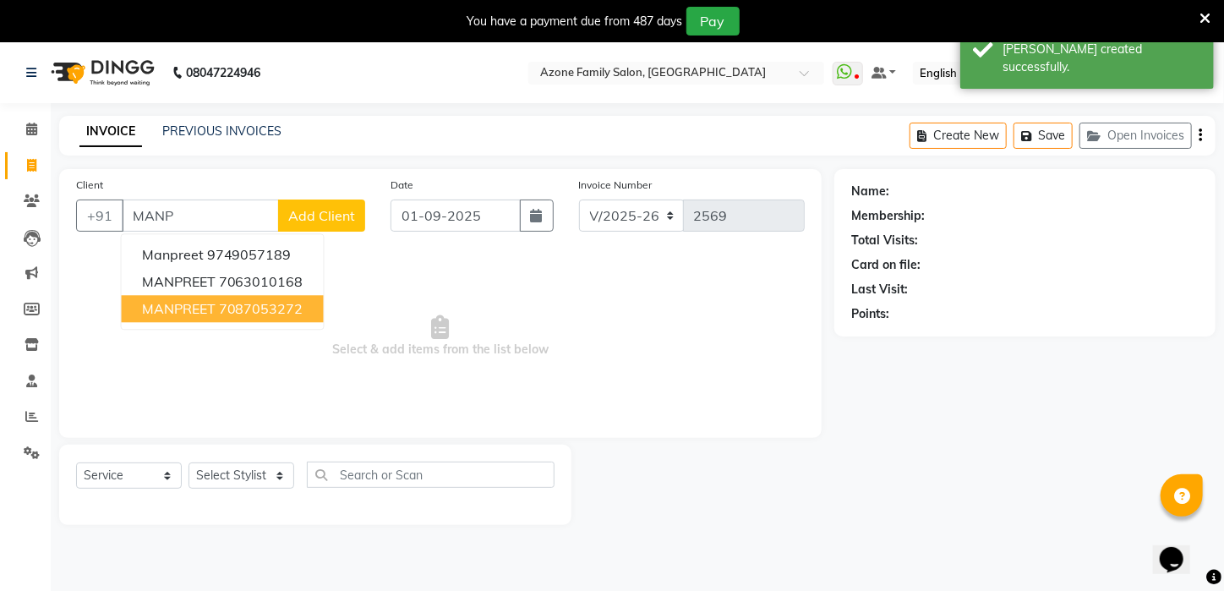
click at [264, 310] on ngb-highlight "7087053272" at bounding box center [261, 308] width 85 height 17
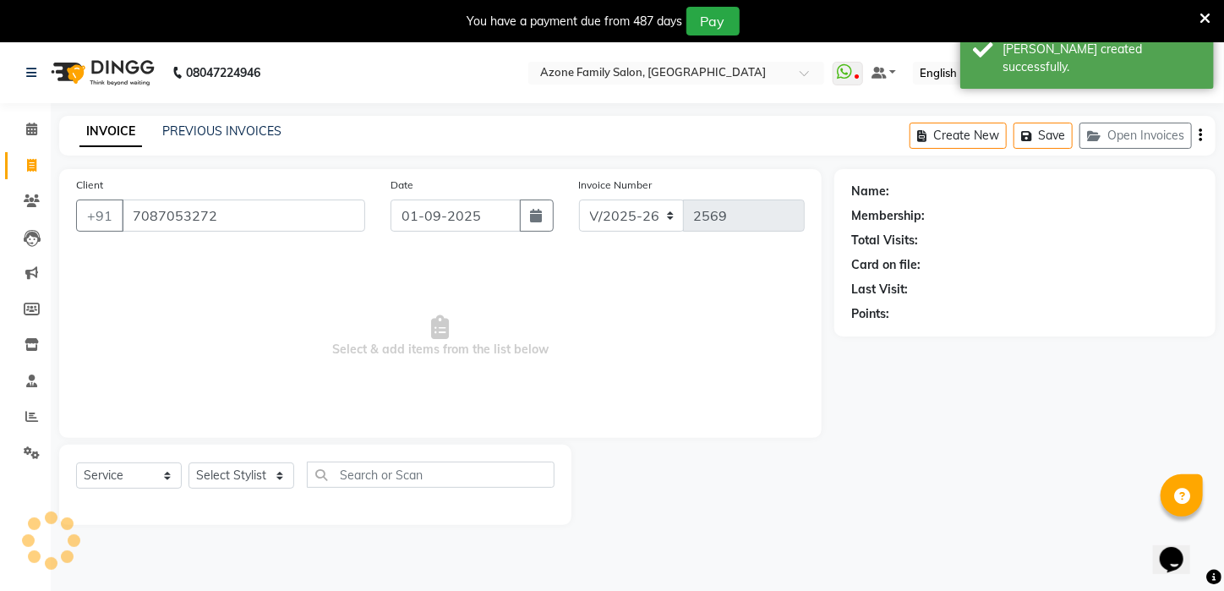
type input "7087053272"
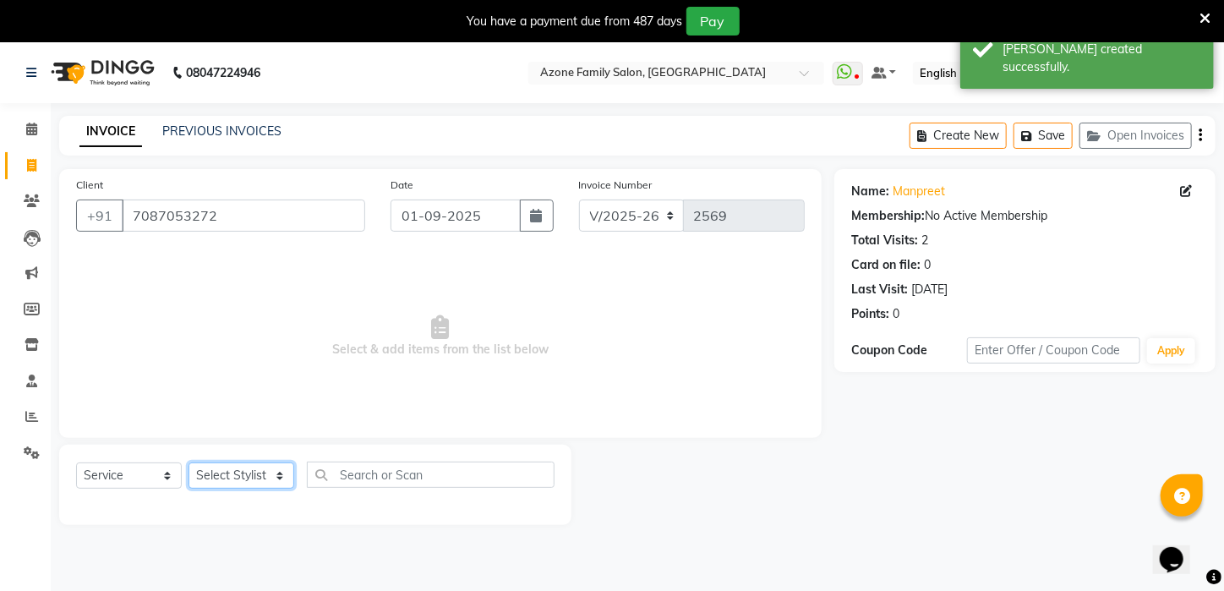
click at [233, 469] on select "Select Stylist [PERSON_NAME] [PERSON_NAME] DEEPIKA [PERSON_NAME] [PERSON_NAME] …" at bounding box center [242, 475] width 106 height 26
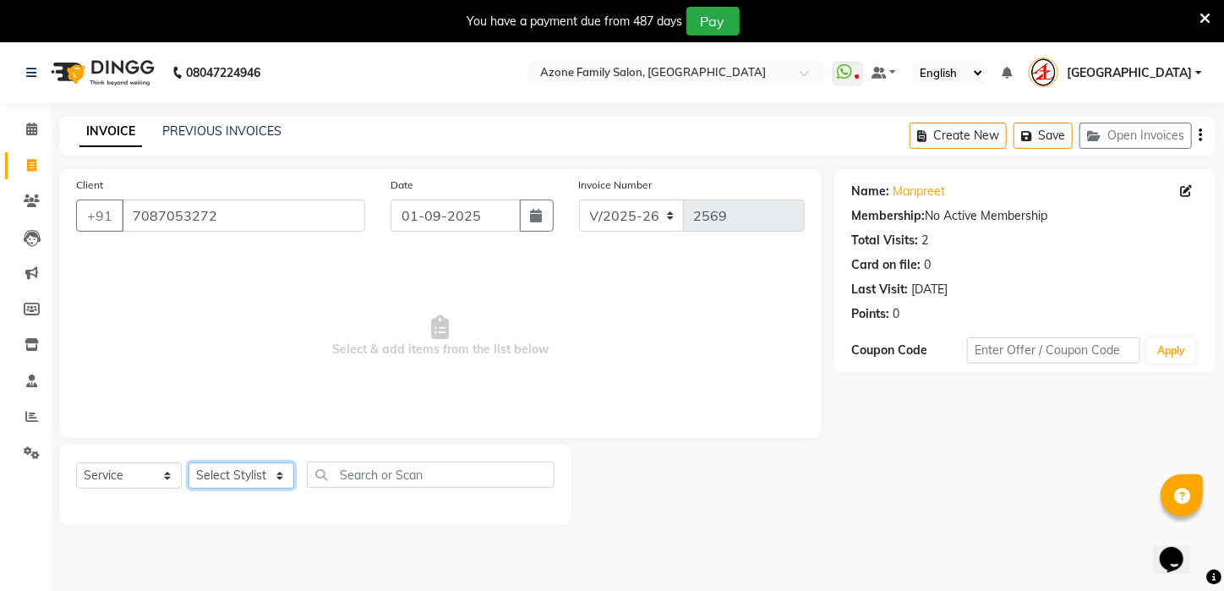
select select "23607"
click at [189, 462] on select "Select Stylist [PERSON_NAME] [PERSON_NAME] DEEPIKA [PERSON_NAME] [PERSON_NAME] …" at bounding box center [242, 475] width 106 height 26
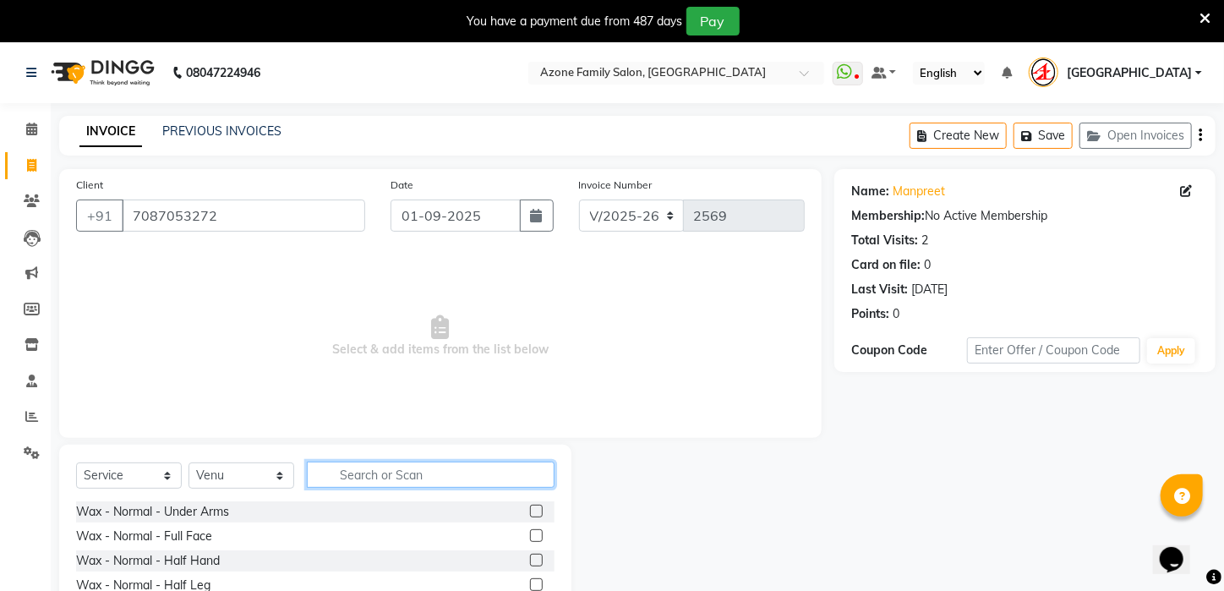
click at [413, 477] on input "text" at bounding box center [431, 475] width 248 height 26
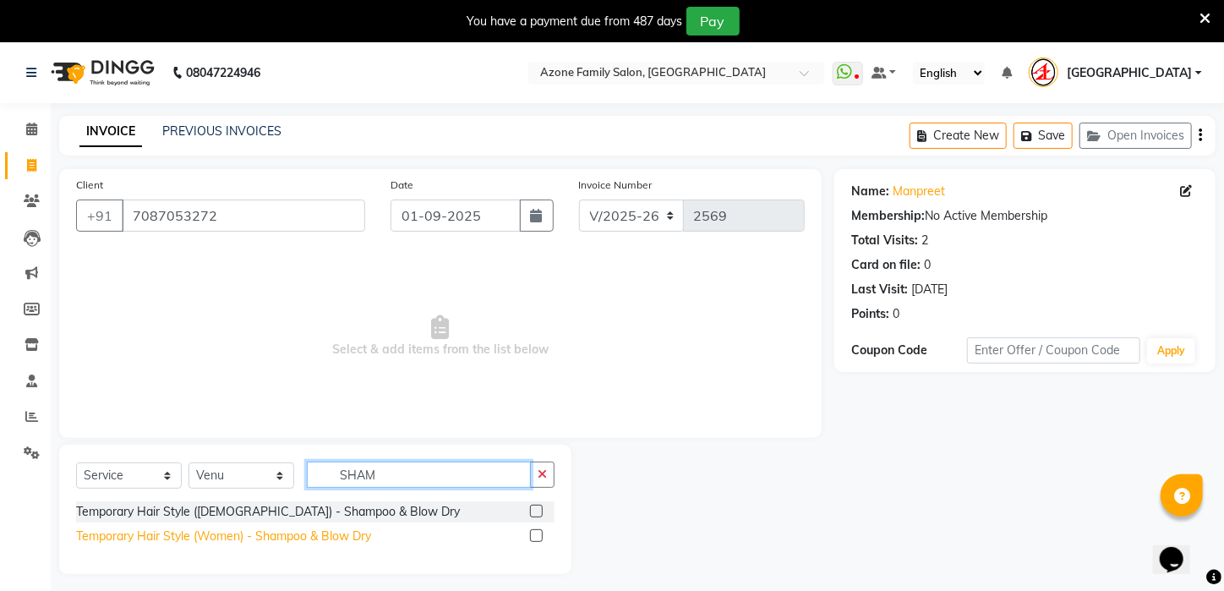
type input "SHAM"
click at [332, 537] on div "Temporary Hair Style (Women) - Shampoo & Blow Dry" at bounding box center [223, 536] width 295 height 18
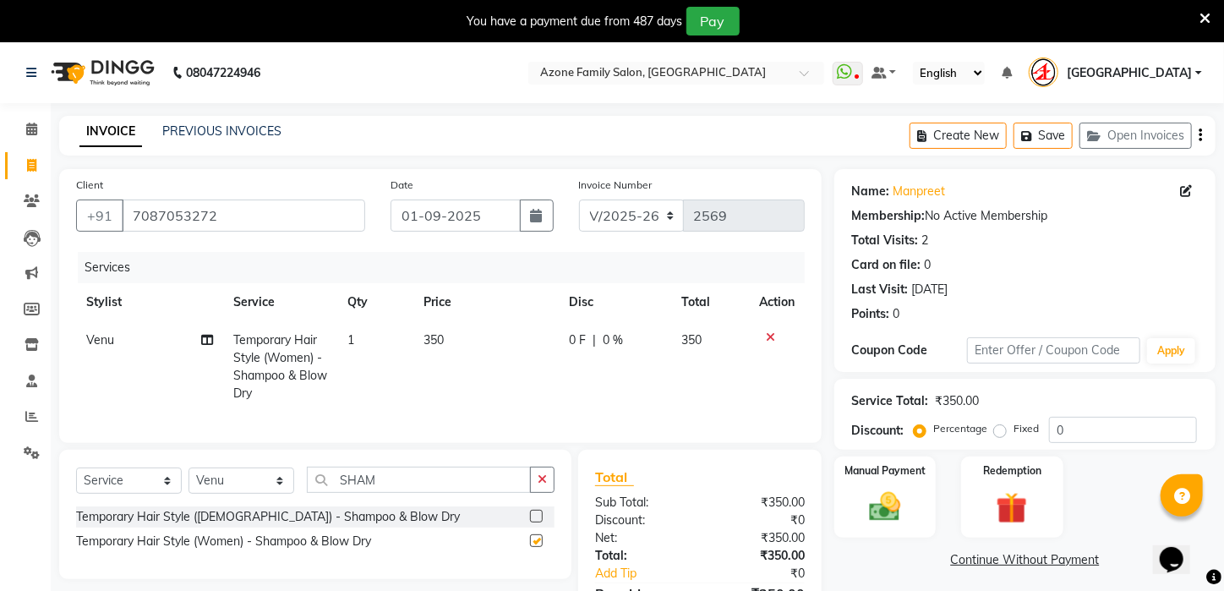
checkbox input "false"
click at [459, 341] on td "350" at bounding box center [485, 366] width 145 height 91
select select "23607"
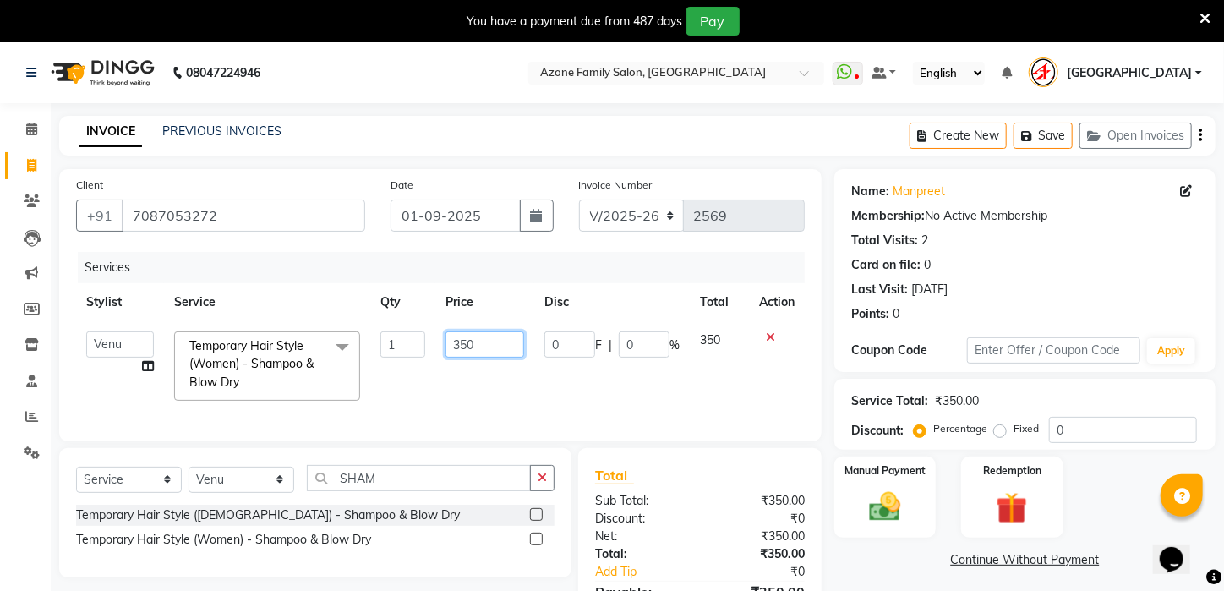
drag, startPoint x: 478, startPoint y: 339, endPoint x: 265, endPoint y: 365, distance: 214.6
click at [265, 365] on tr "[PERSON_NAME] [PERSON_NAME] DEEPIKA [PERSON_NAME] [PERSON_NAME] kharagpur Mahad…" at bounding box center [440, 366] width 729 height 90
type input "500"
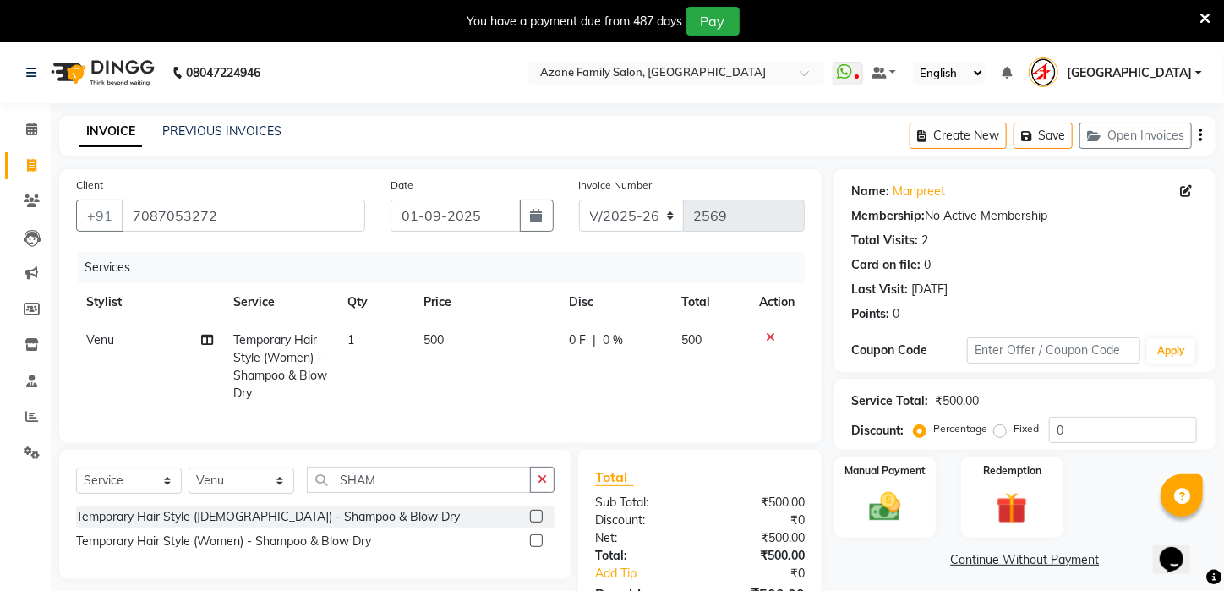
click at [438, 417] on div "Services Stylist Service Qty Price Disc Total Action Venu Temporary Hair Style …" at bounding box center [440, 339] width 729 height 174
click at [279, 550] on div "Temporary Hair Style (Women) - Shampoo & Blow Dry" at bounding box center [223, 542] width 295 height 18
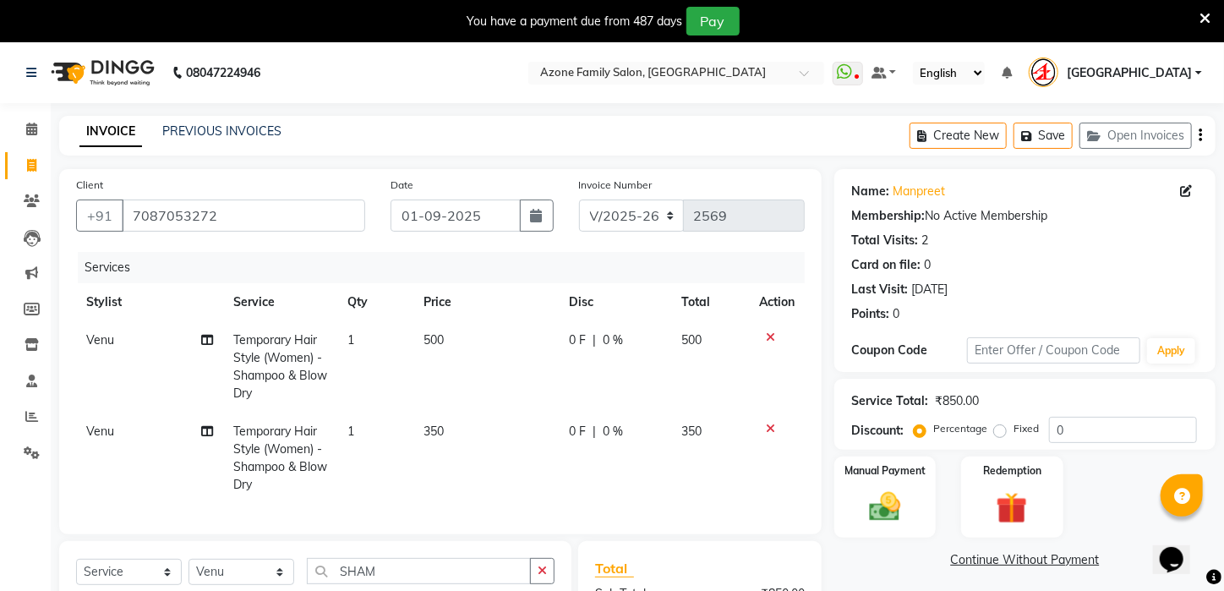
checkbox input "false"
click at [478, 460] on td "350" at bounding box center [485, 458] width 145 height 91
select select "23607"
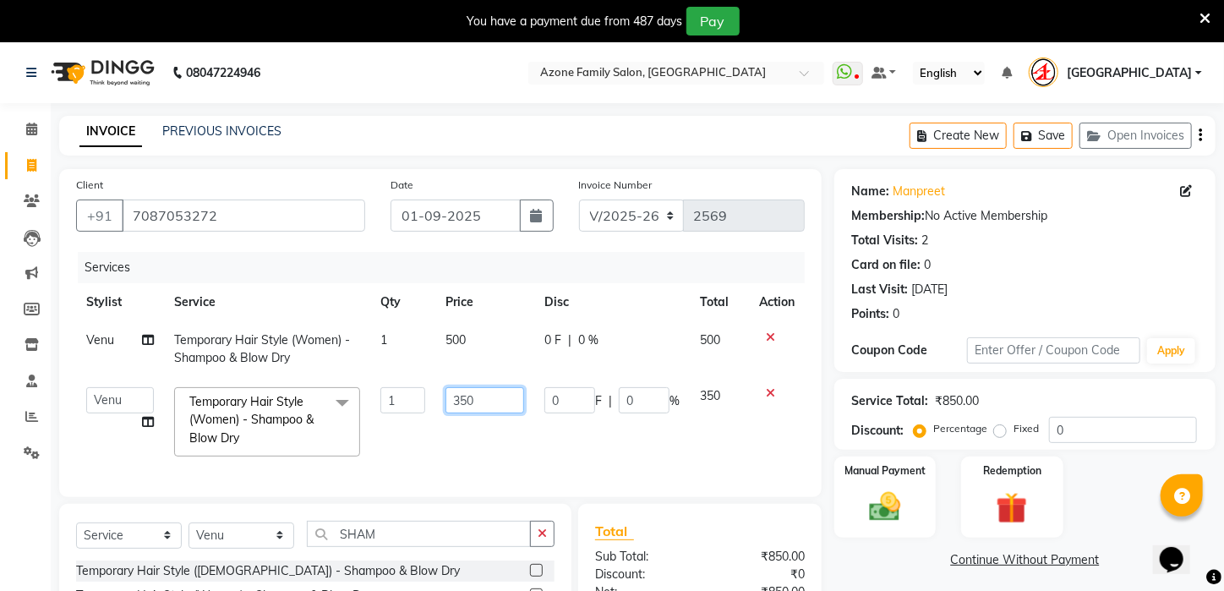
drag, startPoint x: 495, startPoint y: 413, endPoint x: 229, endPoint y: 429, distance: 266.7
click at [229, 429] on tr "[PERSON_NAME] [PERSON_NAME] DEEPIKA [PERSON_NAME] [PERSON_NAME] kharagpur Mahad…" at bounding box center [440, 422] width 729 height 90
type input "500"
click at [376, 432] on td "1" at bounding box center [403, 422] width 66 height 90
select select "23607"
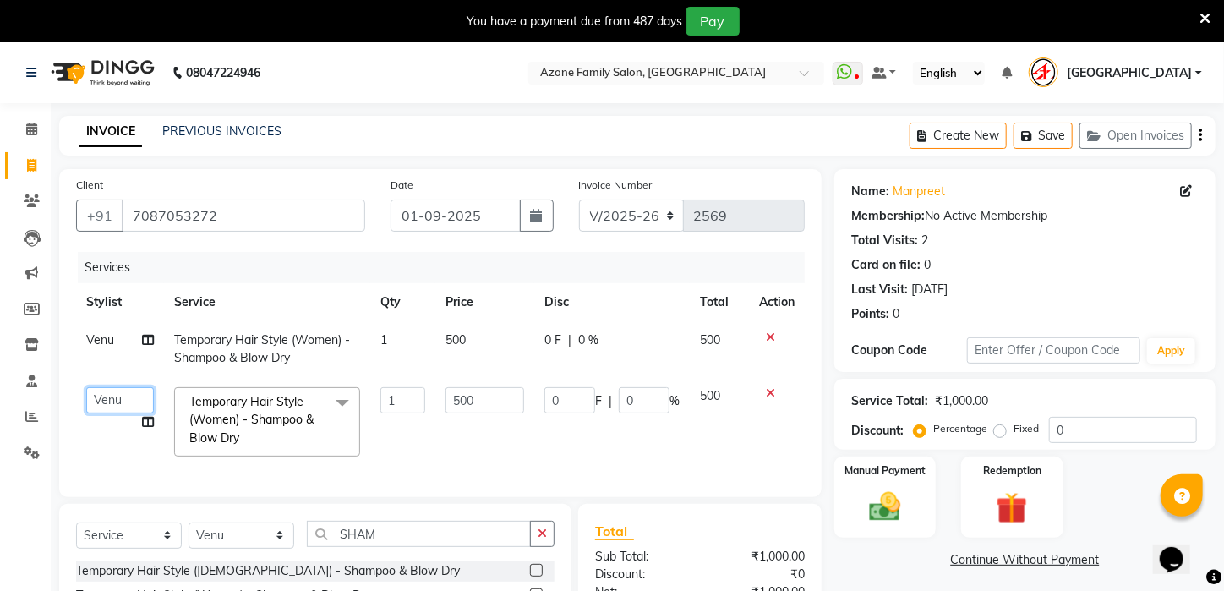
click at [125, 408] on select "[PERSON_NAME] [PERSON_NAME] DEEPIKA [PERSON_NAME] [PERSON_NAME] kharagpur Mahad…" at bounding box center [120, 400] width 68 height 26
select select "69577"
click at [915, 478] on label "Manual Payment" at bounding box center [885, 470] width 85 height 16
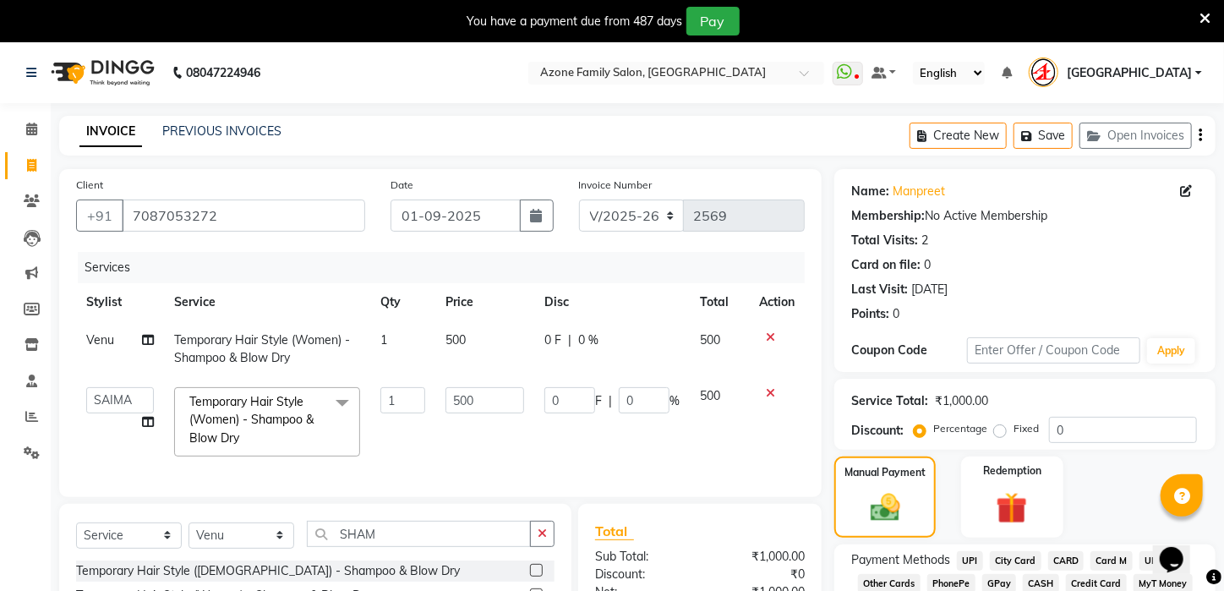
click at [973, 571] on span "UPI" at bounding box center [970, 560] width 26 height 19
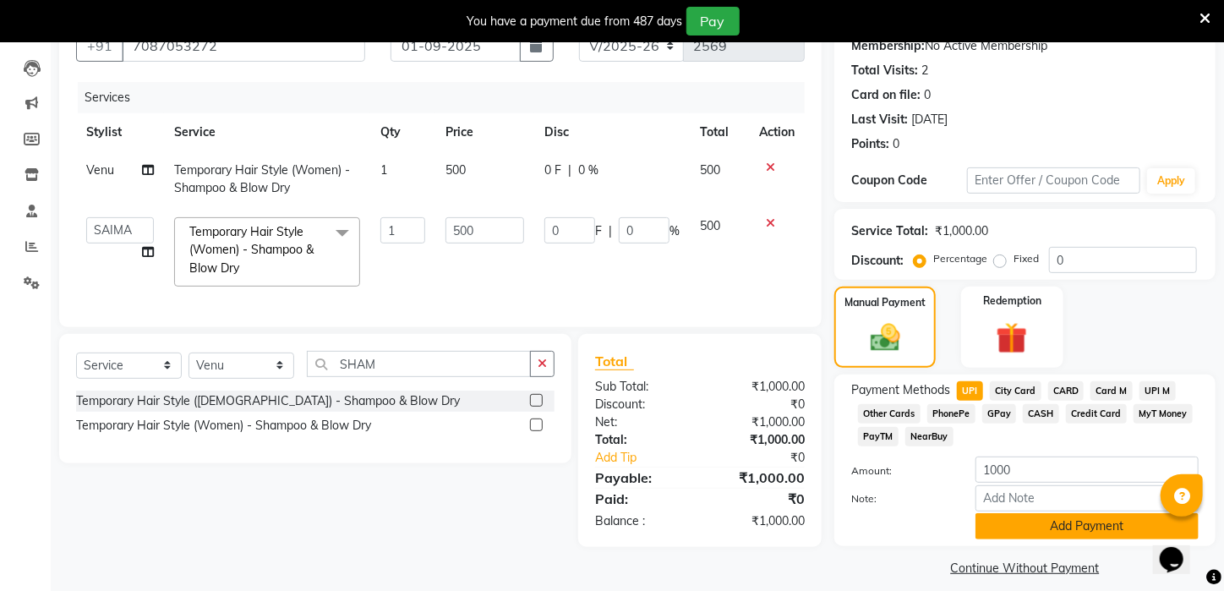
click at [1062, 539] on button "Add Payment" at bounding box center [1086, 526] width 223 height 26
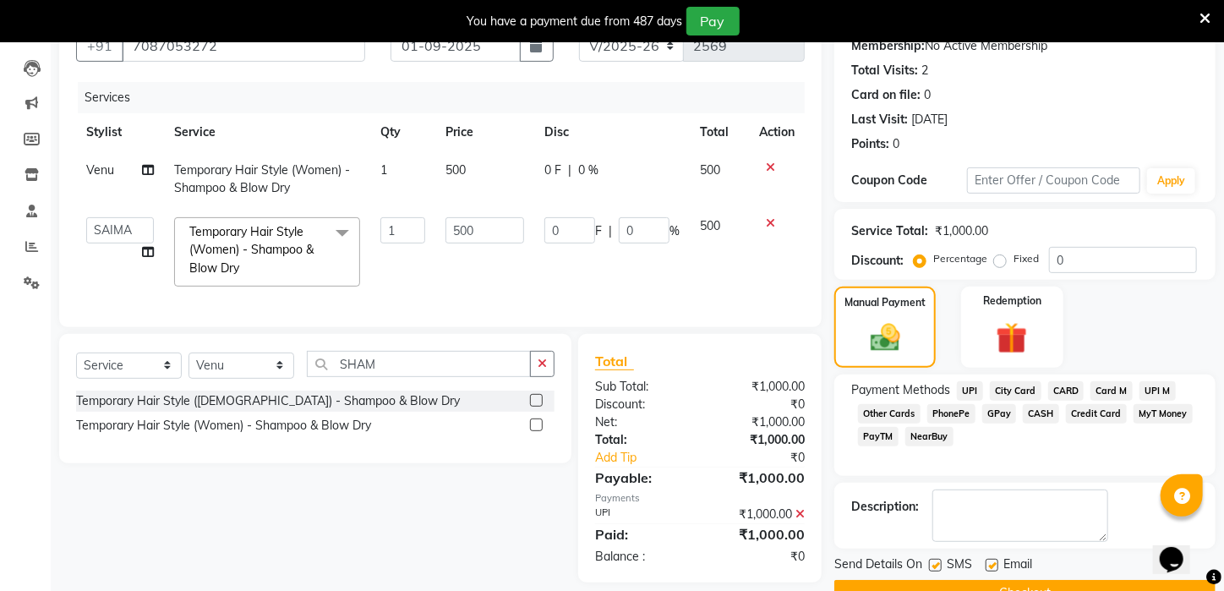
scroll to position [228, 0]
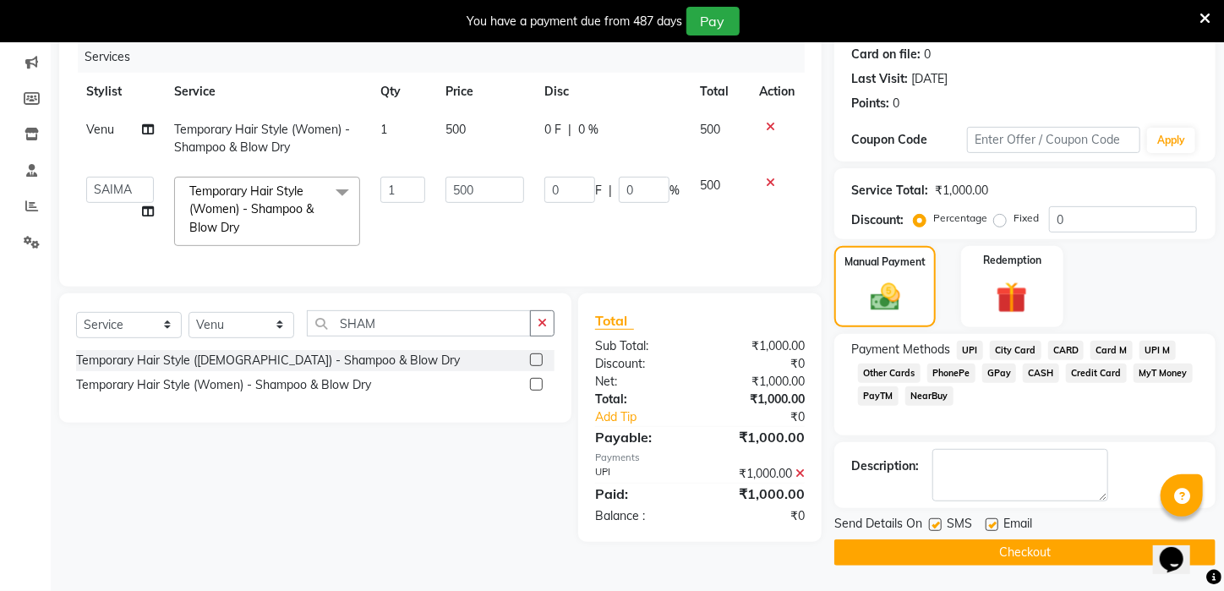
click at [999, 533] on div "Email" at bounding box center [1016, 525] width 60 height 21
click at [997, 544] on button "Checkout" at bounding box center [1024, 552] width 381 height 26
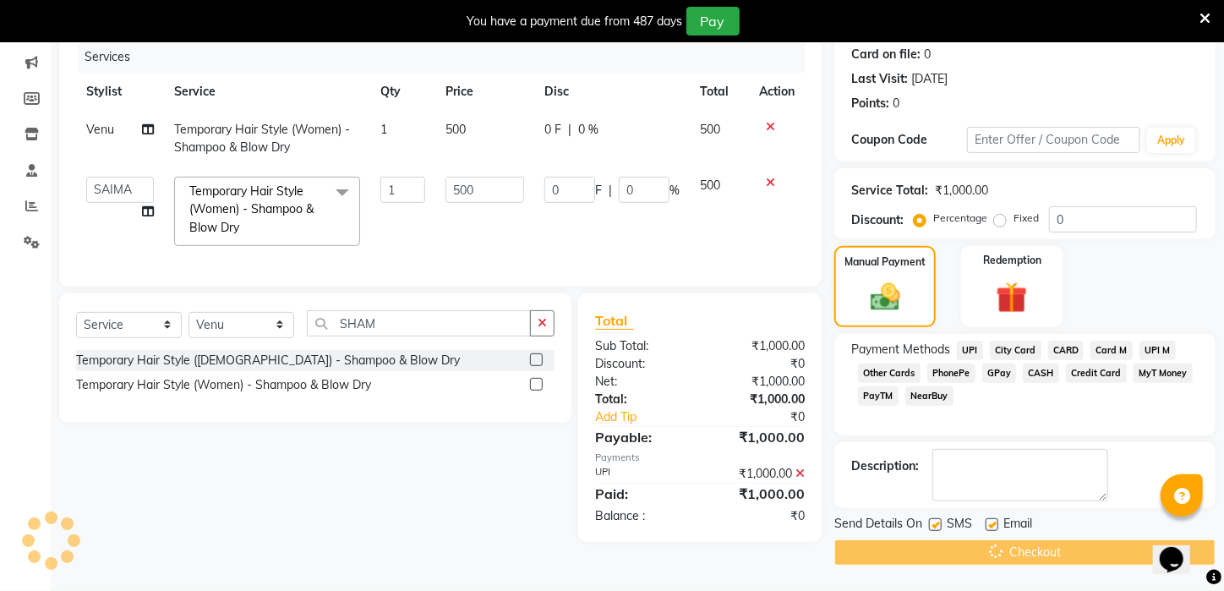
scroll to position [42, 0]
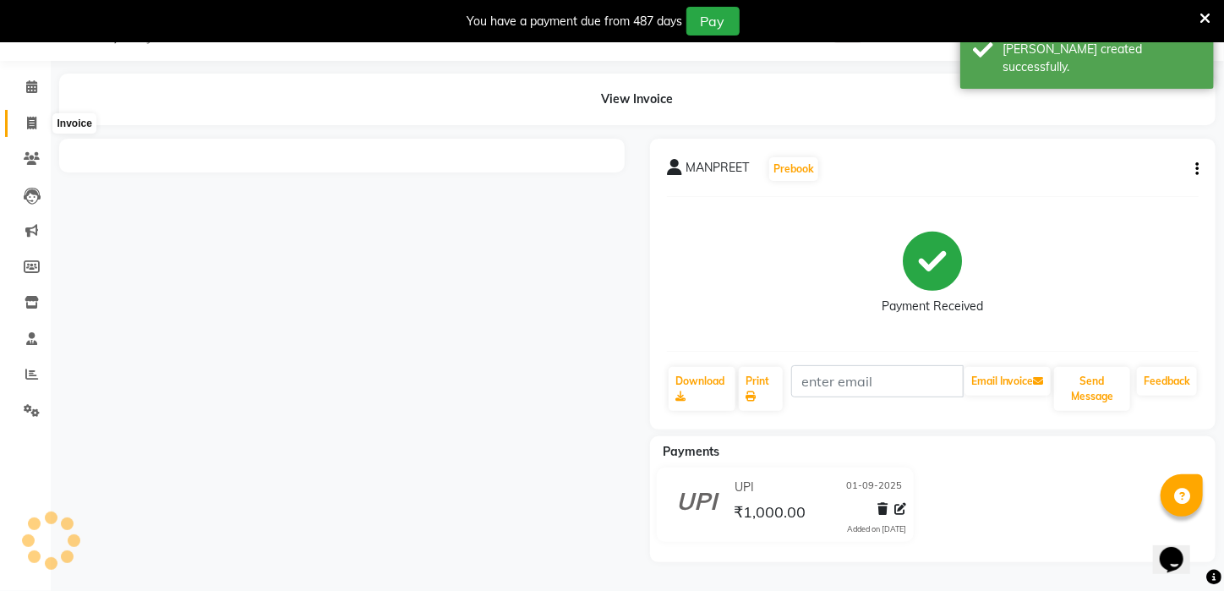
click at [27, 121] on icon at bounding box center [31, 123] width 9 height 13
select select "service"
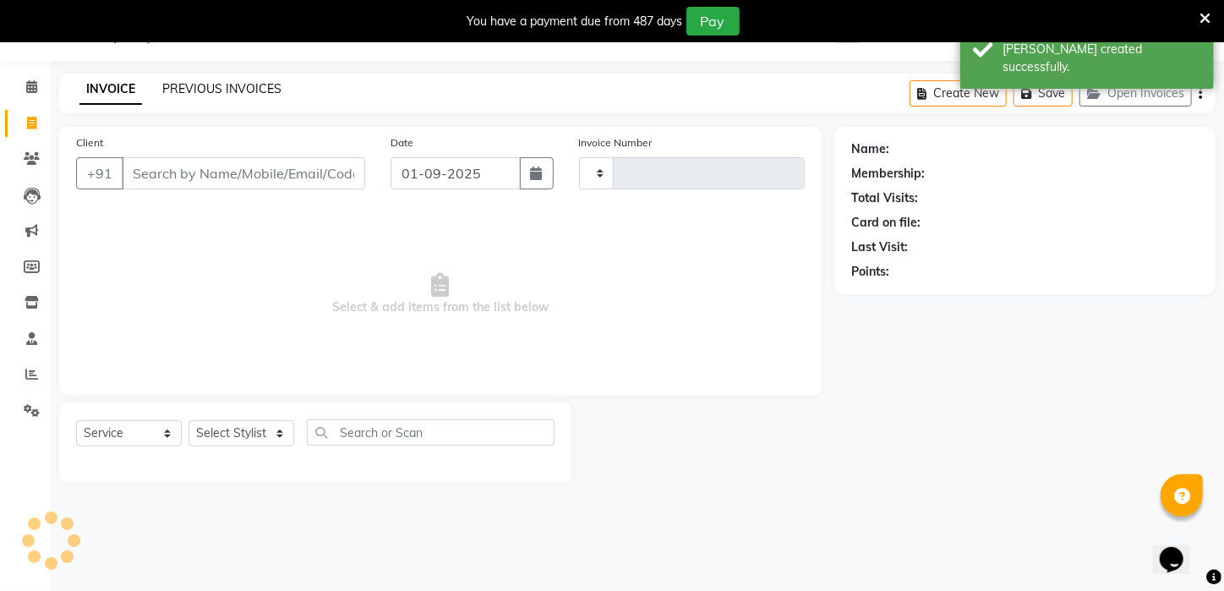
click at [260, 88] on link "PREVIOUS INVOICES" at bounding box center [221, 88] width 119 height 15
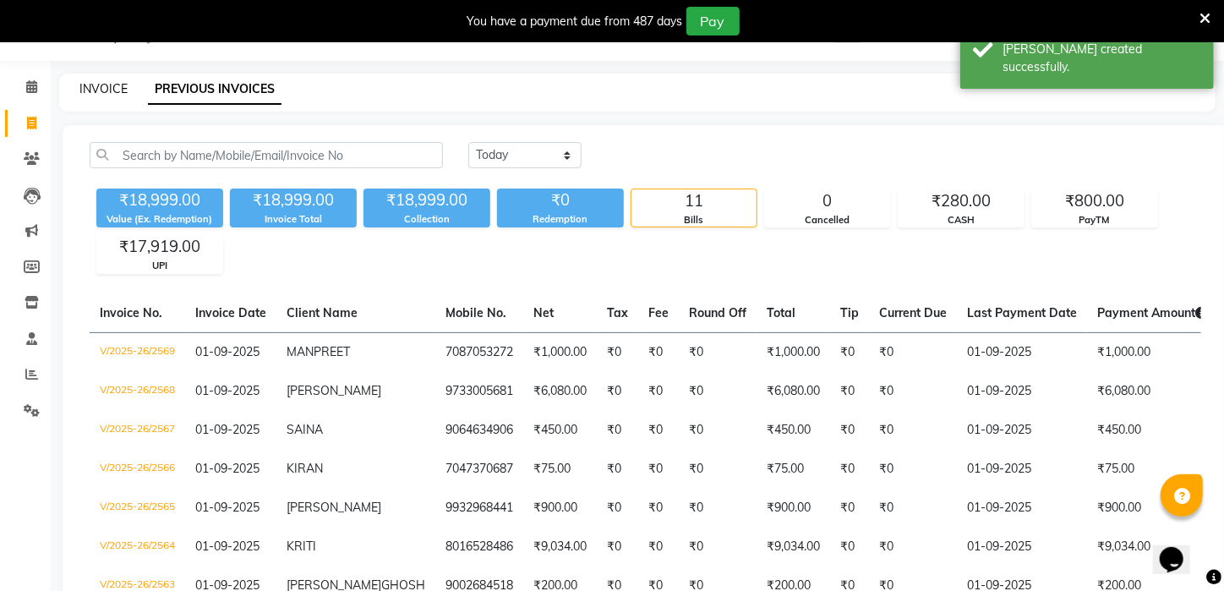
click at [118, 85] on link "INVOICE" at bounding box center [103, 88] width 48 height 15
select select "service"
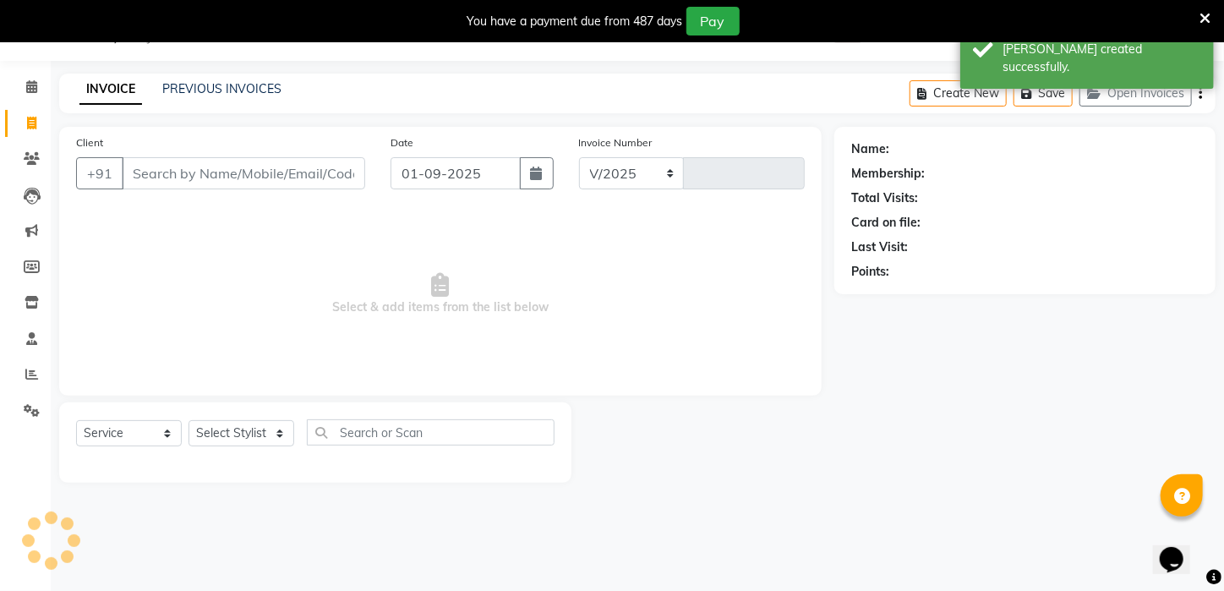
select select "4296"
type input "2570"
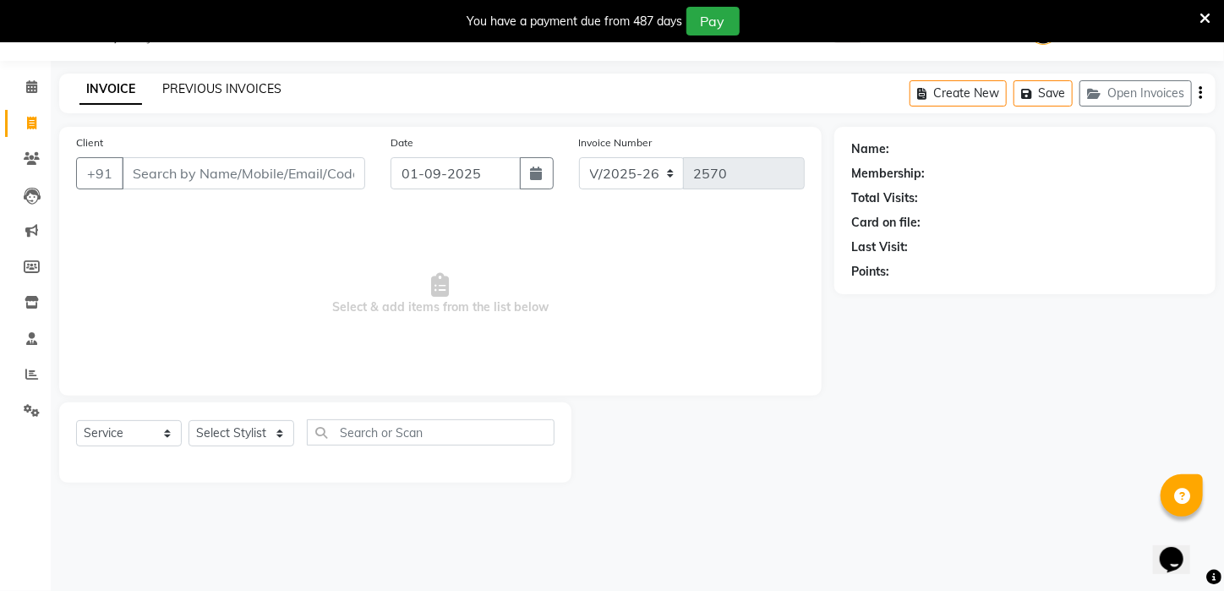
click at [251, 91] on link "PREVIOUS INVOICES" at bounding box center [221, 88] width 119 height 15
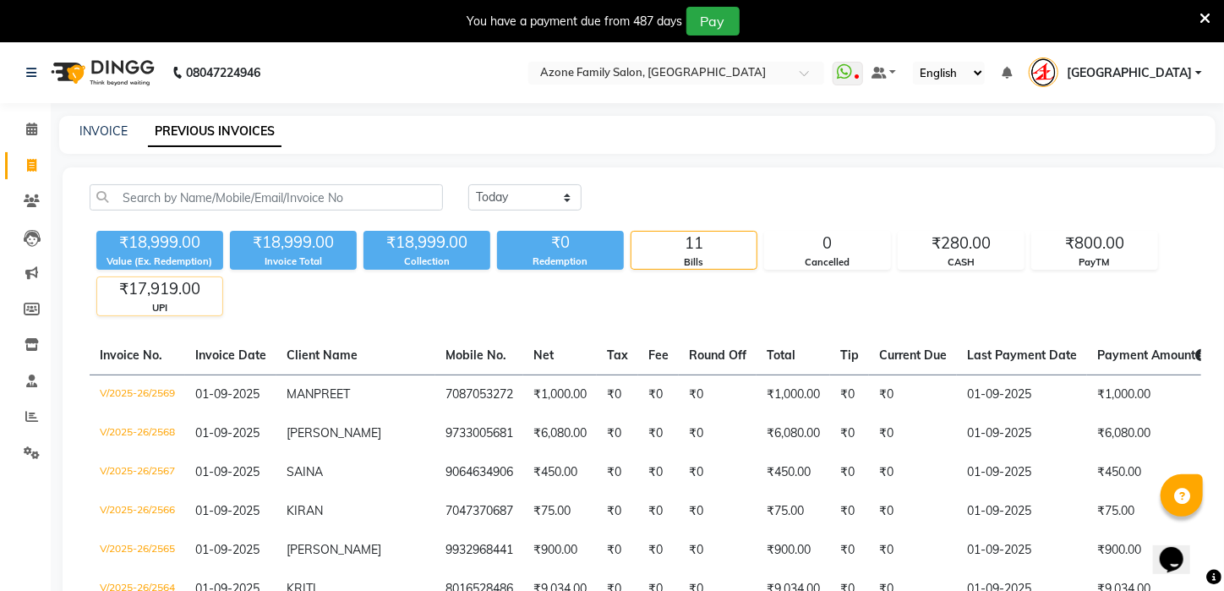
click at [197, 305] on div "UPI" at bounding box center [159, 308] width 125 height 14
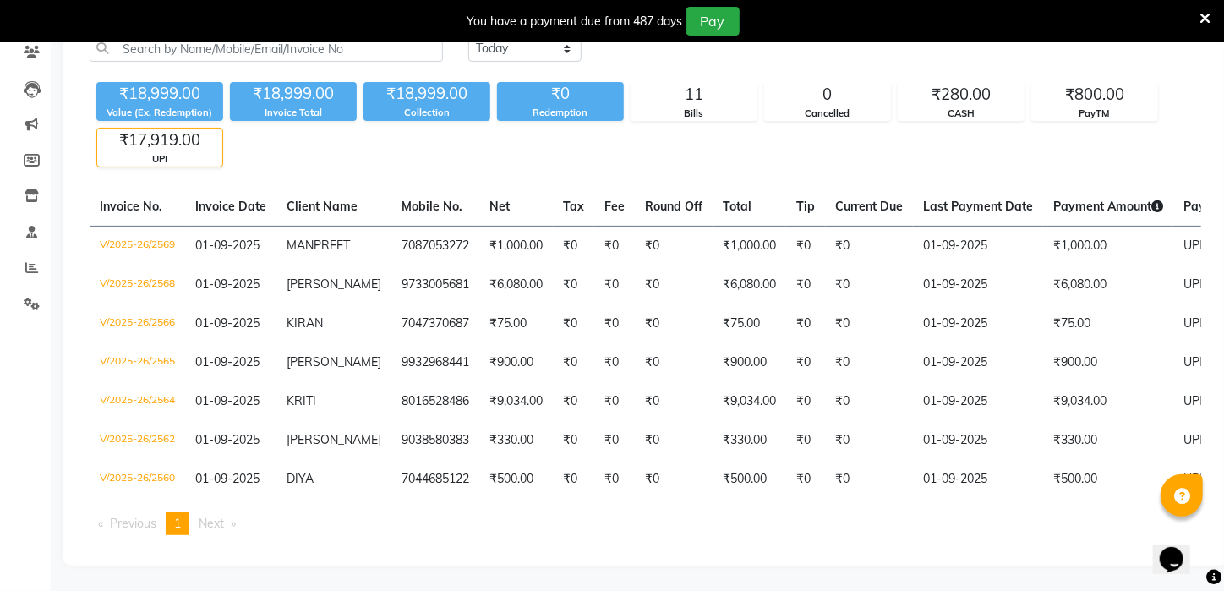
scroll to position [75, 0]
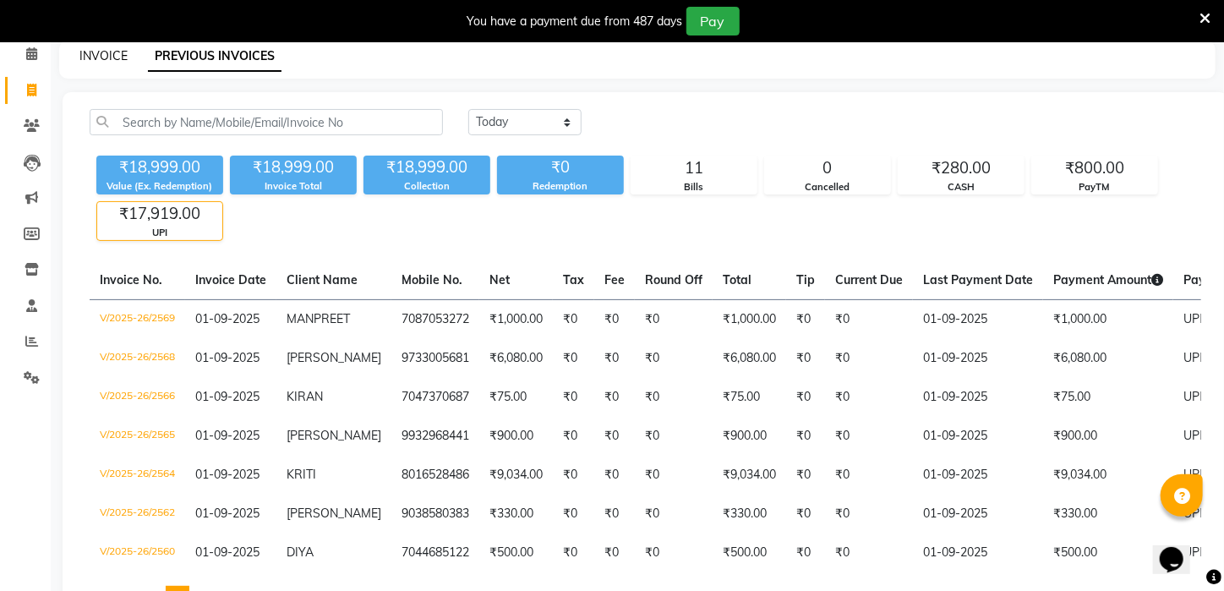
click at [96, 53] on link "INVOICE" at bounding box center [103, 55] width 48 height 15
select select "service"
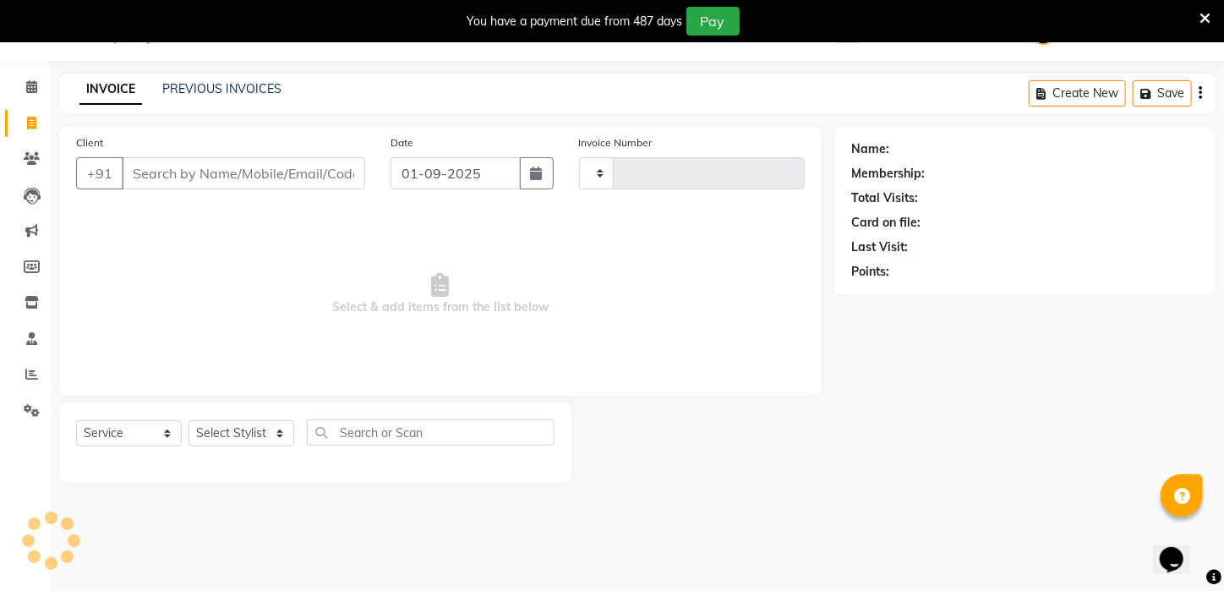
scroll to position [42, 0]
type input "2570"
select select "4296"
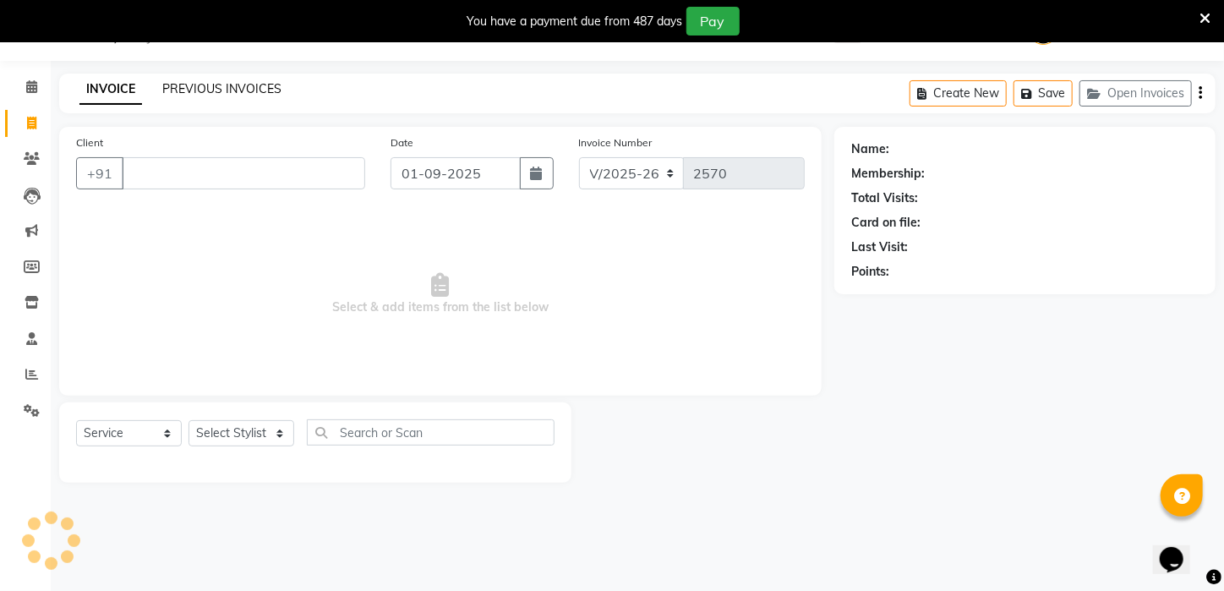
click at [192, 90] on link "PREVIOUS INVOICES" at bounding box center [221, 88] width 119 height 15
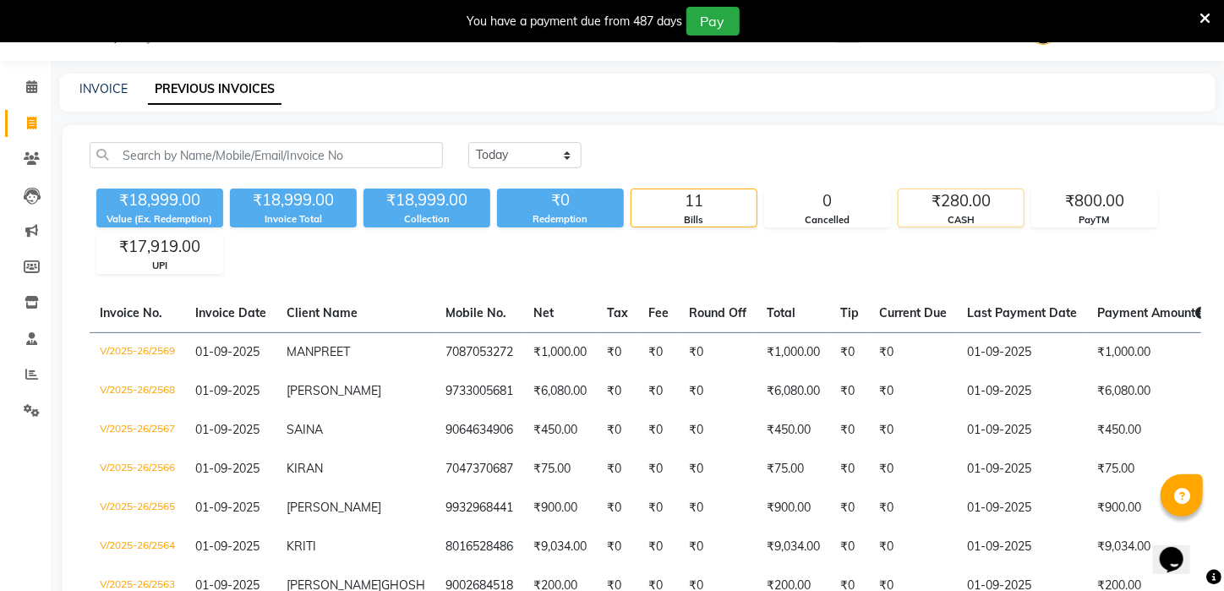
click at [930, 199] on div "₹280.00" at bounding box center [961, 201] width 125 height 24
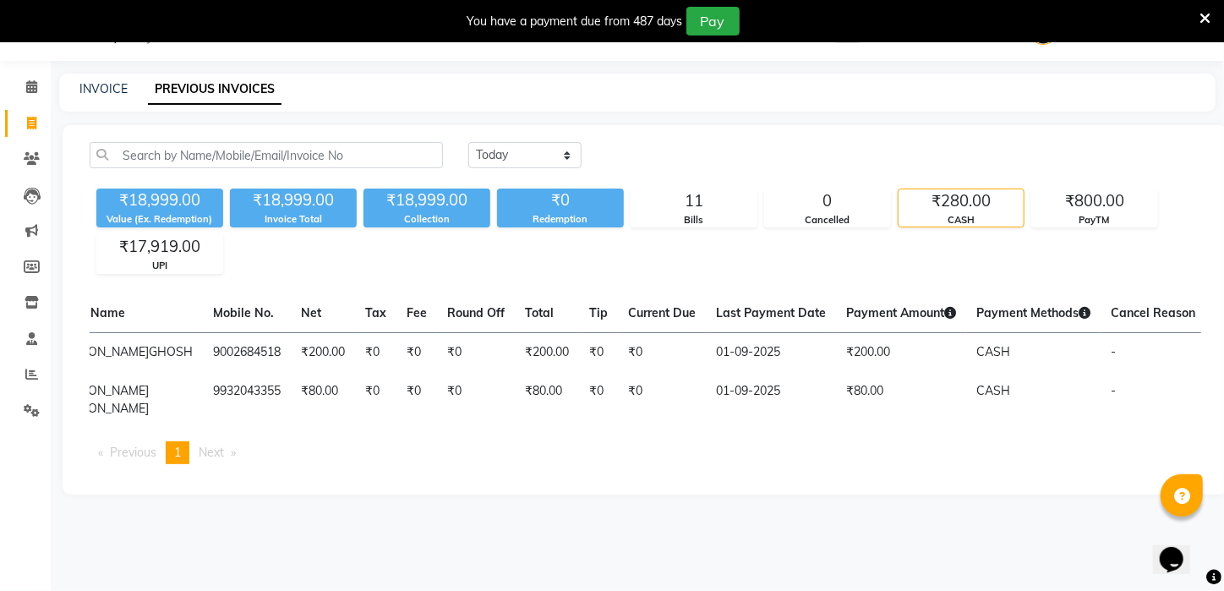
scroll to position [0, 227]
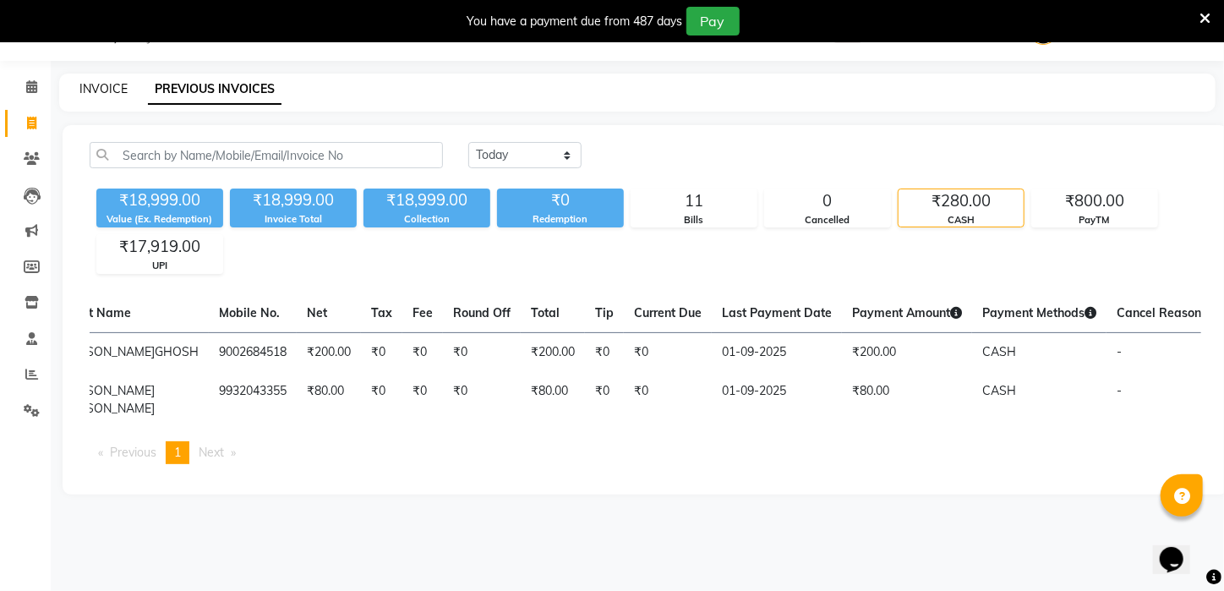
click at [96, 91] on link "INVOICE" at bounding box center [103, 88] width 48 height 15
select select "service"
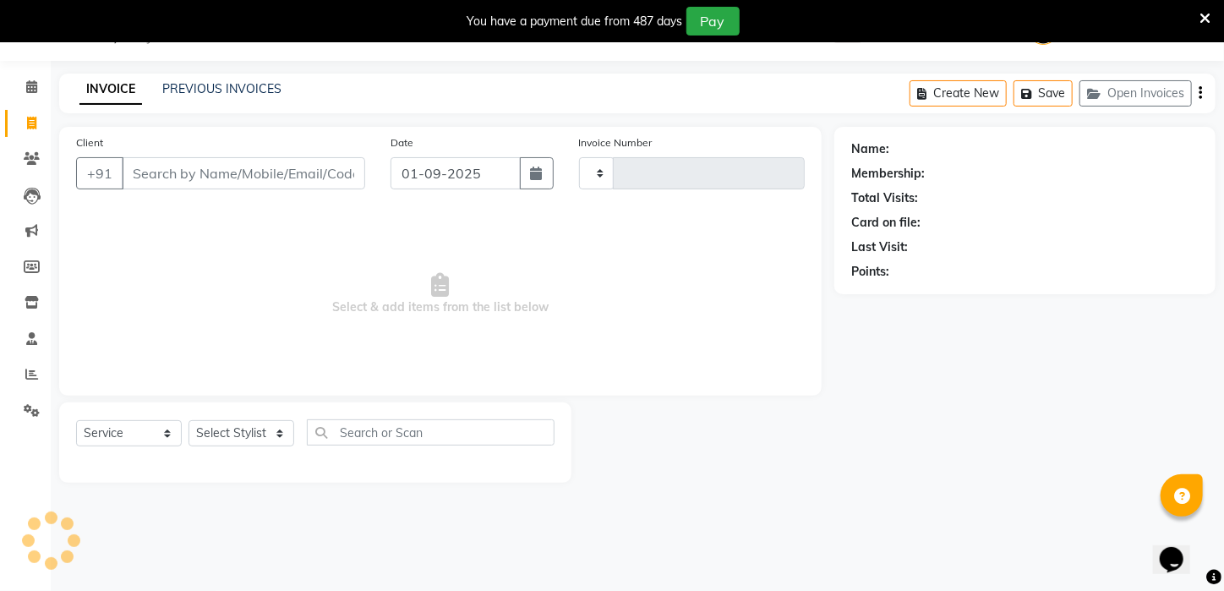
type input "2570"
select select "4296"
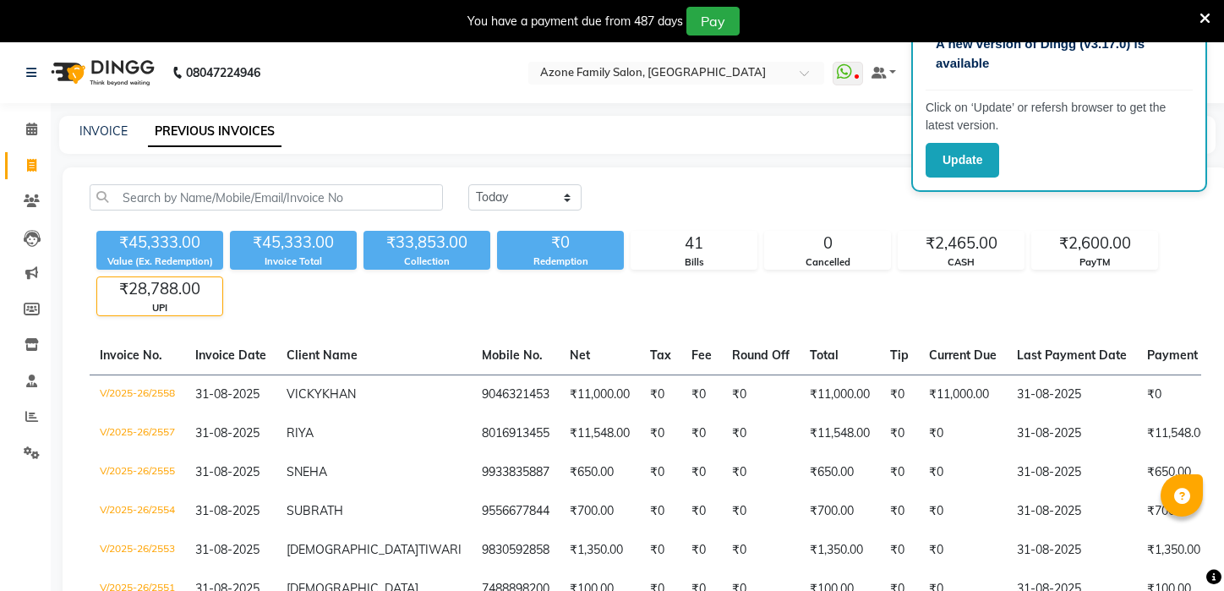
select select "yesterday"
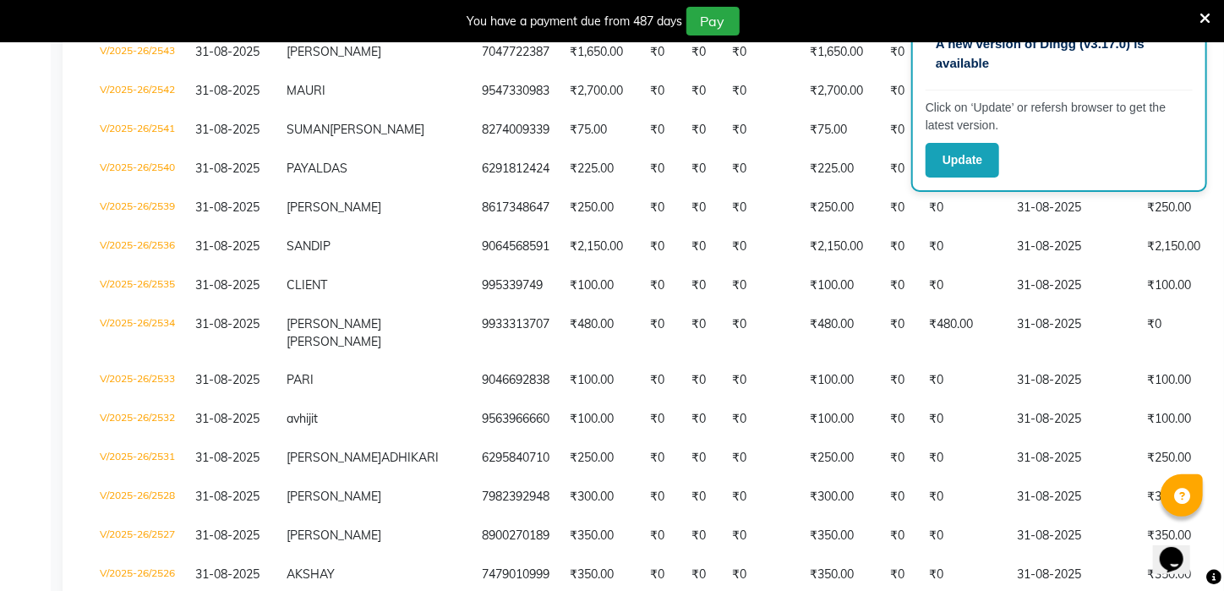
scroll to position [0, 276]
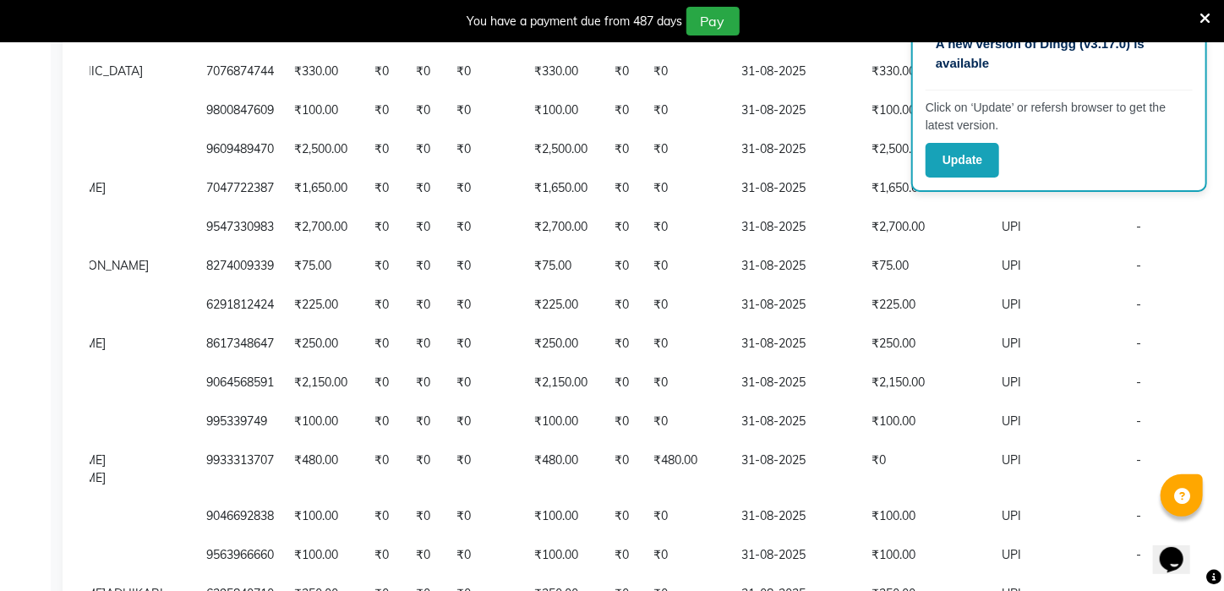
click at [446, 380] on td "₹0" at bounding box center [485, 382] width 78 height 39
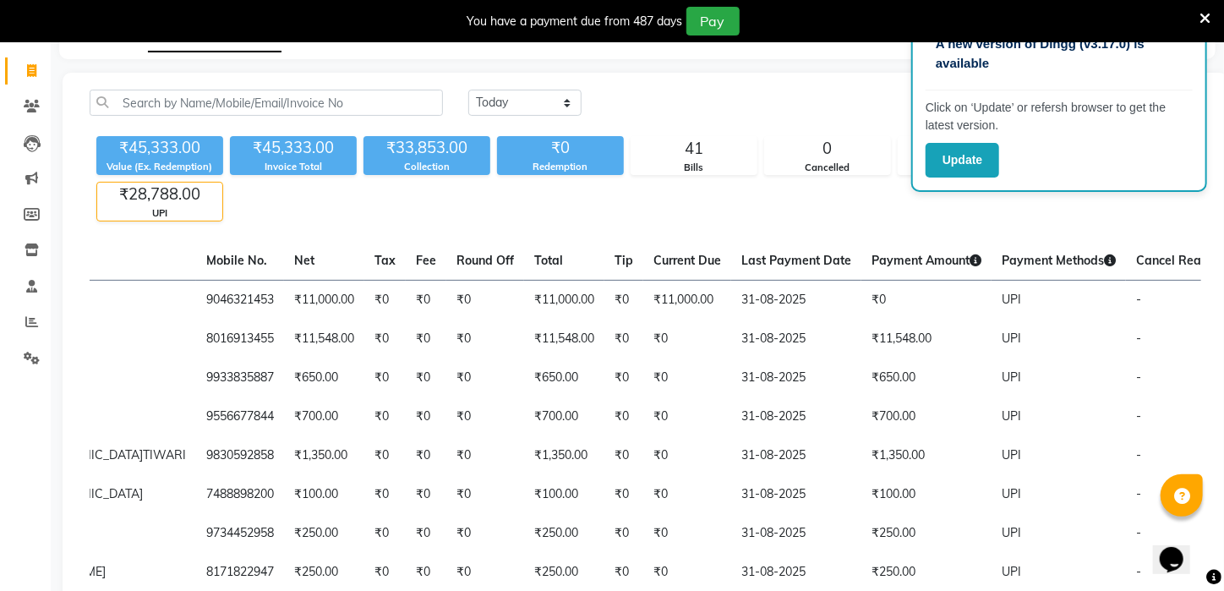
scroll to position [0, 0]
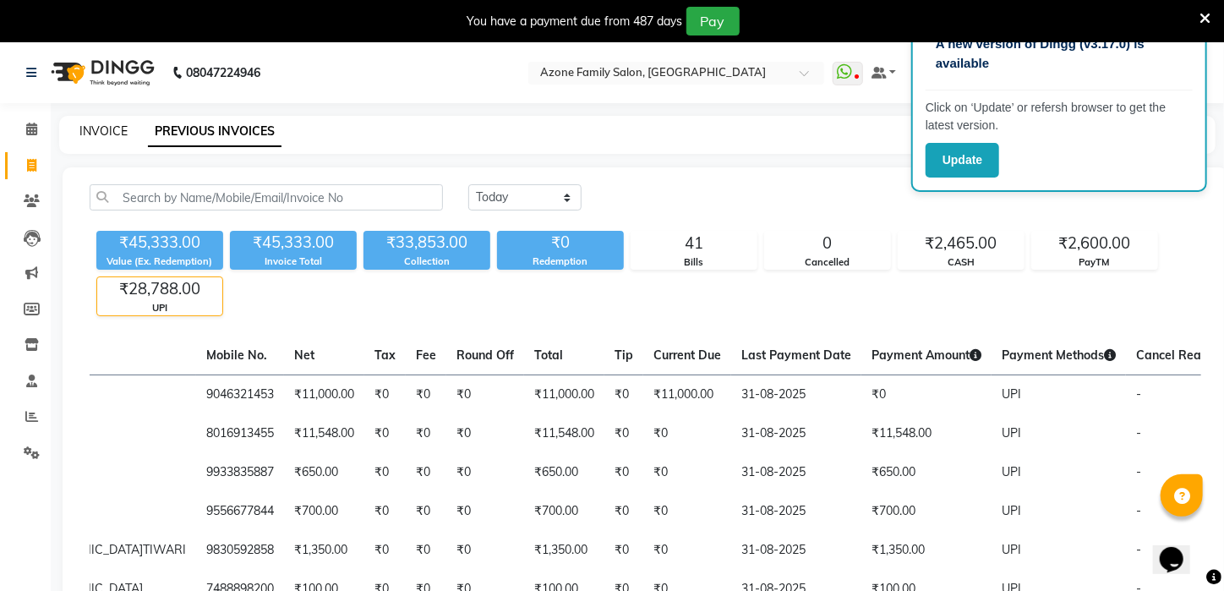
click at [91, 124] on link "INVOICE" at bounding box center [103, 130] width 48 height 15
select select "service"
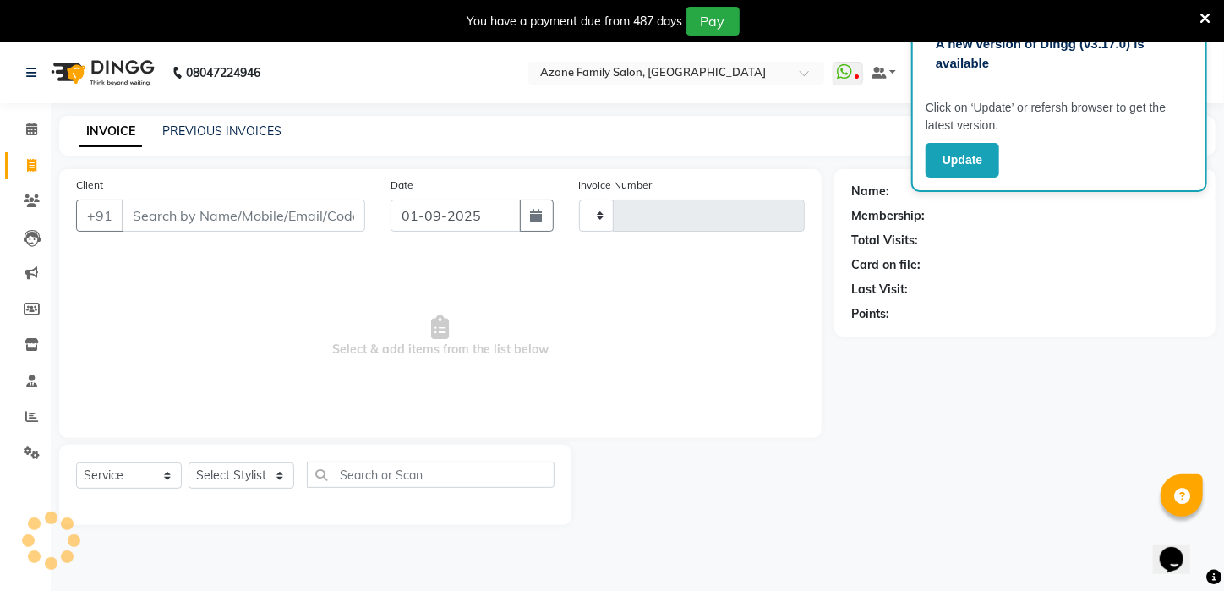
scroll to position [42, 0]
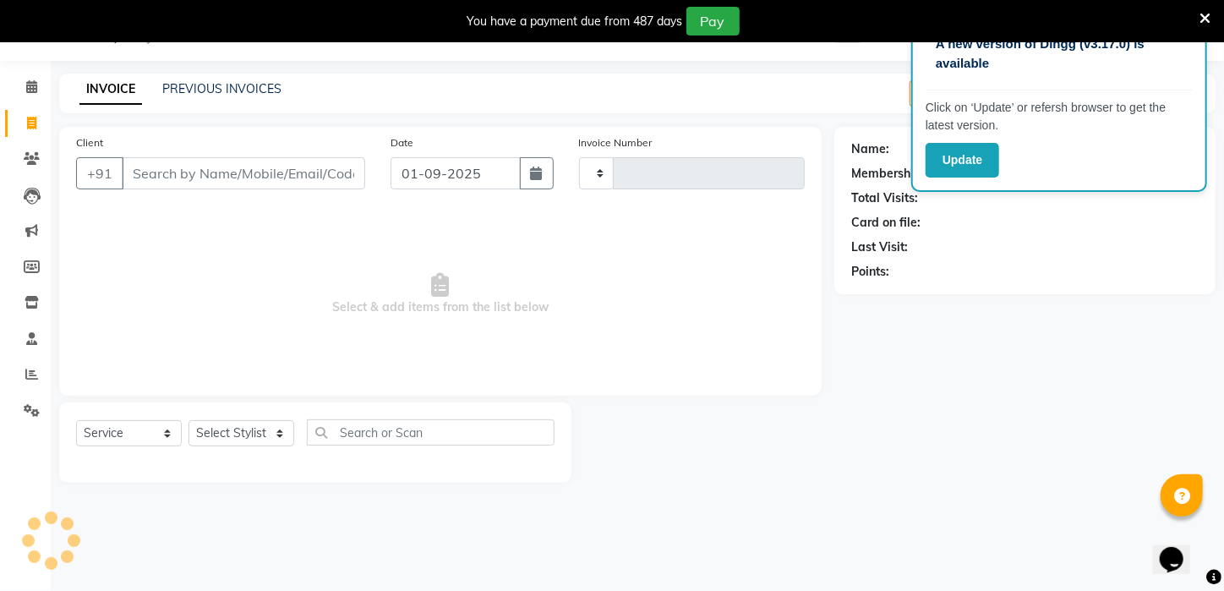
type input "2570"
select select "4296"
click at [216, 82] on link "PREVIOUS INVOICES" at bounding box center [221, 88] width 119 height 15
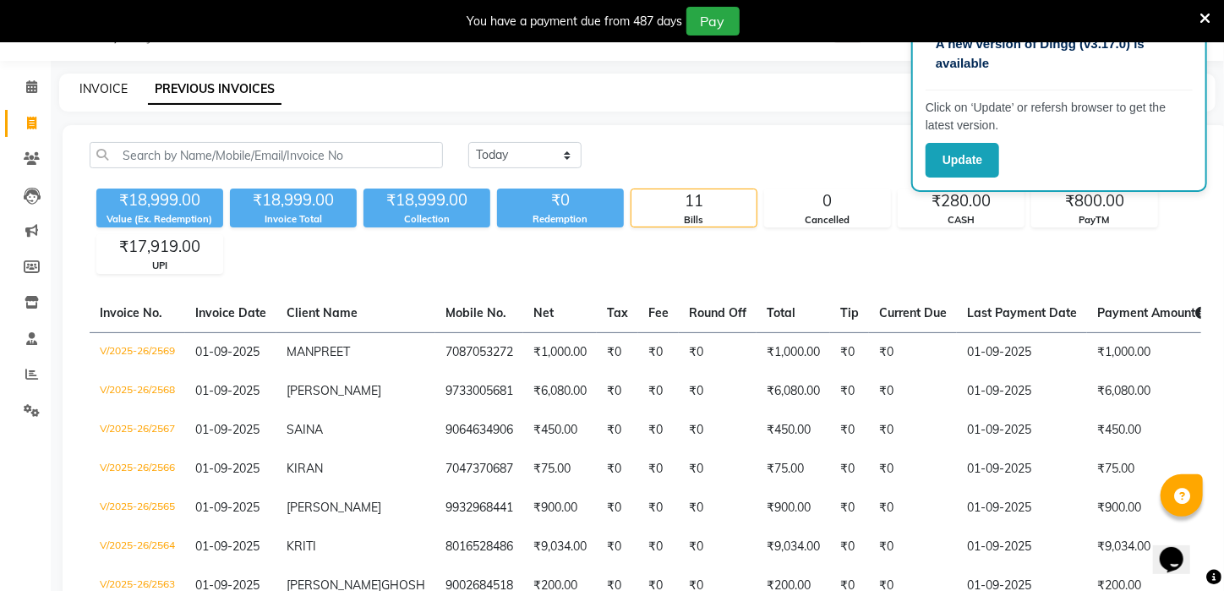
click at [95, 81] on link "INVOICE" at bounding box center [103, 88] width 48 height 15
select select "service"
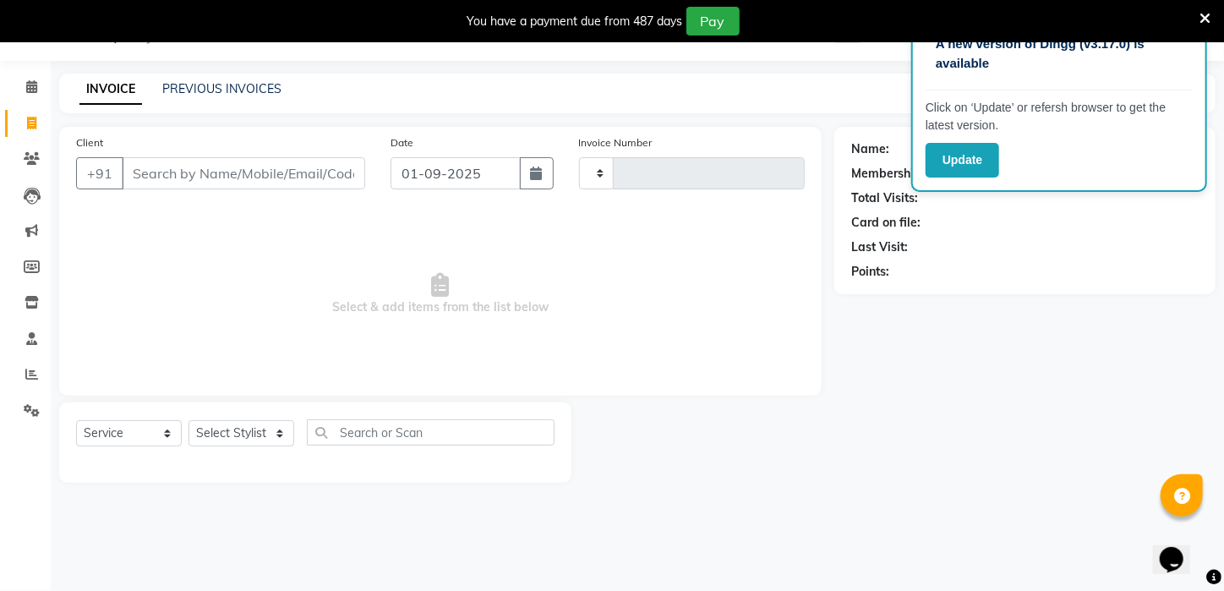
type input "2570"
select select "4296"
drag, startPoint x: 254, startPoint y: 434, endPoint x: 249, endPoint y: 425, distance: 10.6
click at [254, 434] on select "Select Stylist [PERSON_NAME] [PERSON_NAME] DEEPIKA [PERSON_NAME] [PERSON_NAME] …" at bounding box center [242, 433] width 106 height 26
select select "65480"
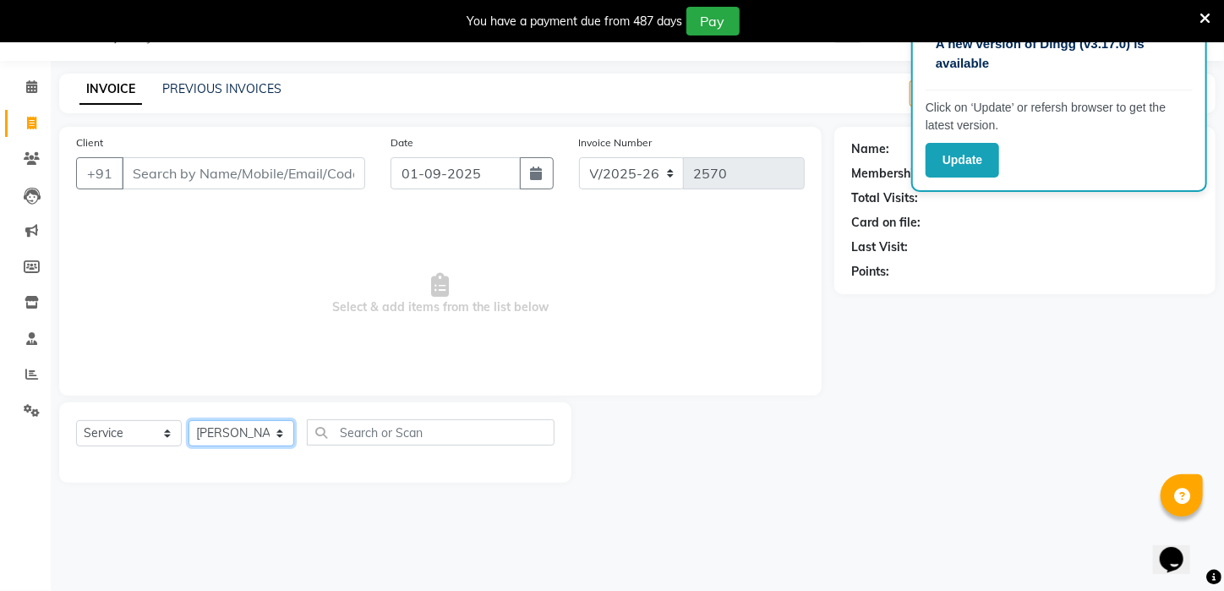
click at [189, 420] on select "Select Stylist [PERSON_NAME] [PERSON_NAME] DEEPIKA [PERSON_NAME] [PERSON_NAME] …" at bounding box center [242, 433] width 106 height 26
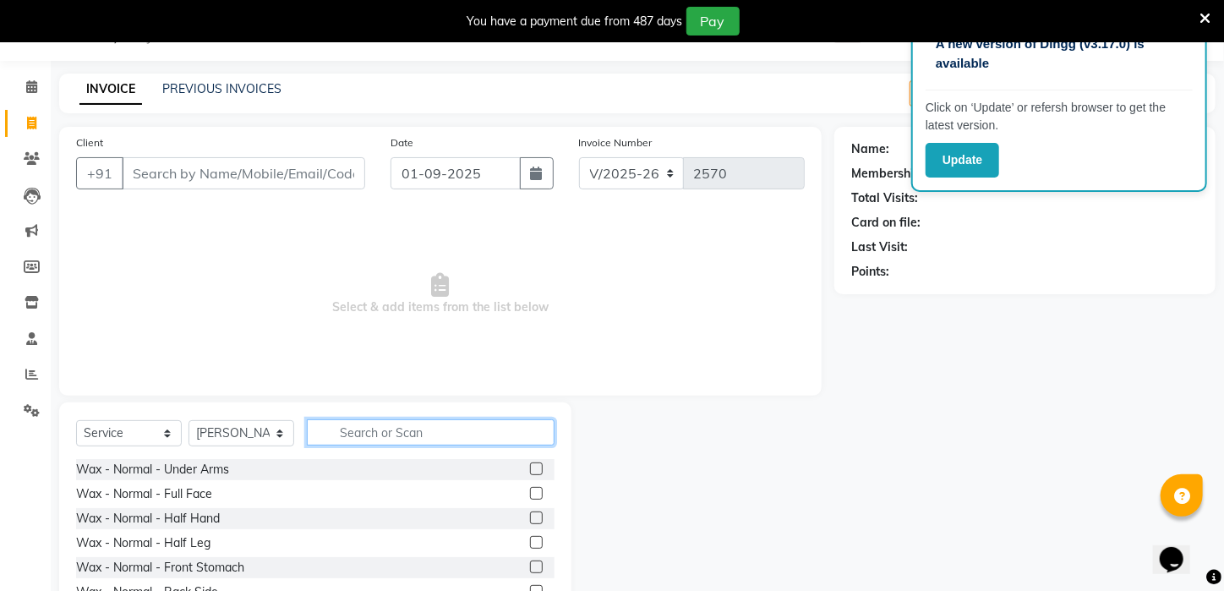
click at [352, 429] on input "text" at bounding box center [431, 432] width 248 height 26
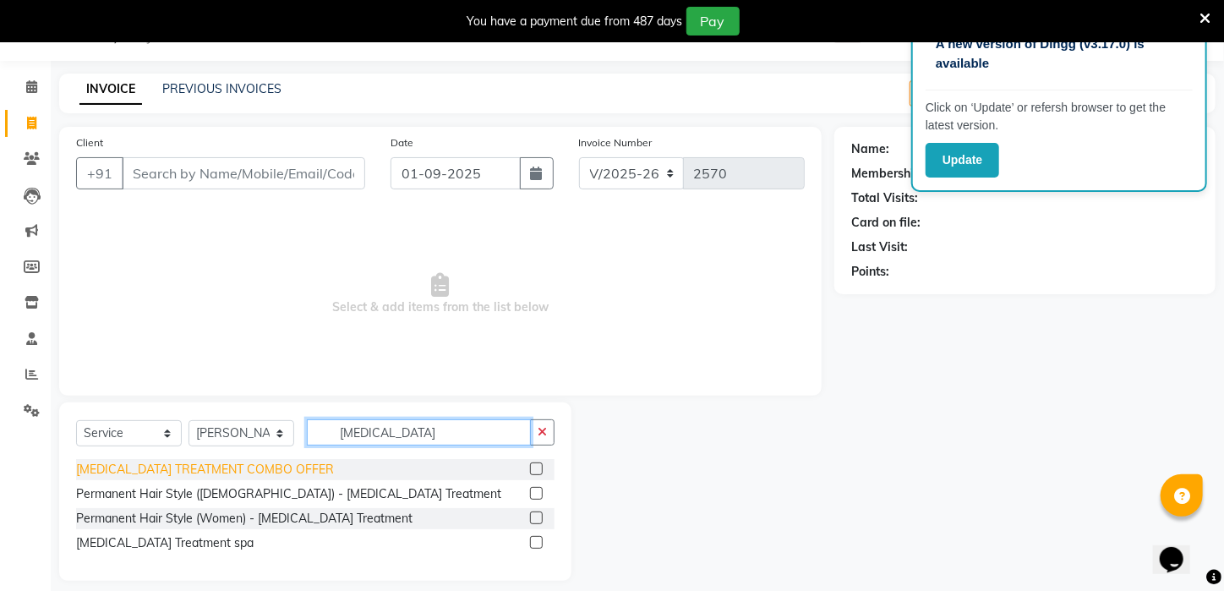
type input "BOTOX"
click at [238, 462] on div "[MEDICAL_DATA] TREATMENT COMBO OFFER" at bounding box center [205, 470] width 258 height 18
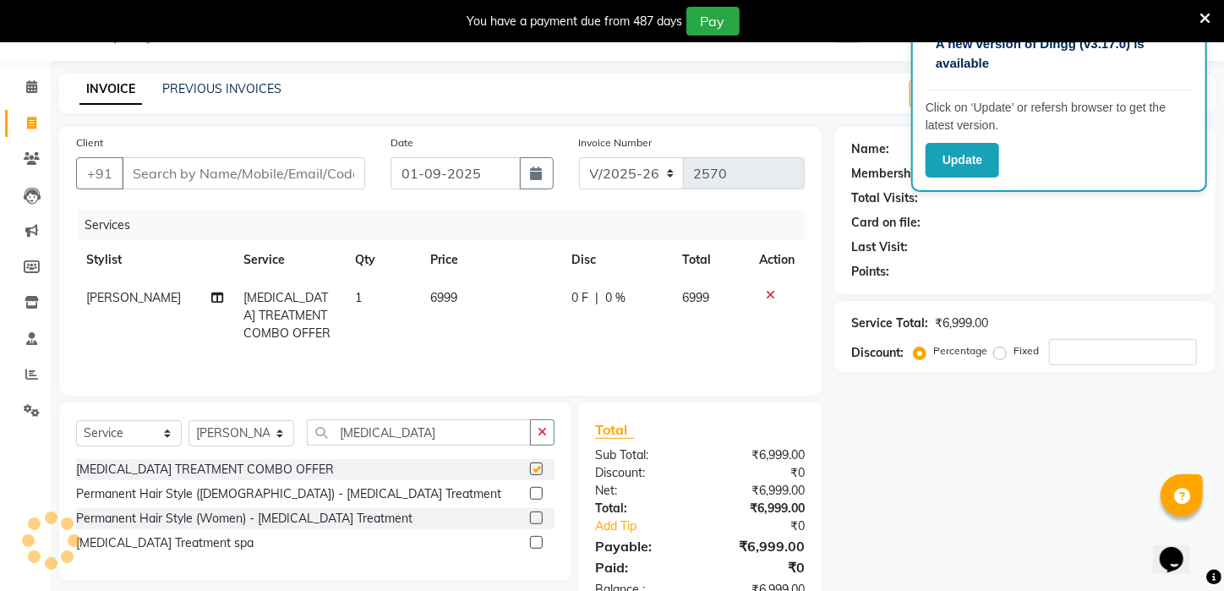
checkbox input "false"
click at [475, 308] on td "6999" at bounding box center [491, 316] width 142 height 74
select select "65480"
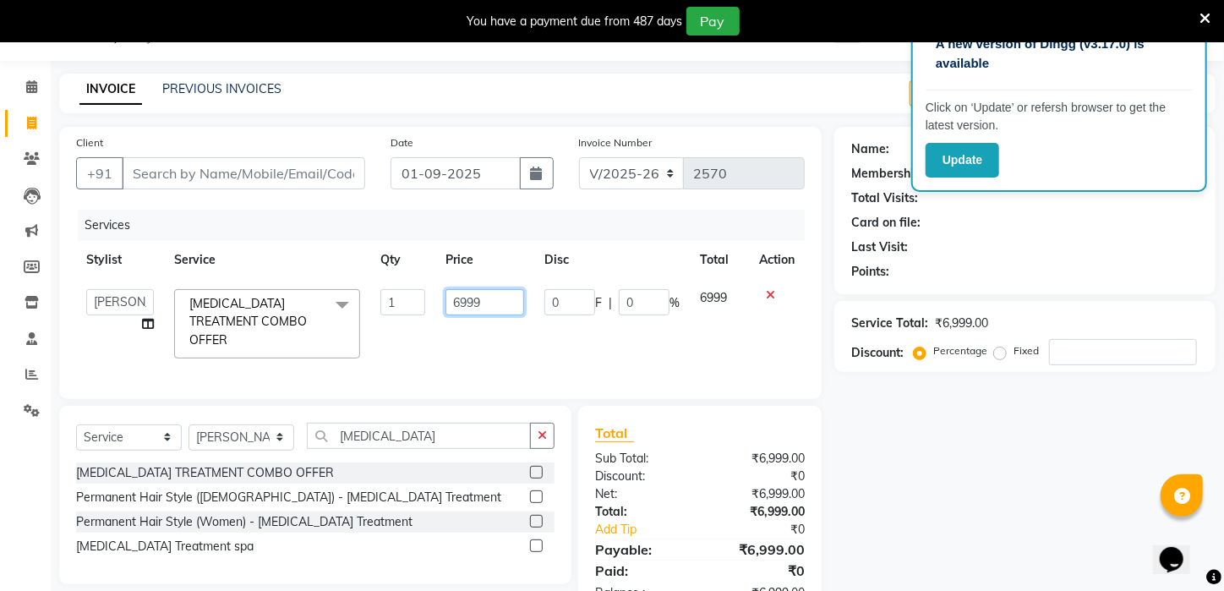
drag, startPoint x: 490, startPoint y: 297, endPoint x: 427, endPoint y: 304, distance: 63.9
click at [427, 304] on tr "Aftab Ansar ARPITA DEEPIKA IMRAAN Injamam KESHAV kharagpur Mahadev Pal Manisha …" at bounding box center [440, 324] width 729 height 90
type input "1999"
click at [439, 341] on td "1999" at bounding box center [484, 324] width 99 height 90
select select "65480"
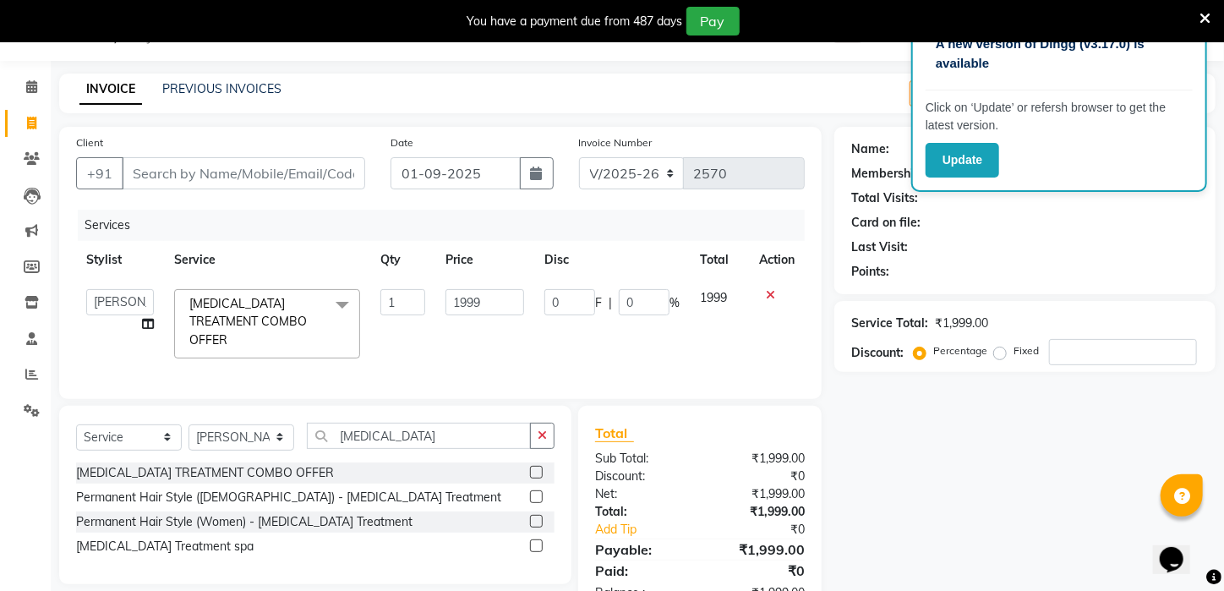
scroll to position [91, 0]
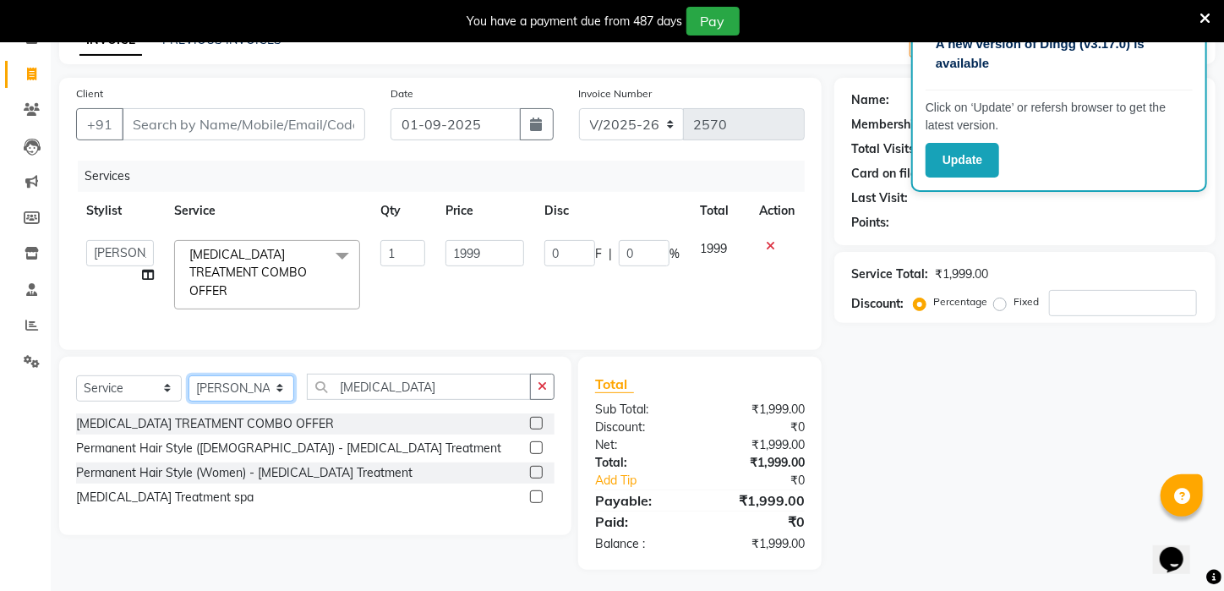
drag, startPoint x: 228, startPoint y: 388, endPoint x: 226, endPoint y: 375, distance: 12.9
click at [228, 388] on select "Select Stylist [PERSON_NAME] [PERSON_NAME] DEEPIKA [PERSON_NAME] [PERSON_NAME] …" at bounding box center [242, 388] width 106 height 26
select select "28698"
click at [189, 375] on select "Select Stylist [PERSON_NAME] [PERSON_NAME] DEEPIKA [PERSON_NAME] [PERSON_NAME] …" at bounding box center [242, 388] width 106 height 26
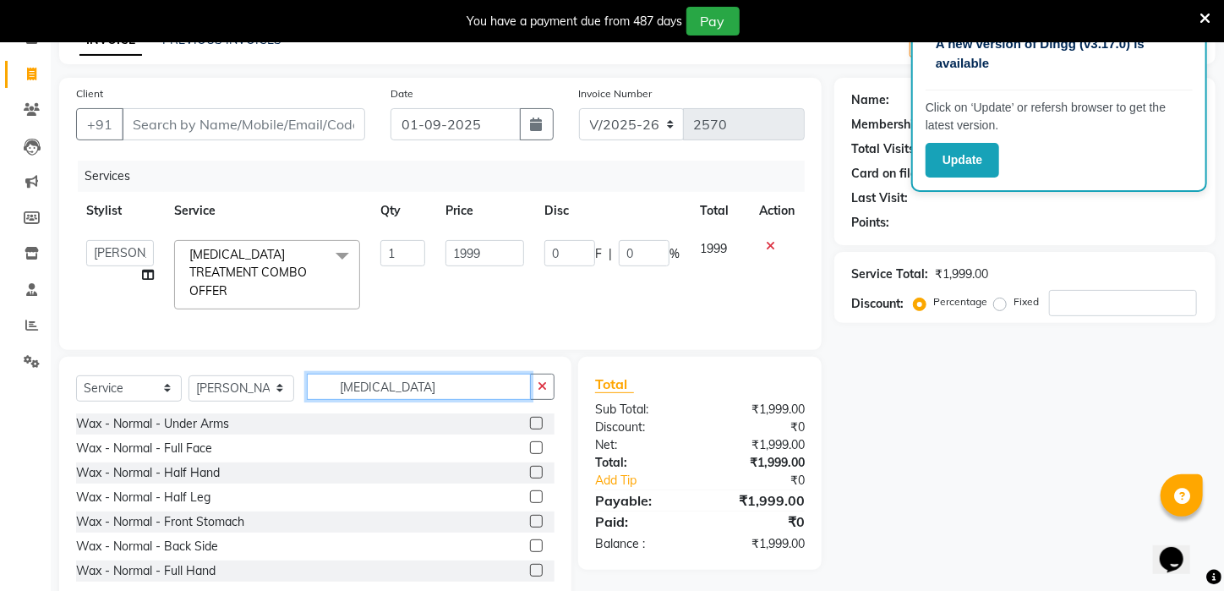
drag, startPoint x: 419, startPoint y: 390, endPoint x: 320, endPoint y: 396, distance: 99.1
click at [320, 396] on div "Select Service Product Membership Package Voucher Prepaid Gift Card Select Styl…" at bounding box center [315, 394] width 478 height 40
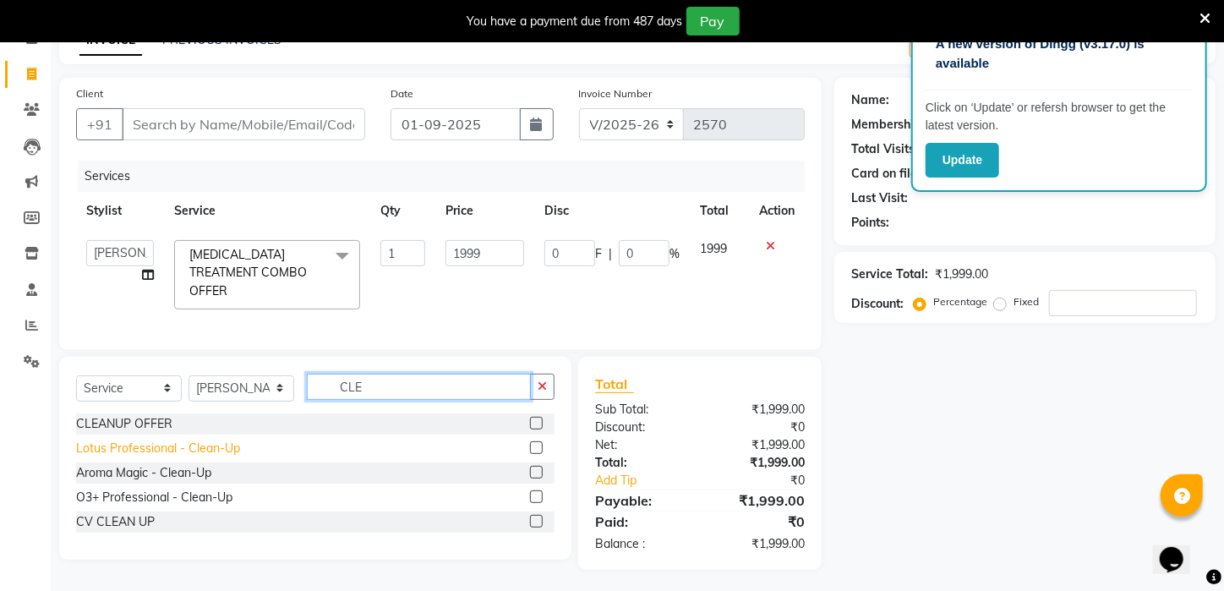
type input "CLE"
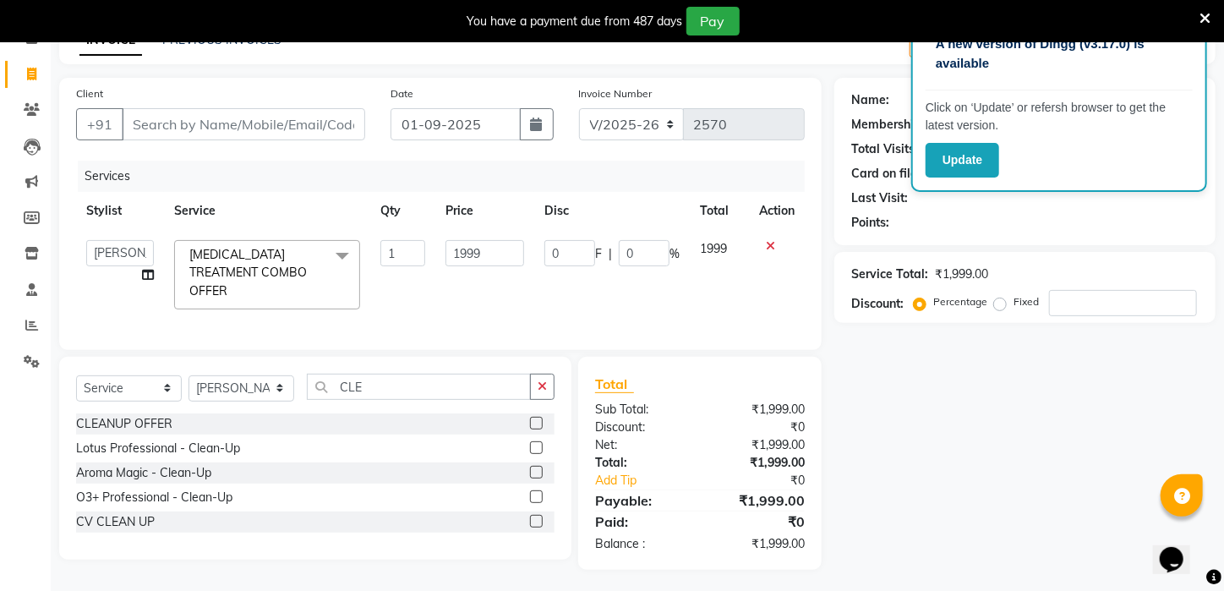
drag, startPoint x: 205, startPoint y: 442, endPoint x: 346, endPoint y: 389, distance: 150.1
click at [205, 440] on div "Lotus Professional - Clean-Up" at bounding box center [158, 449] width 164 height 18
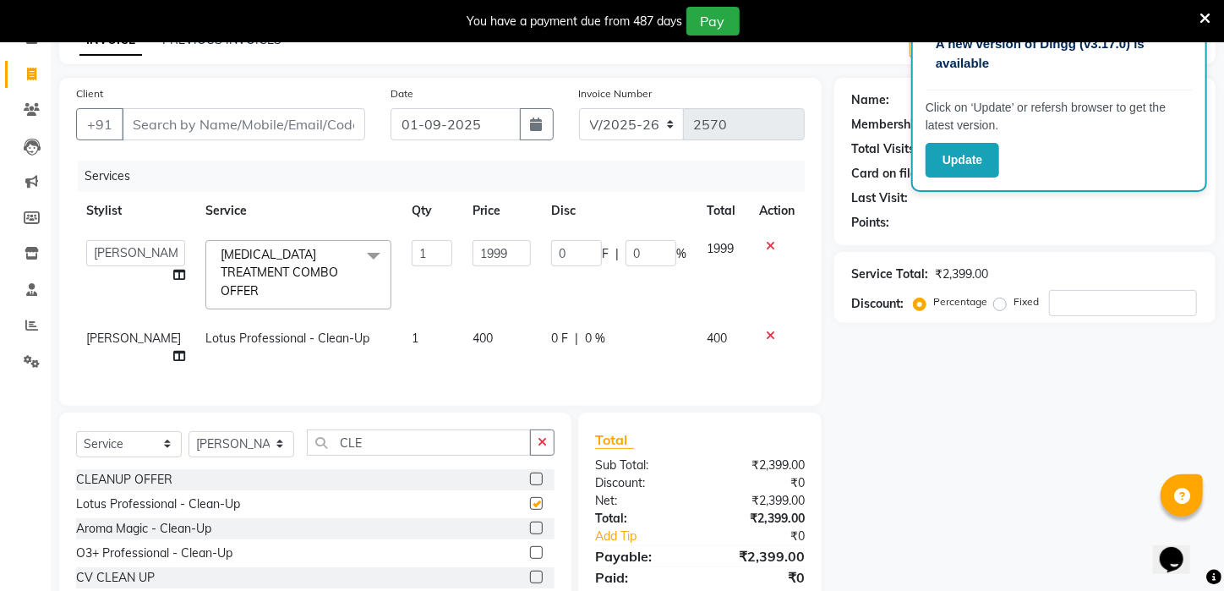
checkbox input "false"
click at [473, 331] on span "400" at bounding box center [483, 338] width 20 height 15
select select "28698"
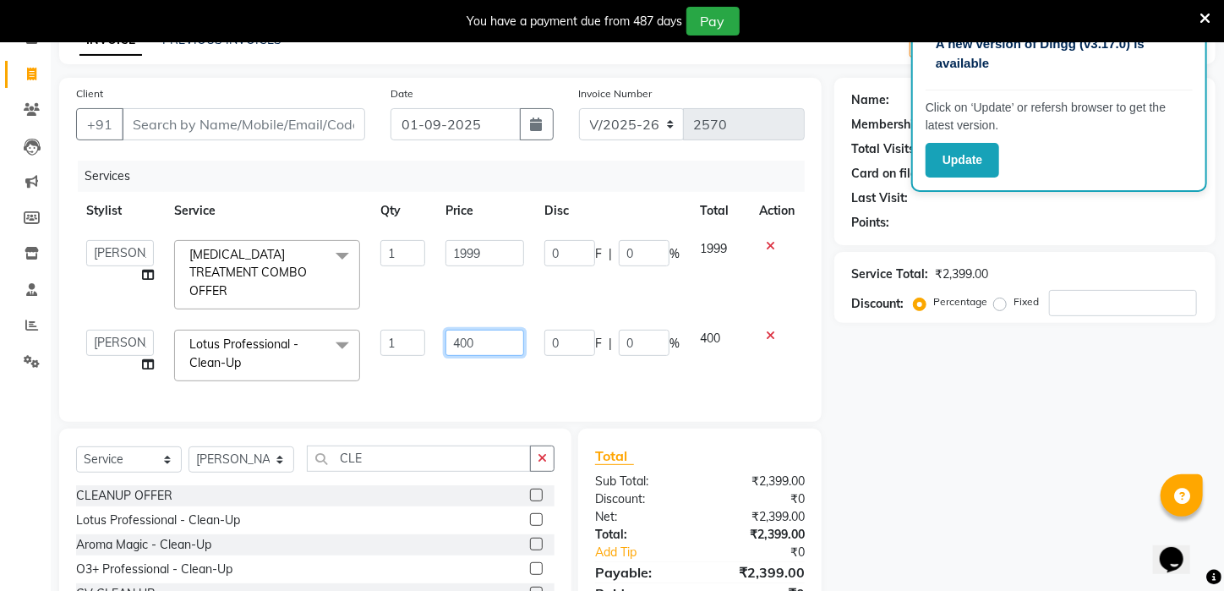
drag, startPoint x: 484, startPoint y: 322, endPoint x: 232, endPoint y: 362, distance: 255.0
click at [232, 362] on tr "Aftab Ansar ARPITA DEEPIKA IMRAAN Injamam KESHAV kharagpur Mahadev Pal Manisha …" at bounding box center [440, 356] width 729 height 72
type input "500"
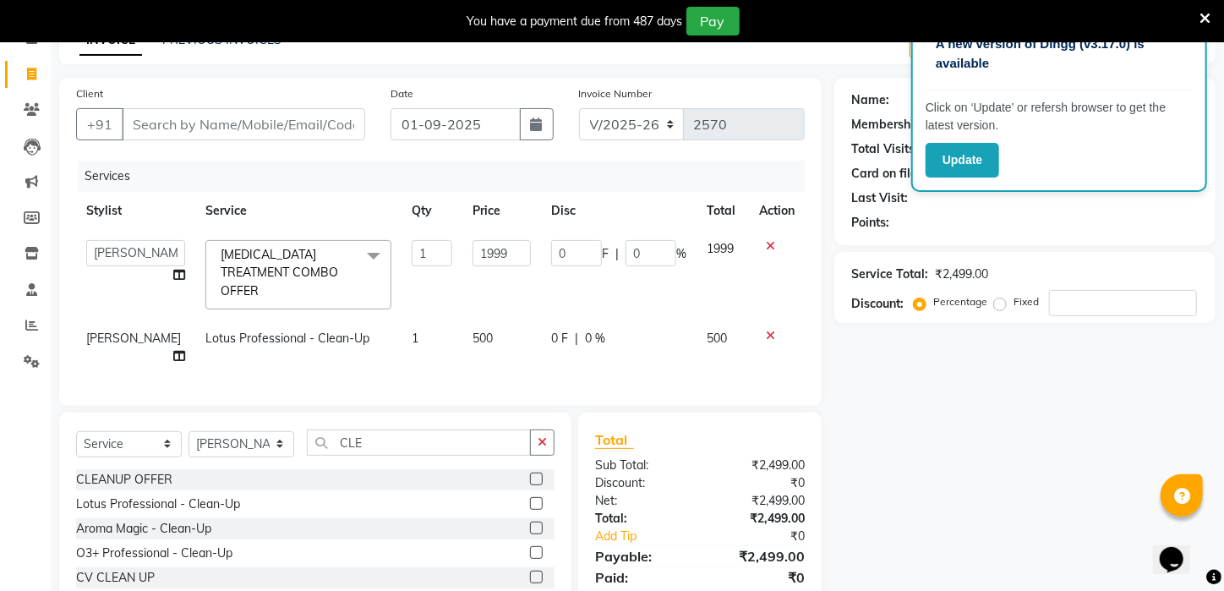
click at [414, 357] on div "Services Stylist Service Qty Price Disc Total Action Aftab Ansar ARPITA DEEPIKA…" at bounding box center [440, 275] width 729 height 228
click at [306, 125] on input "Client" at bounding box center [243, 124] width 243 height 32
click at [170, 134] on input "Client" at bounding box center [243, 124] width 243 height 32
type input "8"
type input "0"
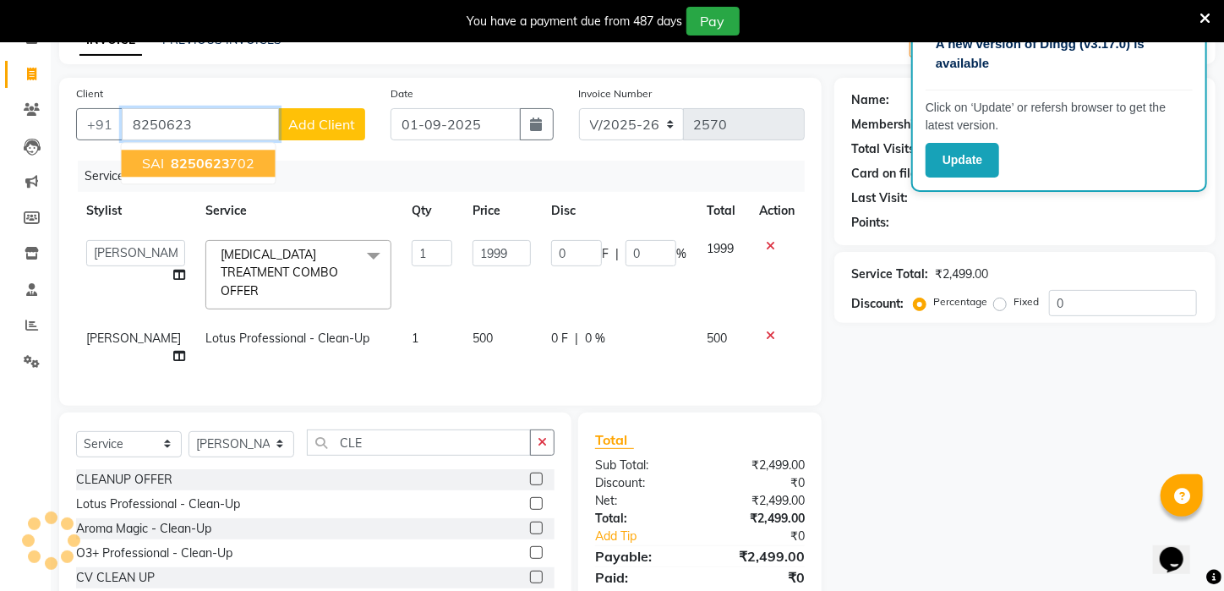
click at [181, 169] on span "8250623" at bounding box center [200, 163] width 59 height 17
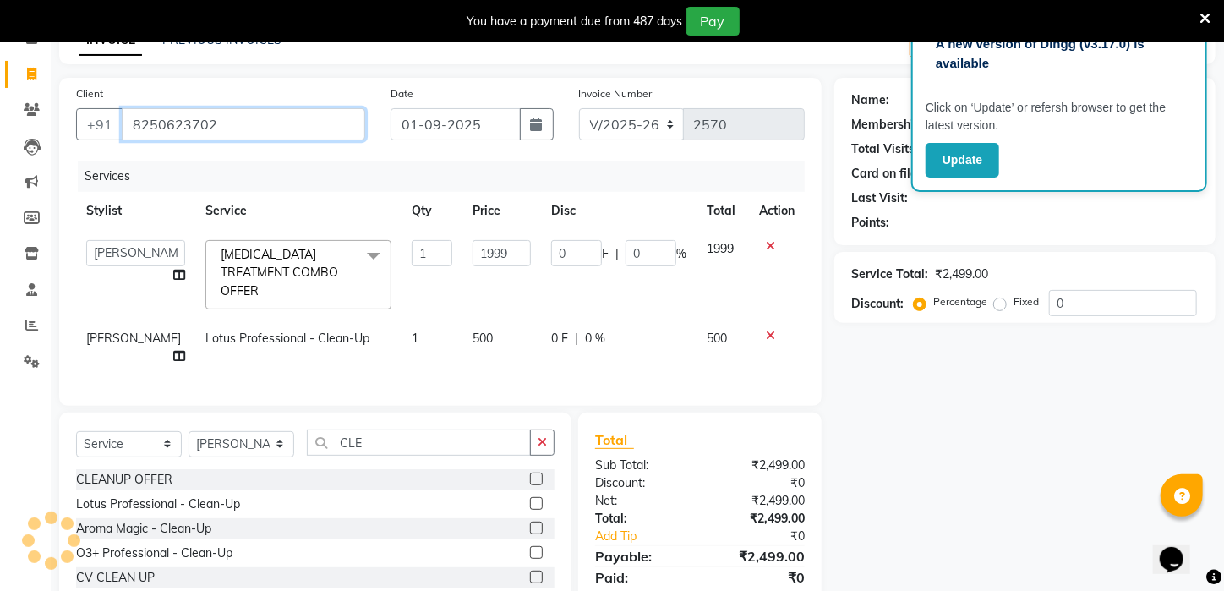
type input "8250623702"
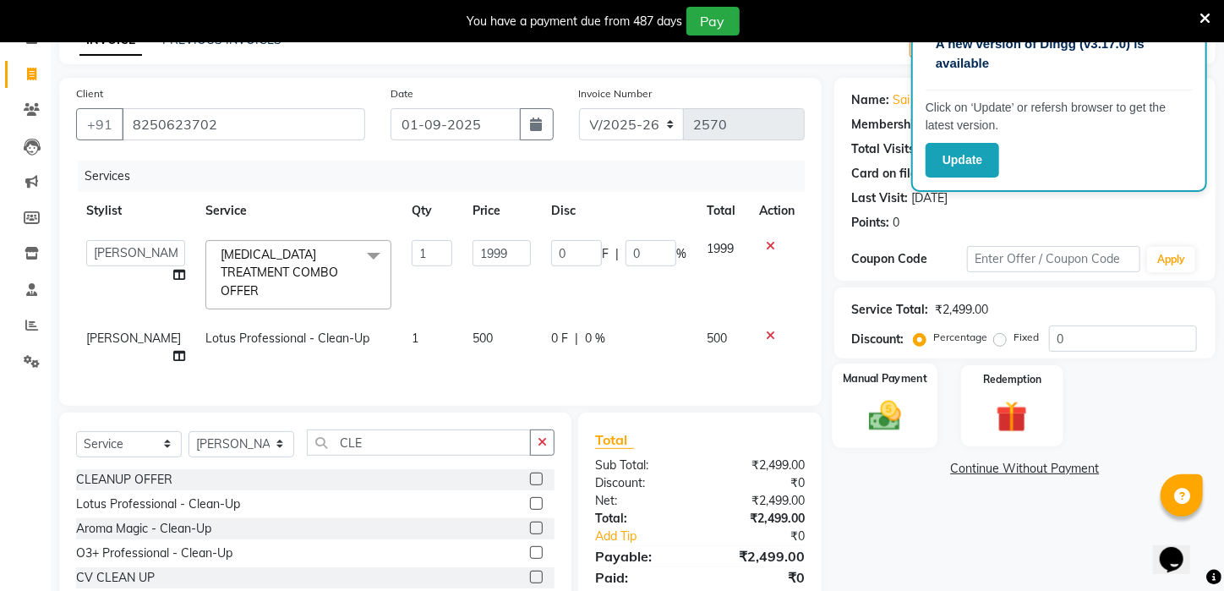
click at [893, 434] on img at bounding box center [885, 415] width 53 height 37
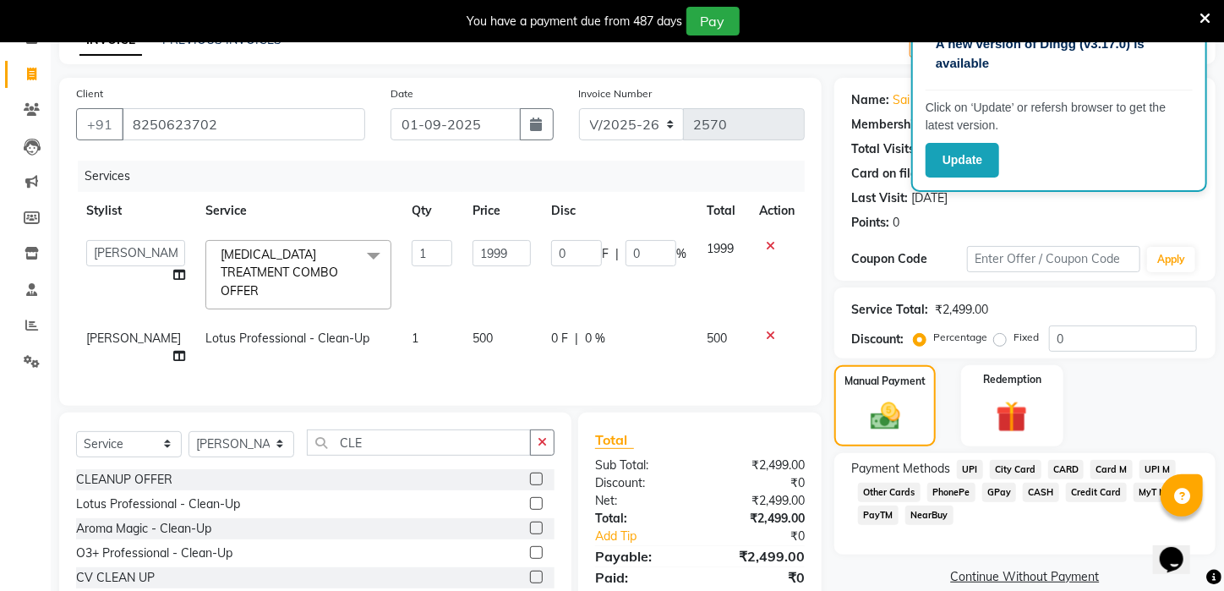
click at [1038, 502] on span "CASH" at bounding box center [1041, 492] width 36 height 19
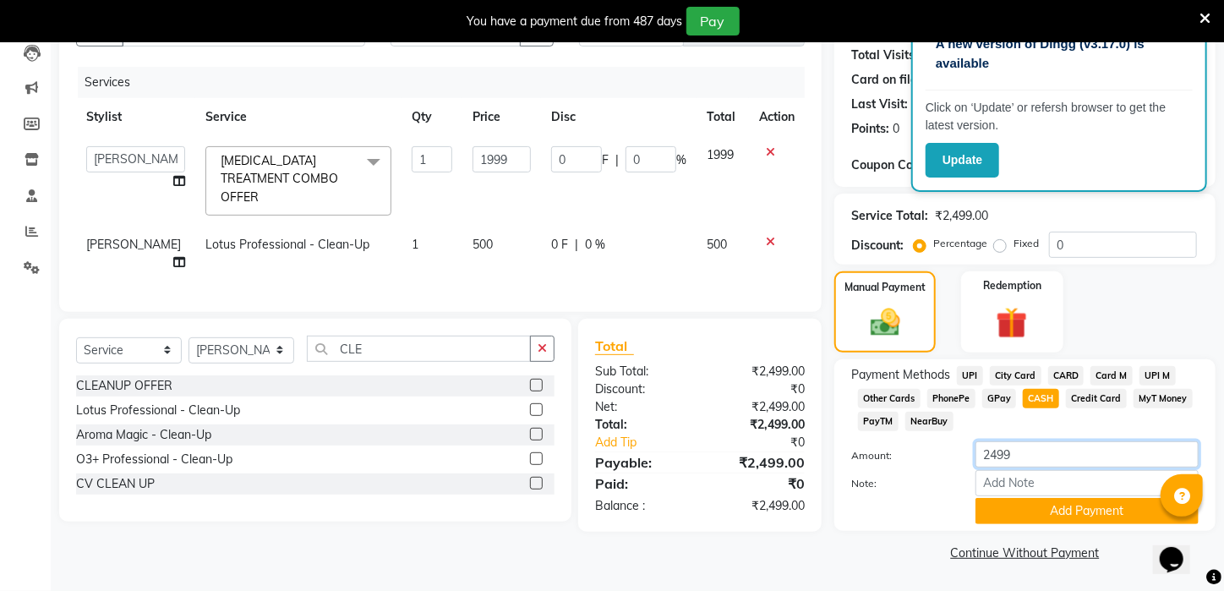
drag, startPoint x: 1025, startPoint y: 440, endPoint x: 910, endPoint y: 467, distance: 118.9
click at [910, 467] on div "Payment Methods UPI City Card CARD Card M UPI M Other Cards PhonePe GPay CASH C…" at bounding box center [1024, 445] width 347 height 158
type input "1000"
click at [1034, 506] on button "Add Payment" at bounding box center [1086, 511] width 223 height 26
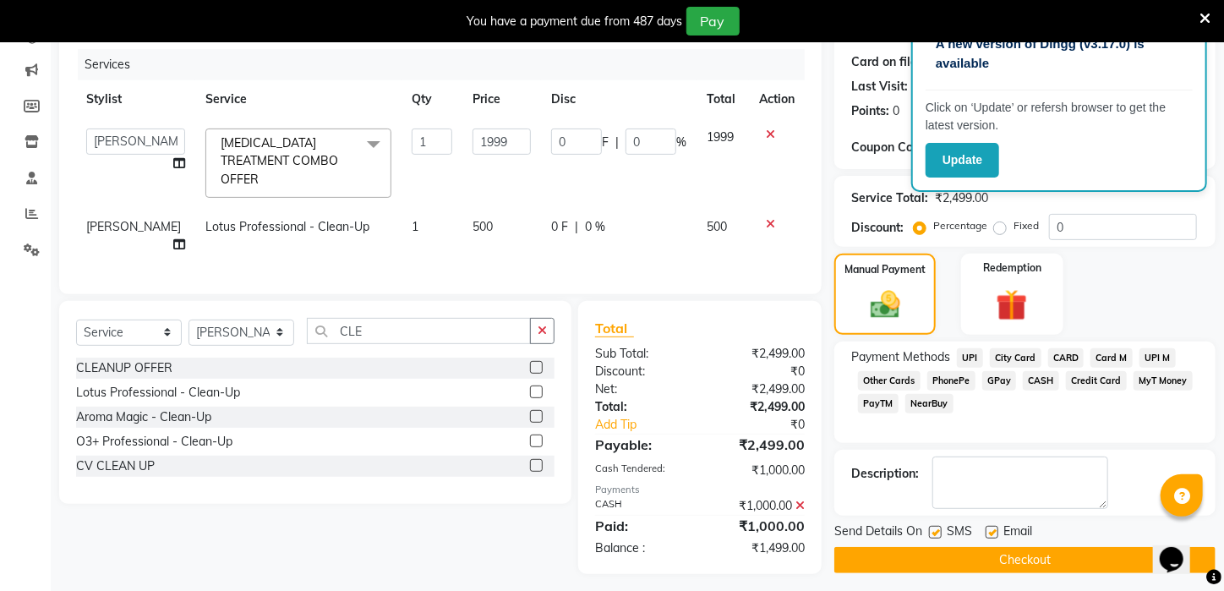
click at [970, 368] on span "UPI" at bounding box center [970, 357] width 26 height 19
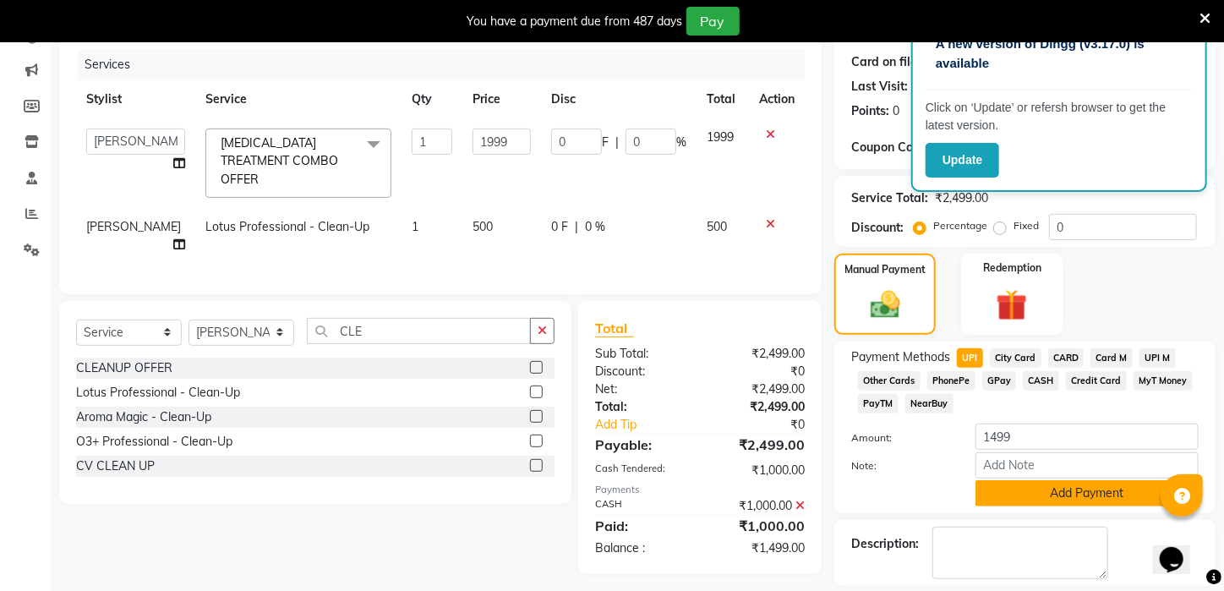
drag, startPoint x: 1047, startPoint y: 508, endPoint x: 1067, endPoint y: 537, distance: 34.7
click at [1047, 506] on button "Add Payment" at bounding box center [1086, 493] width 223 height 26
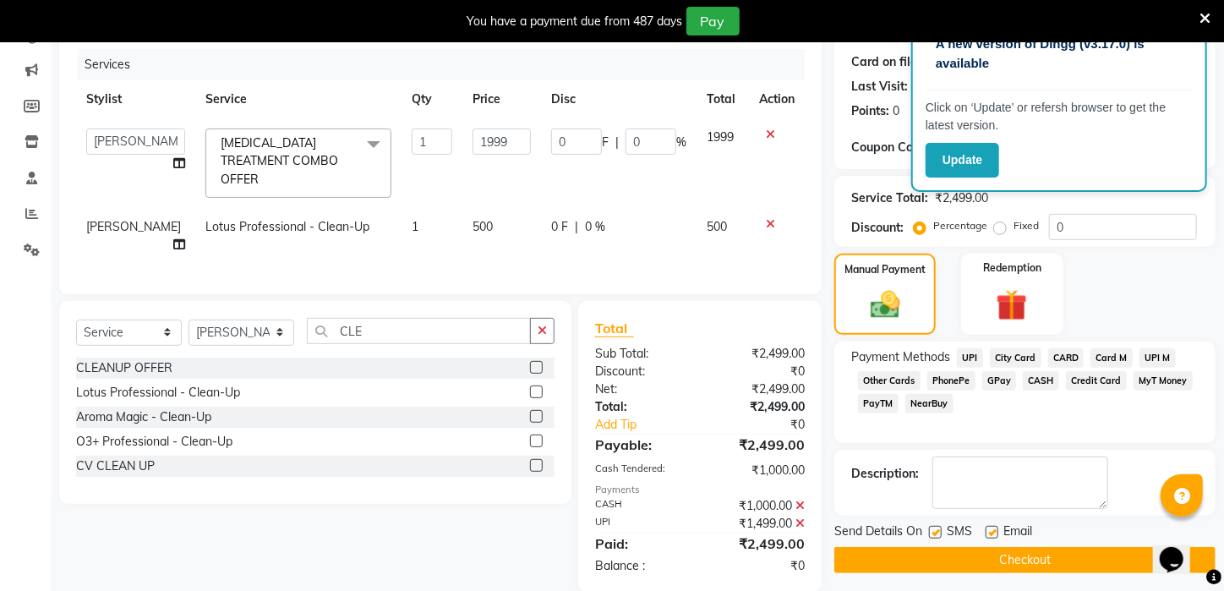
click at [1079, 571] on button "Checkout" at bounding box center [1024, 560] width 381 height 26
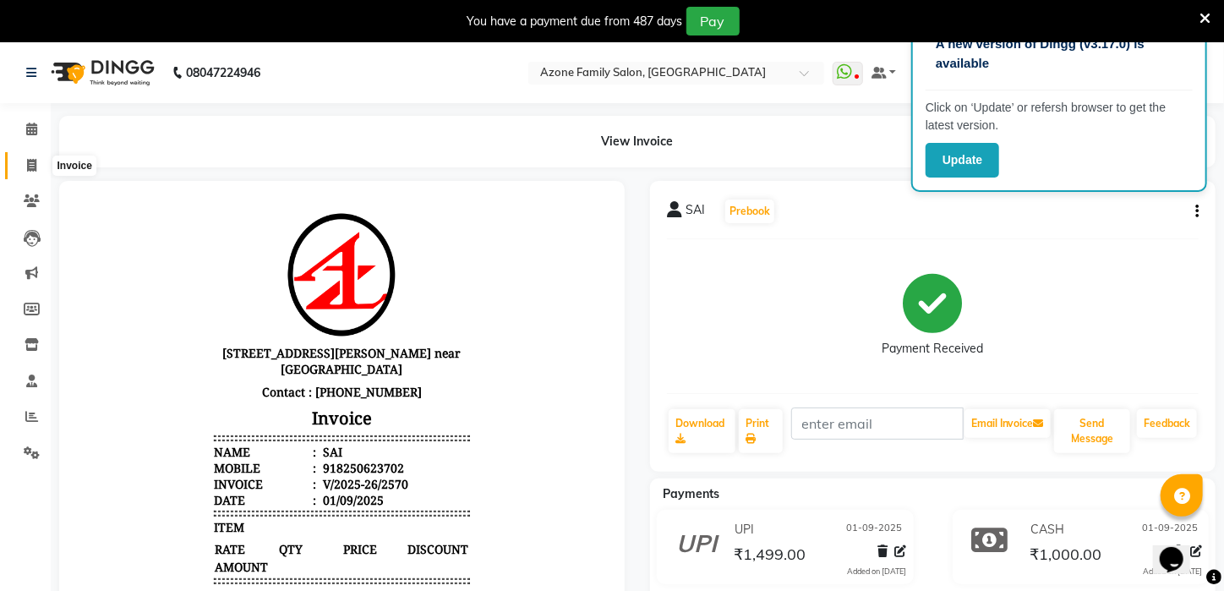
click at [30, 160] on icon at bounding box center [31, 165] width 9 height 13
select select "service"
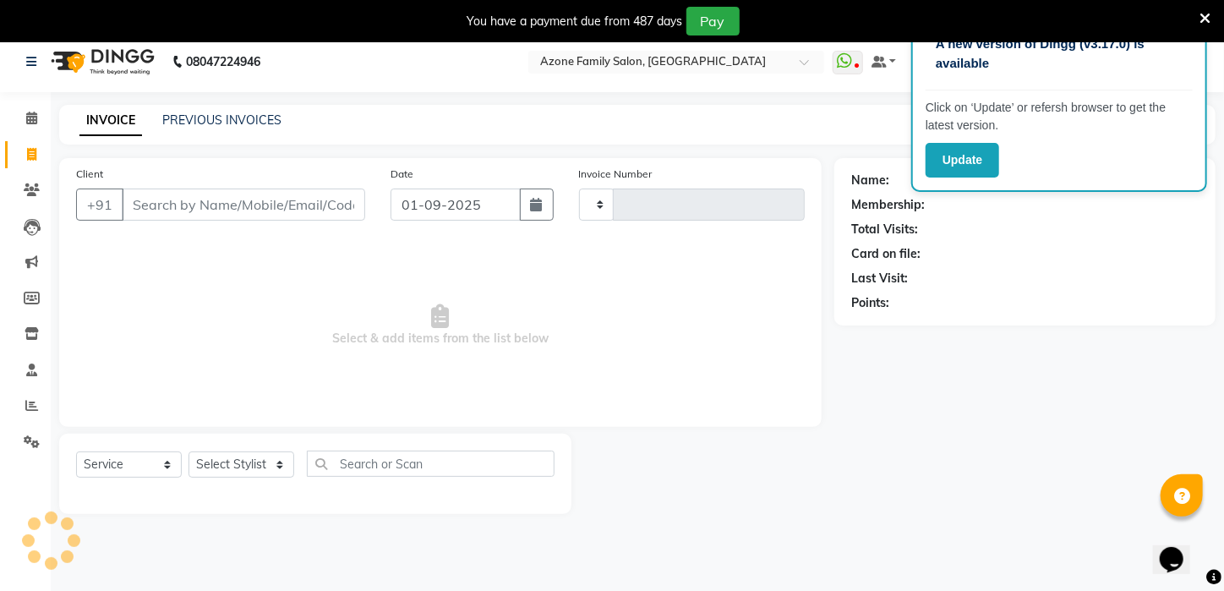
scroll to position [42, 0]
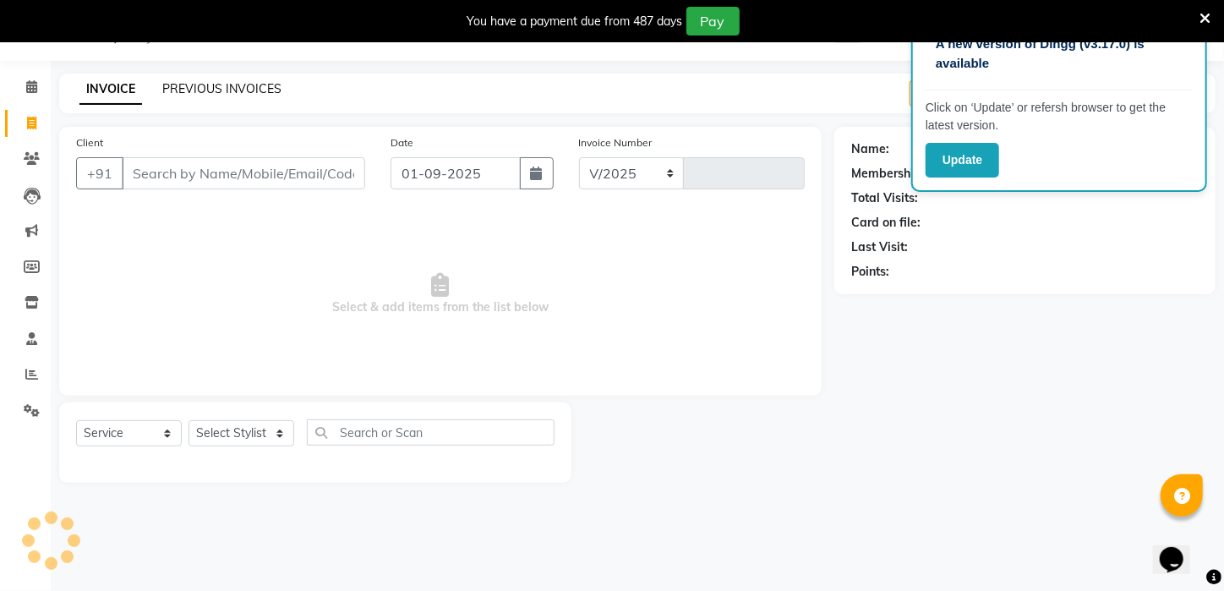
select select "4296"
type input "2571"
click at [258, 91] on link "PREVIOUS INVOICES" at bounding box center [221, 88] width 119 height 15
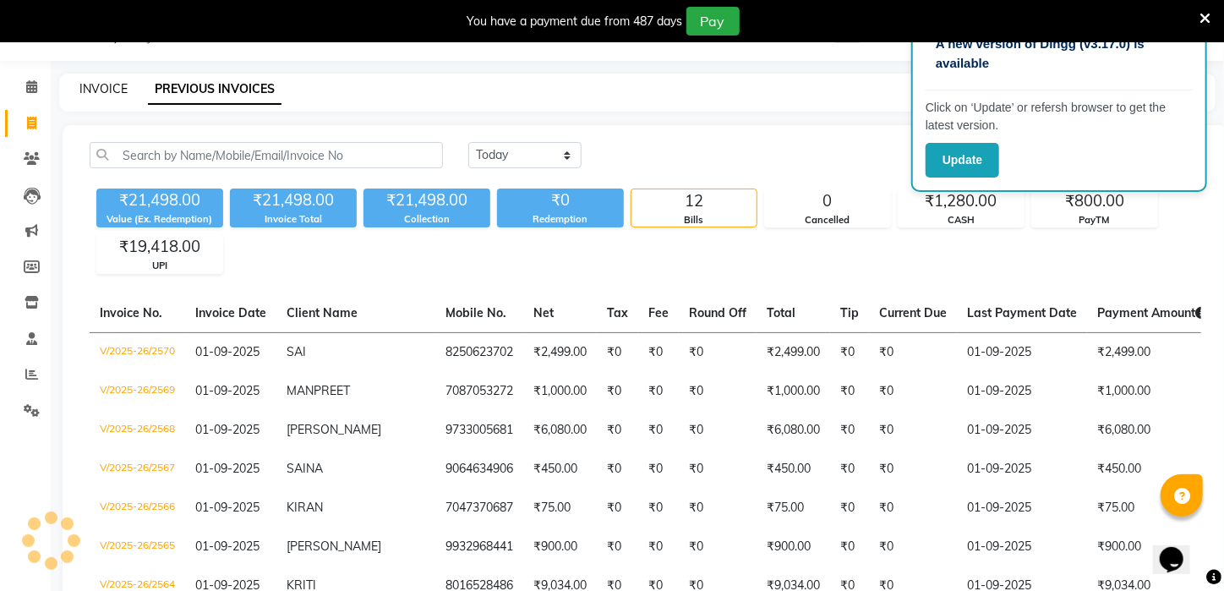
click at [93, 83] on link "INVOICE" at bounding box center [103, 88] width 48 height 15
select select "service"
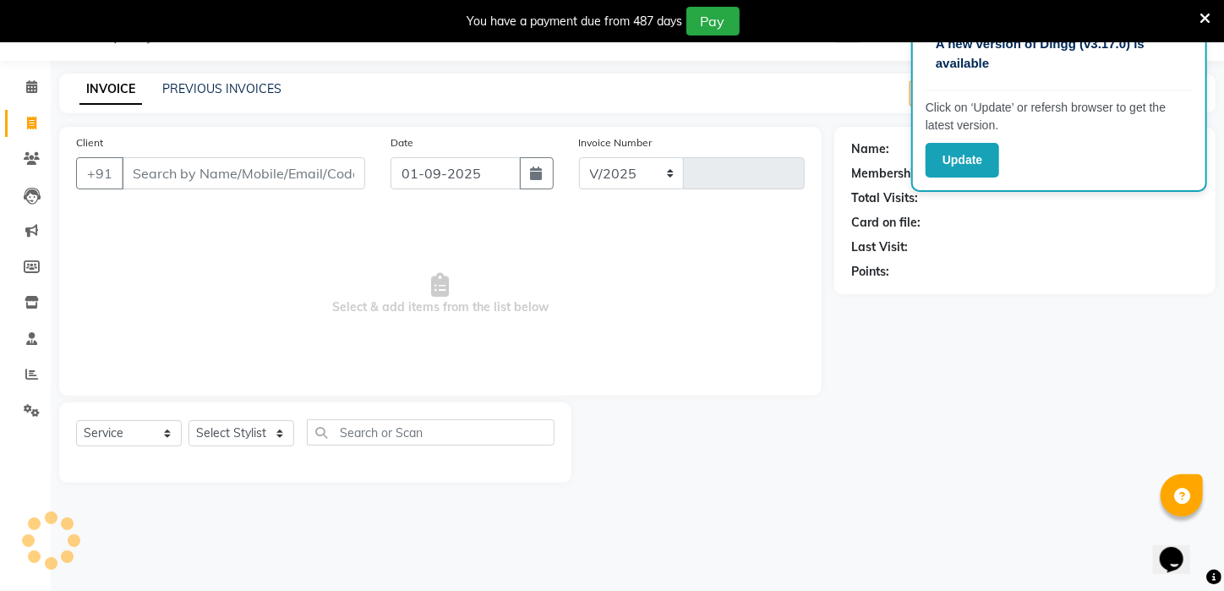
select select "4296"
type input "2571"
